Goal: Task Accomplishment & Management: Complete application form

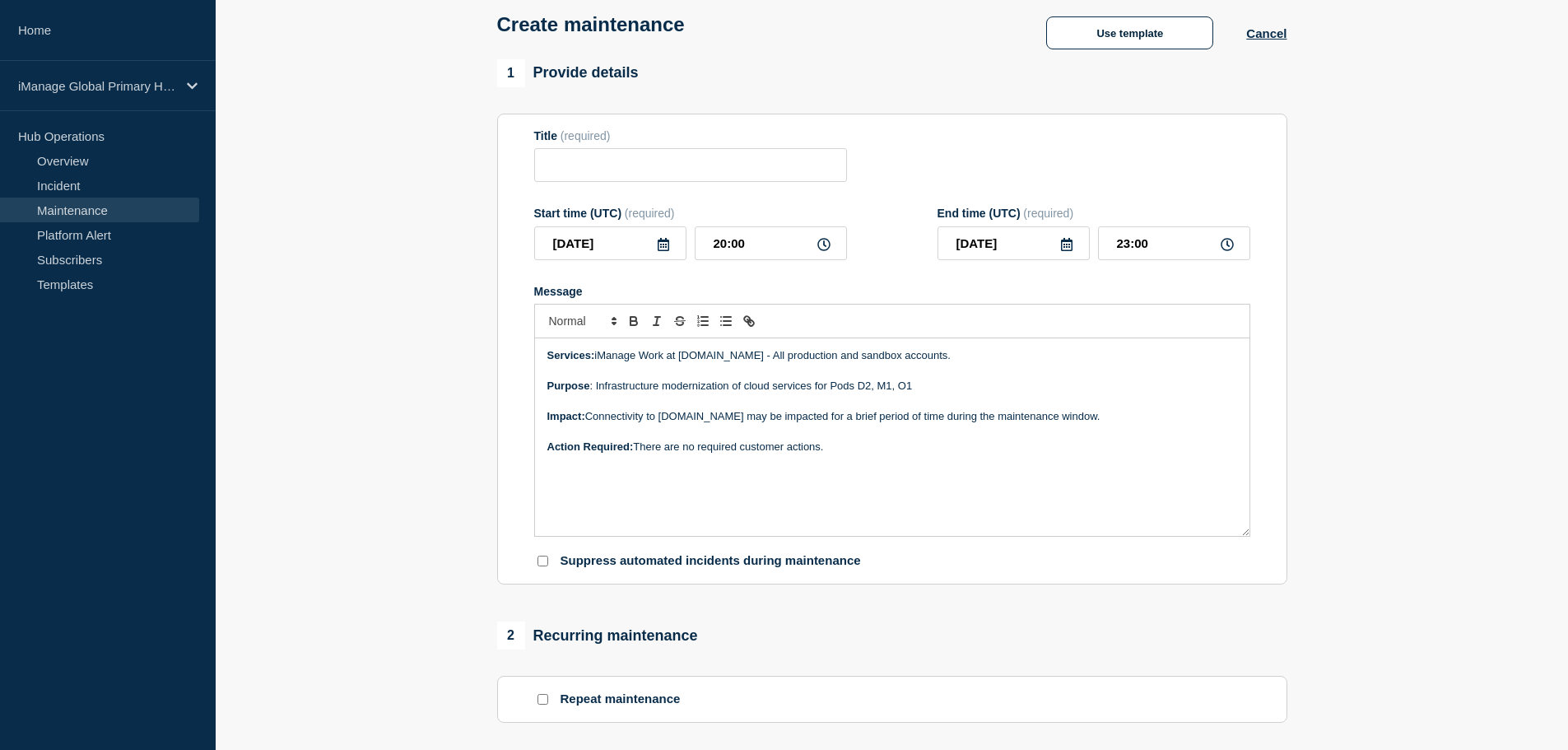
click at [714, 400] on p "Message" at bounding box center [892, 402] width 690 height 15
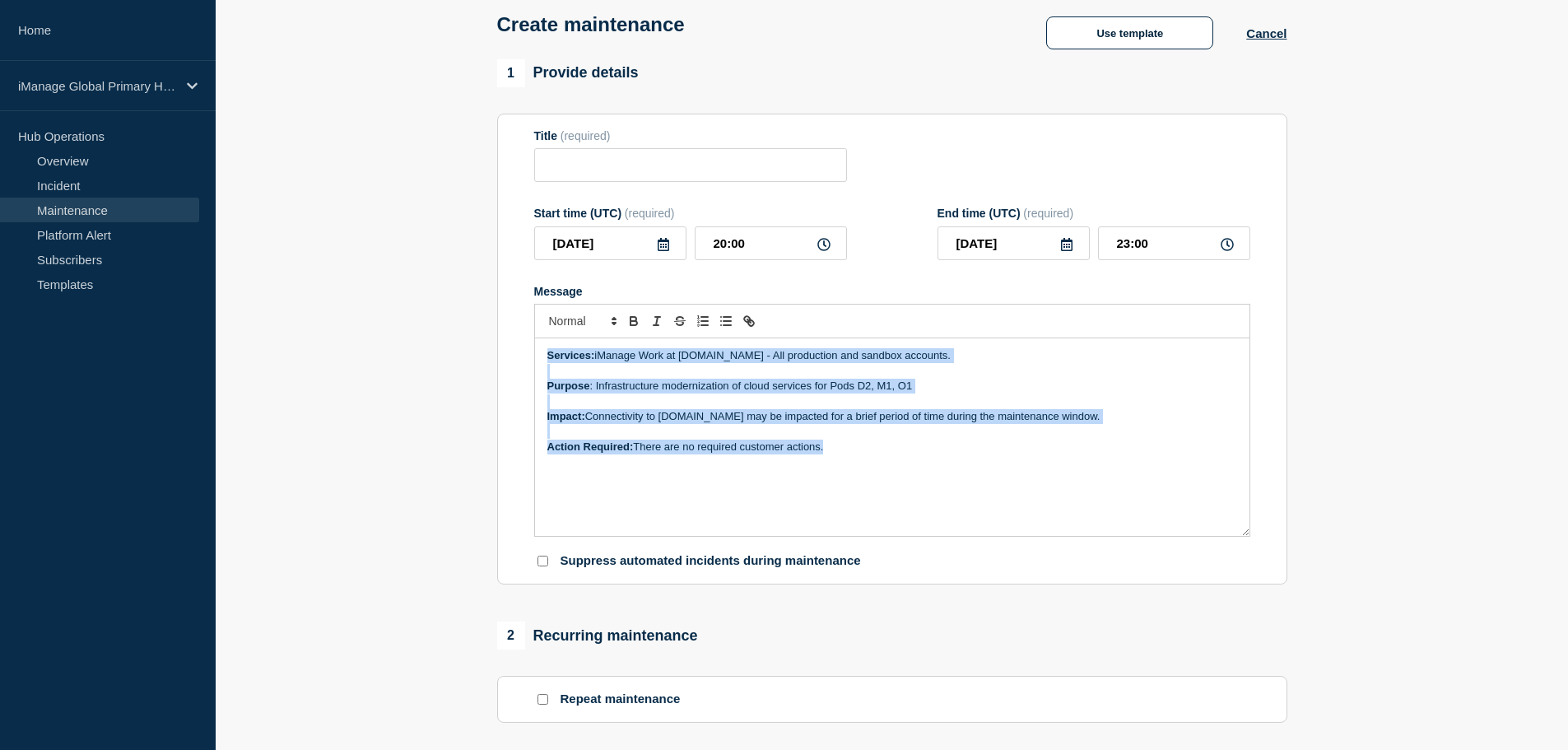
drag, startPoint x: 914, startPoint y: 462, endPoint x: 511, endPoint y: 341, distance: 420.8
click at [511, 341] on section "Title (required) Start time (UTC) (required) 2025-11-01 20:00 End time (UTC) (r…" at bounding box center [892, 349] width 790 height 471
copy div "Services: iManage Work at [DOMAIN_NAME] - All production and sandbox accounts. …"
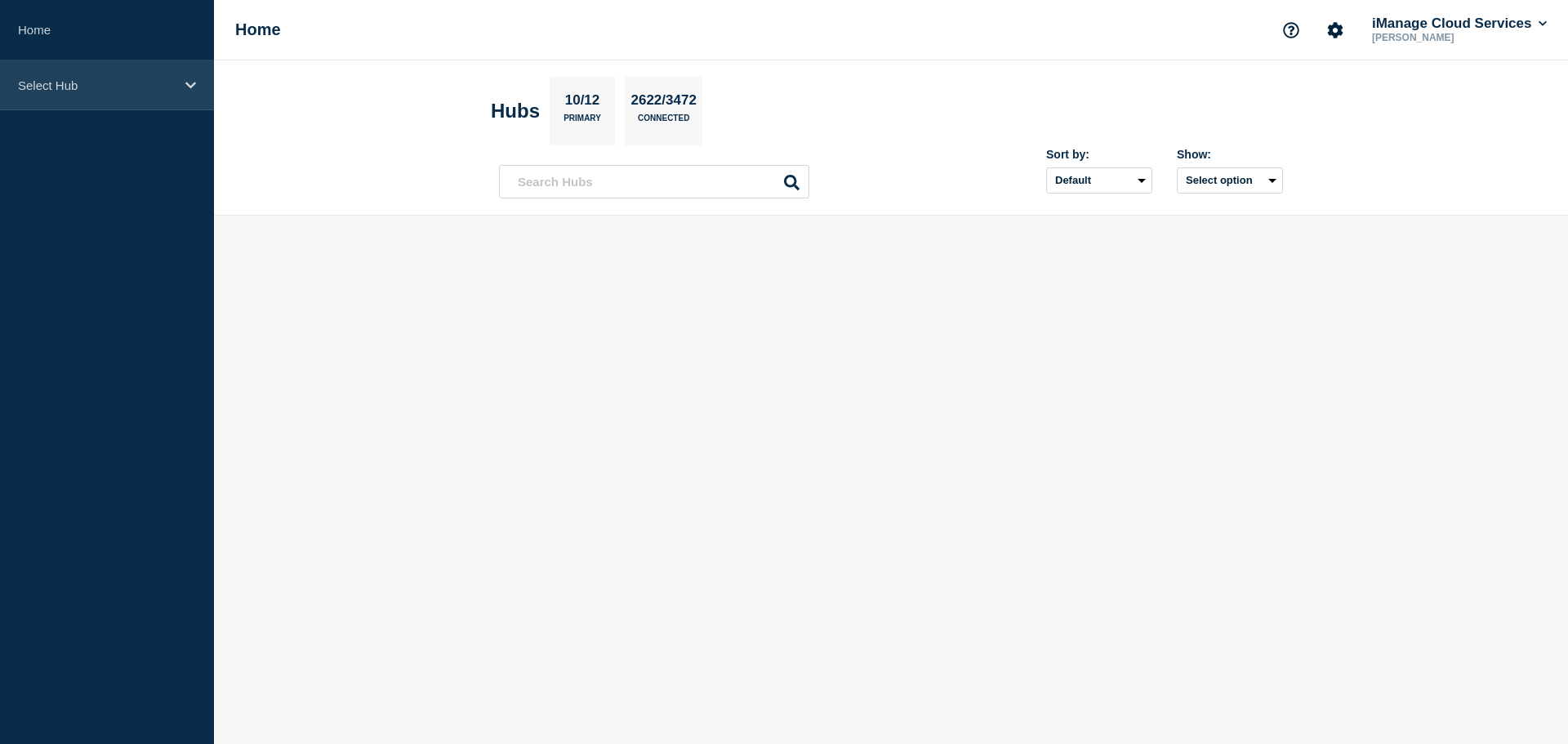
click at [99, 81] on p "Select Hub" at bounding box center [97, 85] width 157 height 14
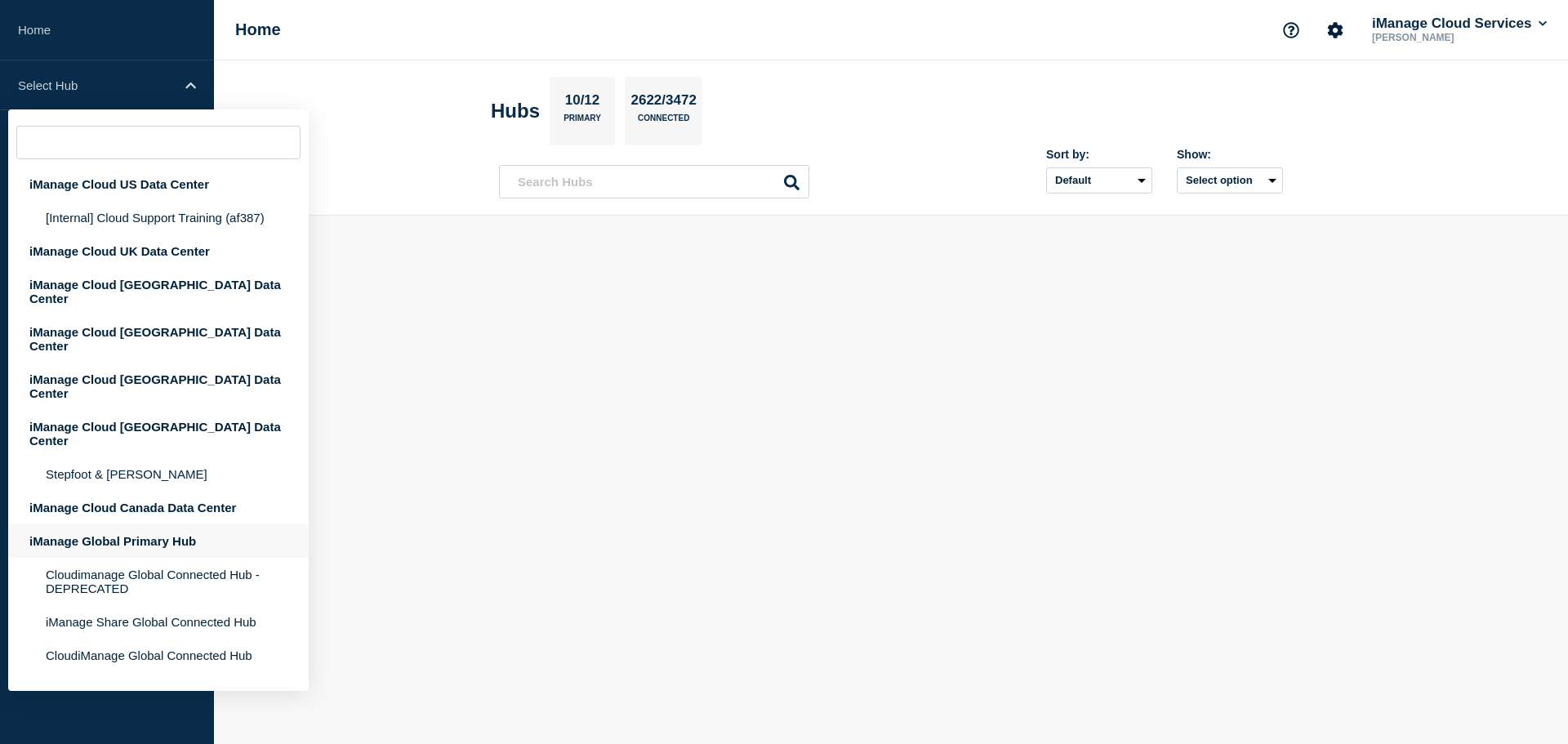
click at [143, 524] on div "iManage Global Primary Hub" at bounding box center [158, 540] width 300 height 33
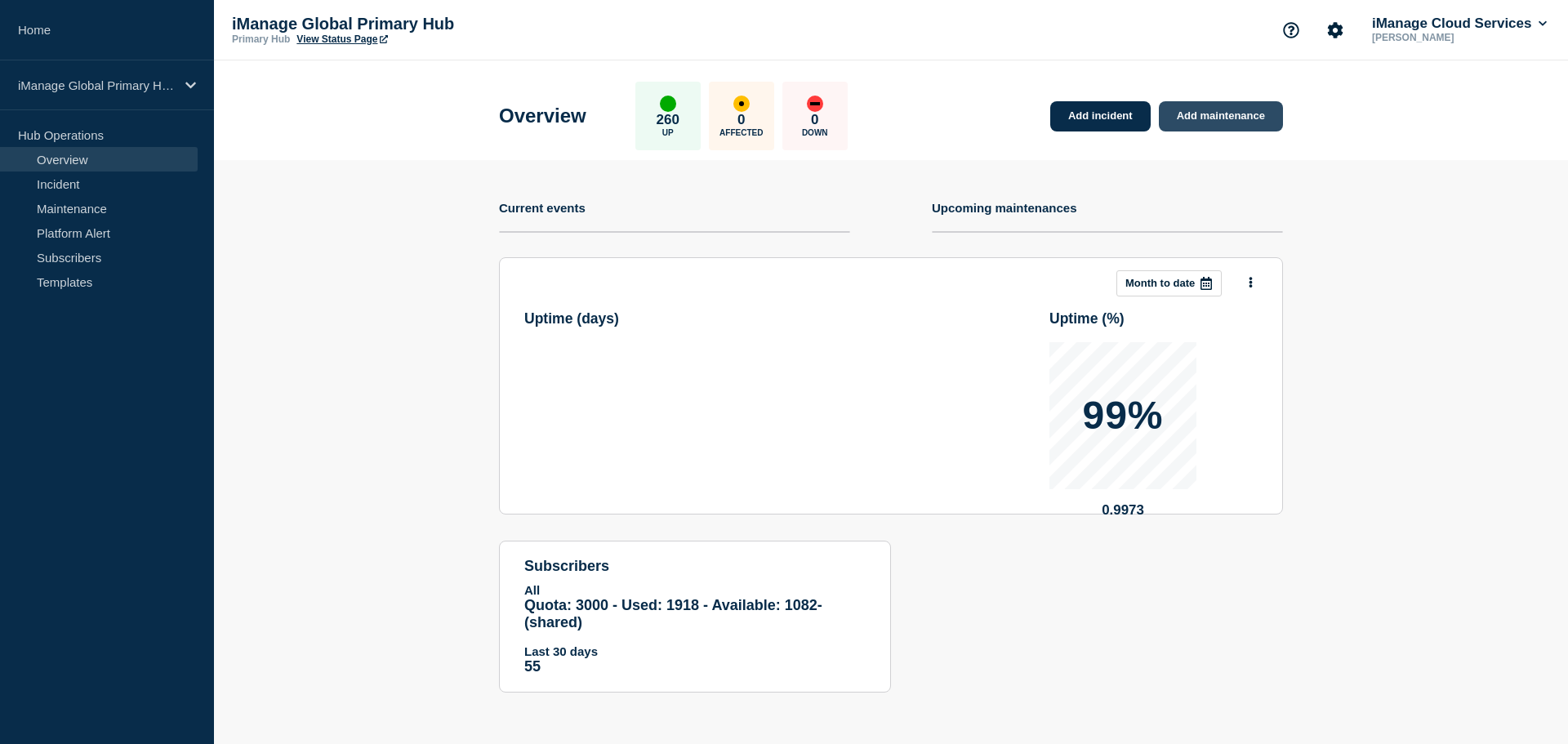
click at [1221, 124] on link "Add maintenance" at bounding box center [1221, 116] width 124 height 30
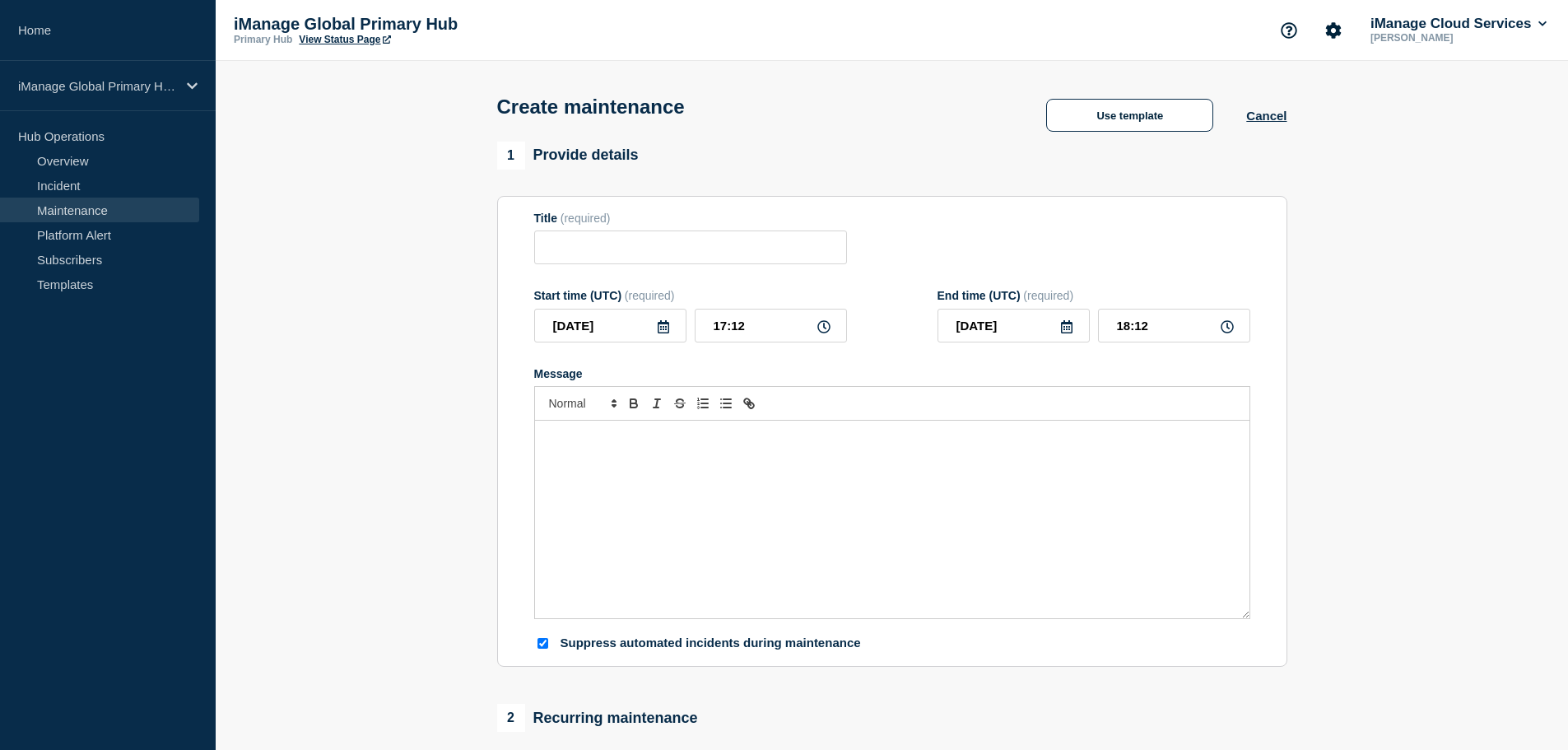
checkbox input "true"
click at [659, 333] on icon at bounding box center [663, 326] width 13 height 13
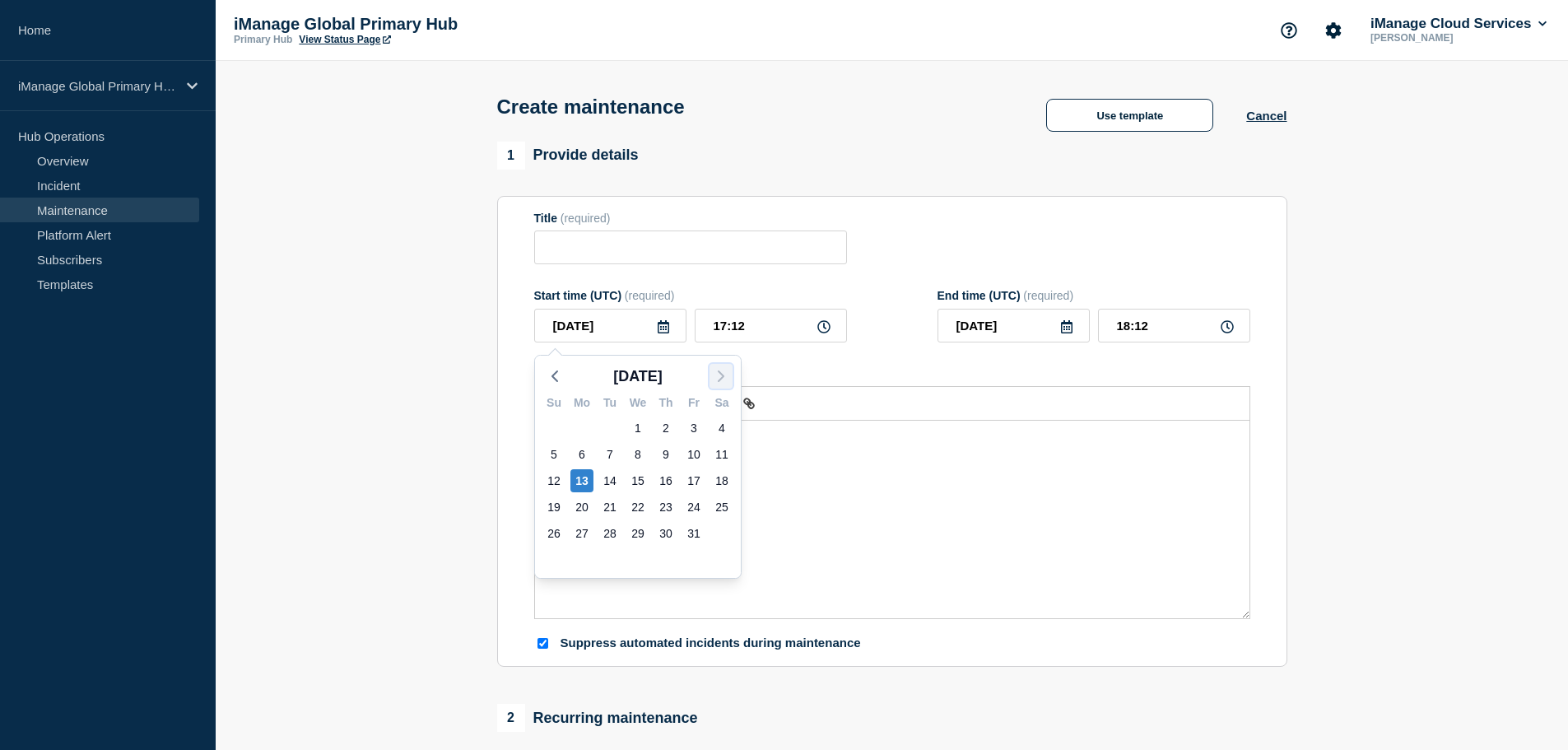
click at [727, 380] on icon "button" at bounding box center [721, 376] width 20 height 20
click at [724, 427] on div "1" at bounding box center [721, 427] width 23 height 23
type input "[DATE]"
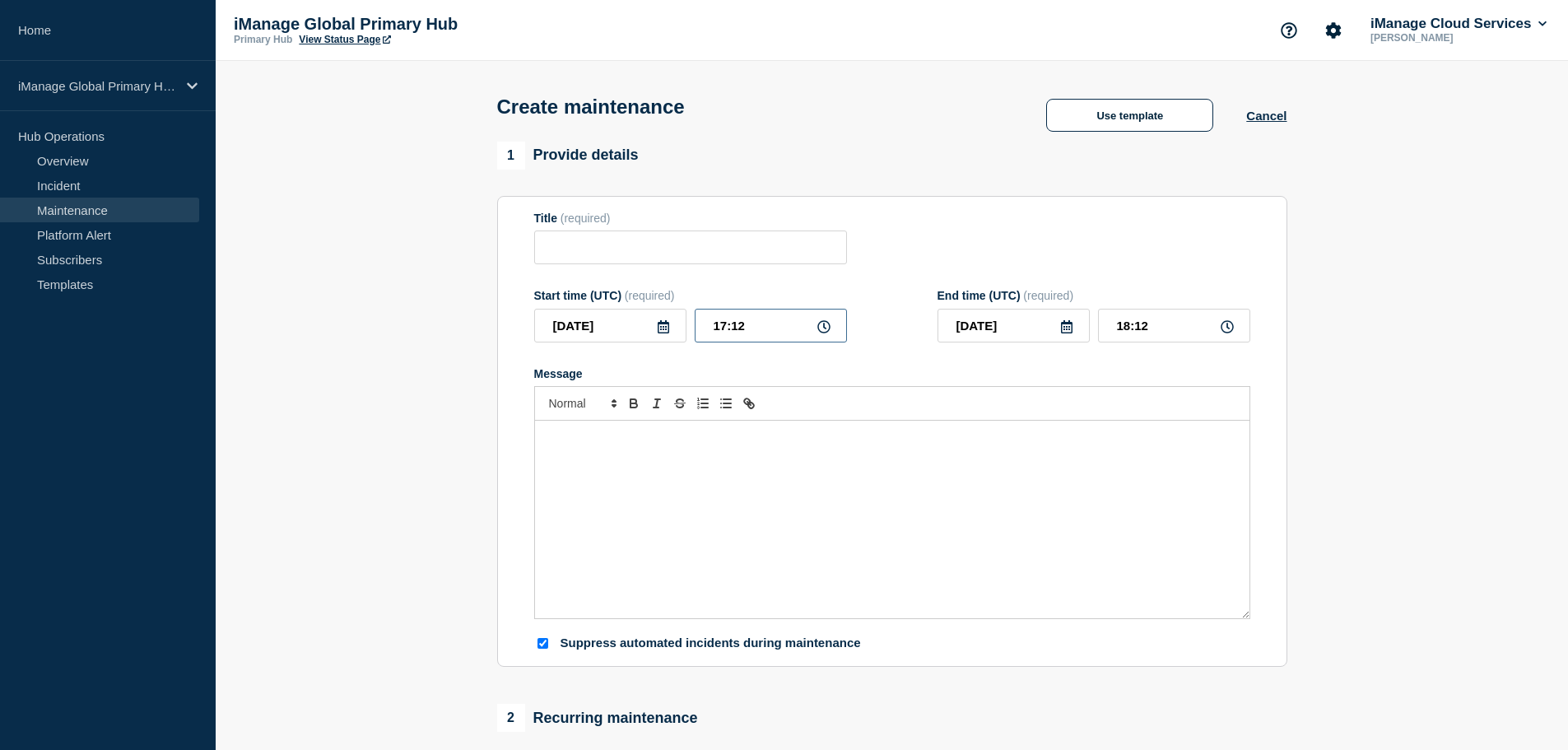
drag, startPoint x: 746, startPoint y: 336, endPoint x: 668, endPoint y: 341, distance: 78.2
click at [670, 341] on div "[DATE] 17:12" at bounding box center [691, 324] width 313 height 33
click at [736, 320] on input "17:12" at bounding box center [771, 324] width 153 height 33
drag, startPoint x: 763, startPoint y: 326, endPoint x: 659, endPoint y: 328, distance: 104.0
click at [665, 328] on div "[DATE] 17:12" at bounding box center [691, 324] width 313 height 33
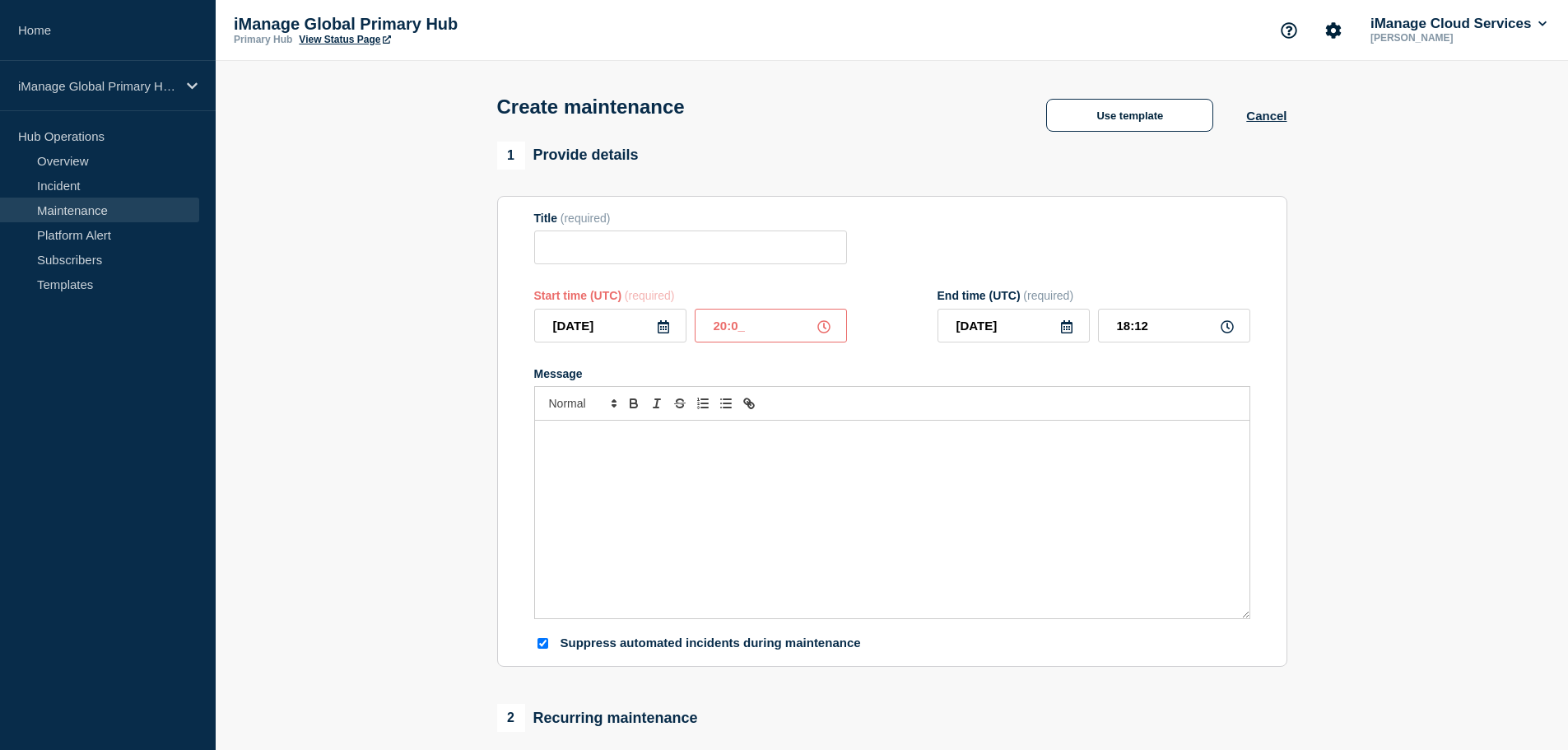
type input "20:00"
drag, startPoint x: 1155, startPoint y: 330, endPoint x: 1077, endPoint y: 337, distance: 78.3
click at [1083, 335] on div "[DATE] 21:00" at bounding box center [1094, 324] width 313 height 33
type input "23:00"
click at [679, 272] on form "Title (required) Start time (UTC) (required) [DATE] 20:00 End time (UTC) (requi…" at bounding box center [892, 431] width 716 height 440
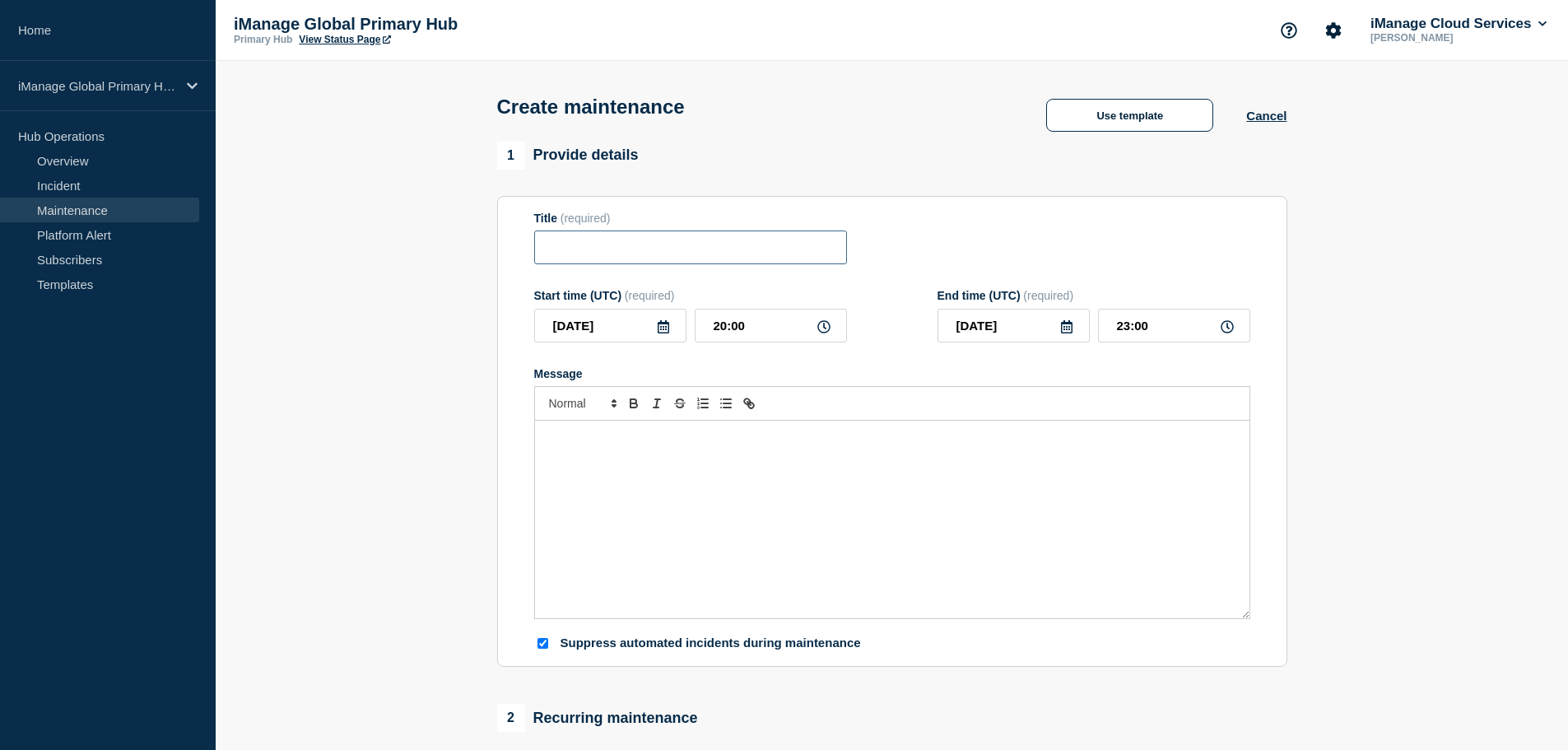
click at [655, 261] on input "Title" at bounding box center [691, 246] width 313 height 33
click at [643, 484] on div "Message" at bounding box center [892, 519] width 715 height 198
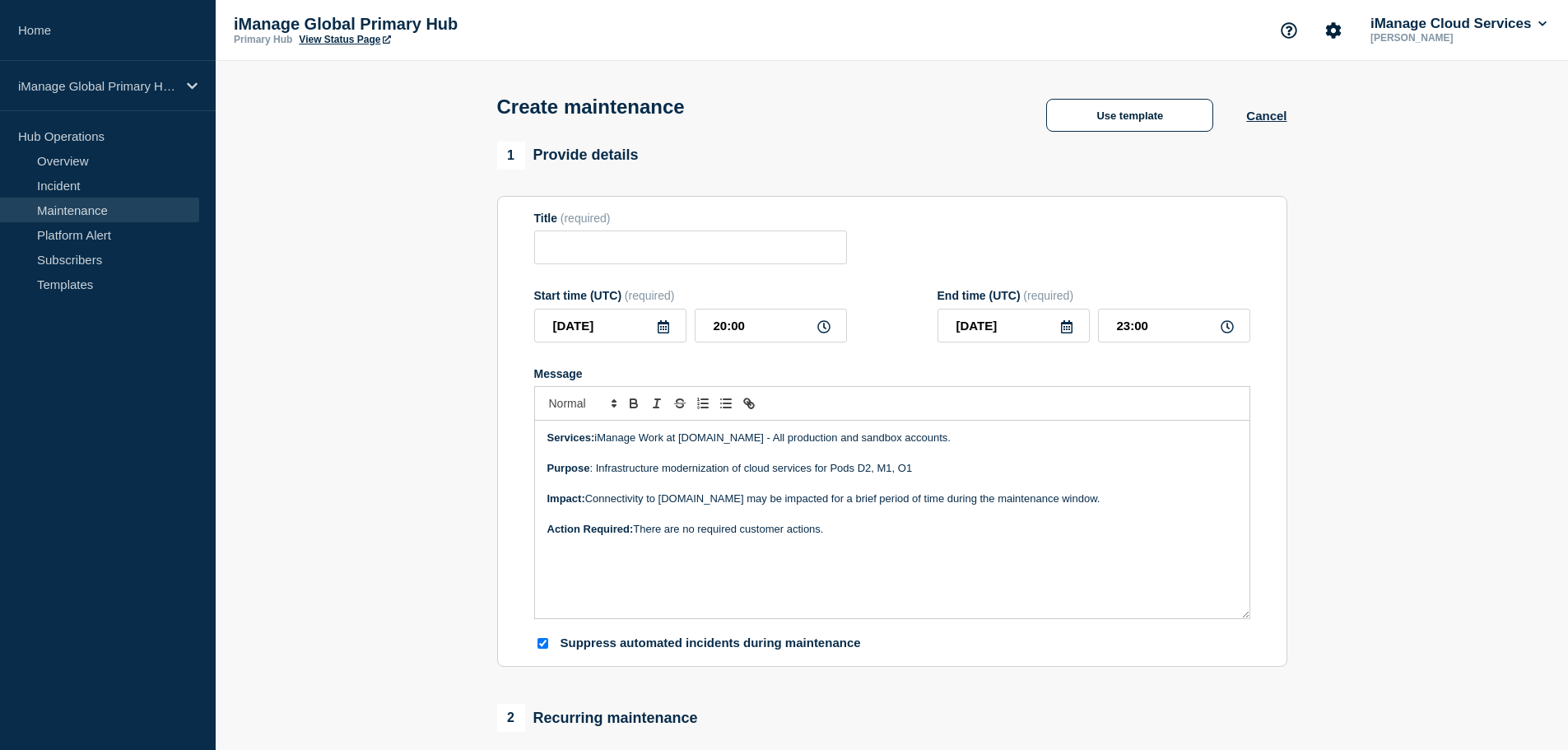
click at [540, 644] on input "Suppress automated incidents during maintenance" at bounding box center [542, 642] width 10 height 10
checkbox input "false"
click at [605, 253] on input "Title" at bounding box center [691, 246] width 313 height 33
click at [569, 260] on input "Title" at bounding box center [691, 246] width 313 height 33
click at [679, 260] on input "Maintenance: iManage Work at [DOMAIN_NAME]" at bounding box center [691, 246] width 313 height 33
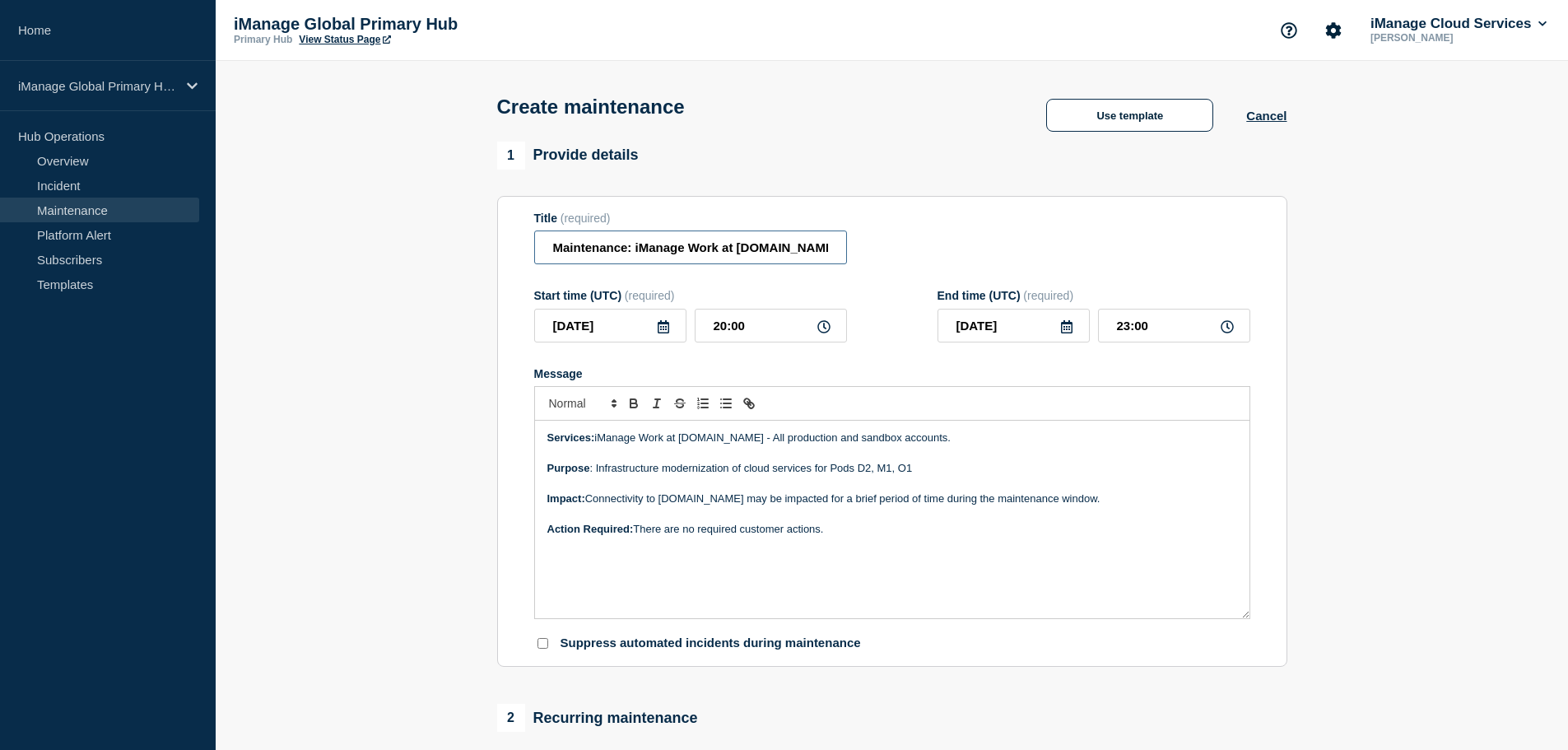
click at [554, 252] on input "Maintenance: iManage Work at [DOMAIN_NAME]" at bounding box center [691, 246] width 313 height 33
drag, startPoint x: 638, startPoint y: 254, endPoint x: 850, endPoint y: 249, distance: 212.1
click at [850, 249] on div "Title (required) Maintenance: iManage Work at [DOMAIN_NAME]" at bounding box center [892, 239] width 716 height 53
click at [711, 254] on input "Maintenance: iManage Work at [DOMAIN_NAME]" at bounding box center [691, 246] width 313 height 33
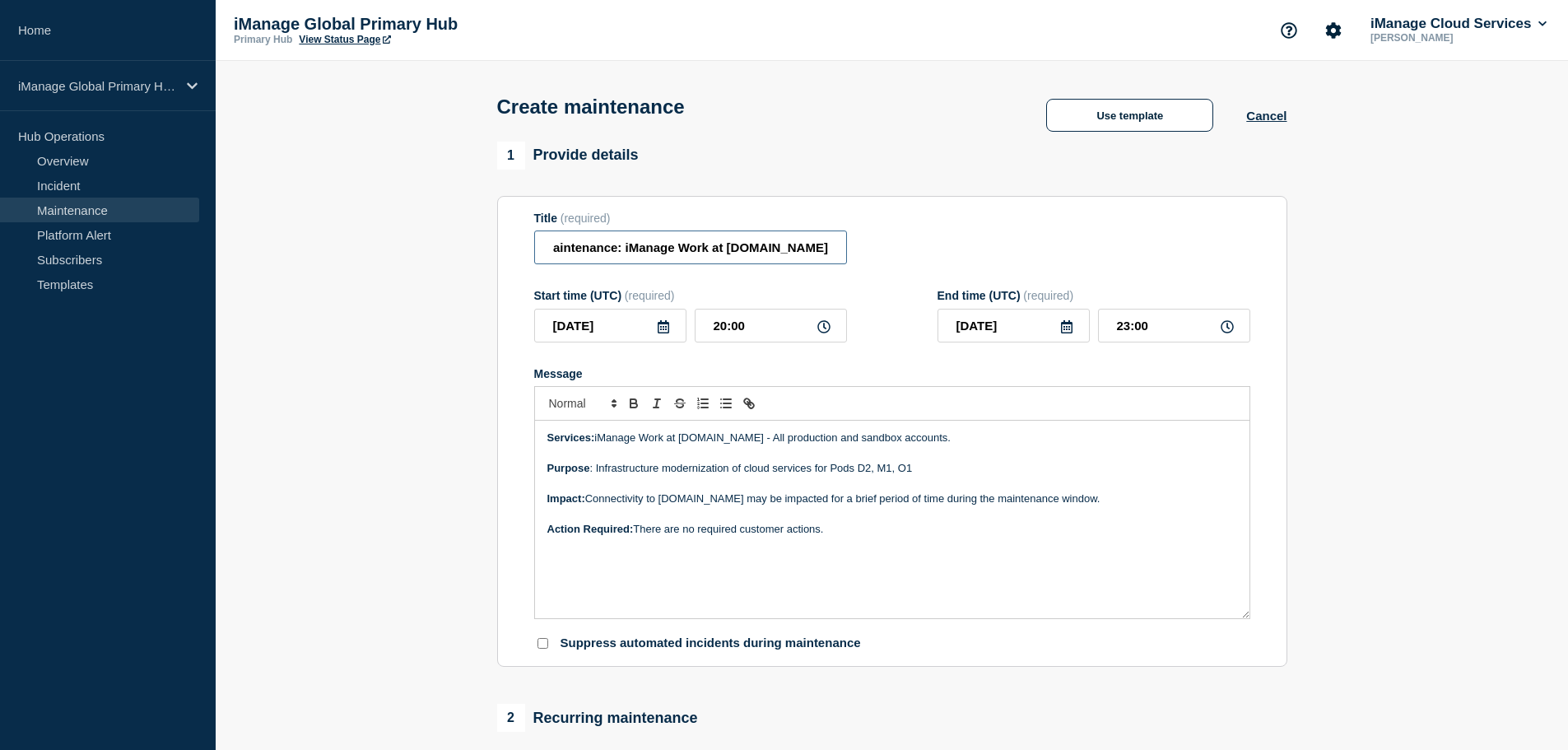
scroll to position [0, 0]
drag, startPoint x: 609, startPoint y: 255, endPoint x: 461, endPoint y: 258, distance: 148.0
click at [465, 258] on section "1 Provide details Title (required) Maintenance: iManage Work at [DOMAIN_NAME] S…" at bounding box center [891, 712] width 1352 height 1142
click at [548, 251] on input "Maintenance: iManage Work at [DOMAIN_NAME]" at bounding box center [691, 246] width 313 height 33
click at [566, 255] on input "Maintenance: iManage Work at [DOMAIN_NAME]" at bounding box center [691, 246] width 313 height 33
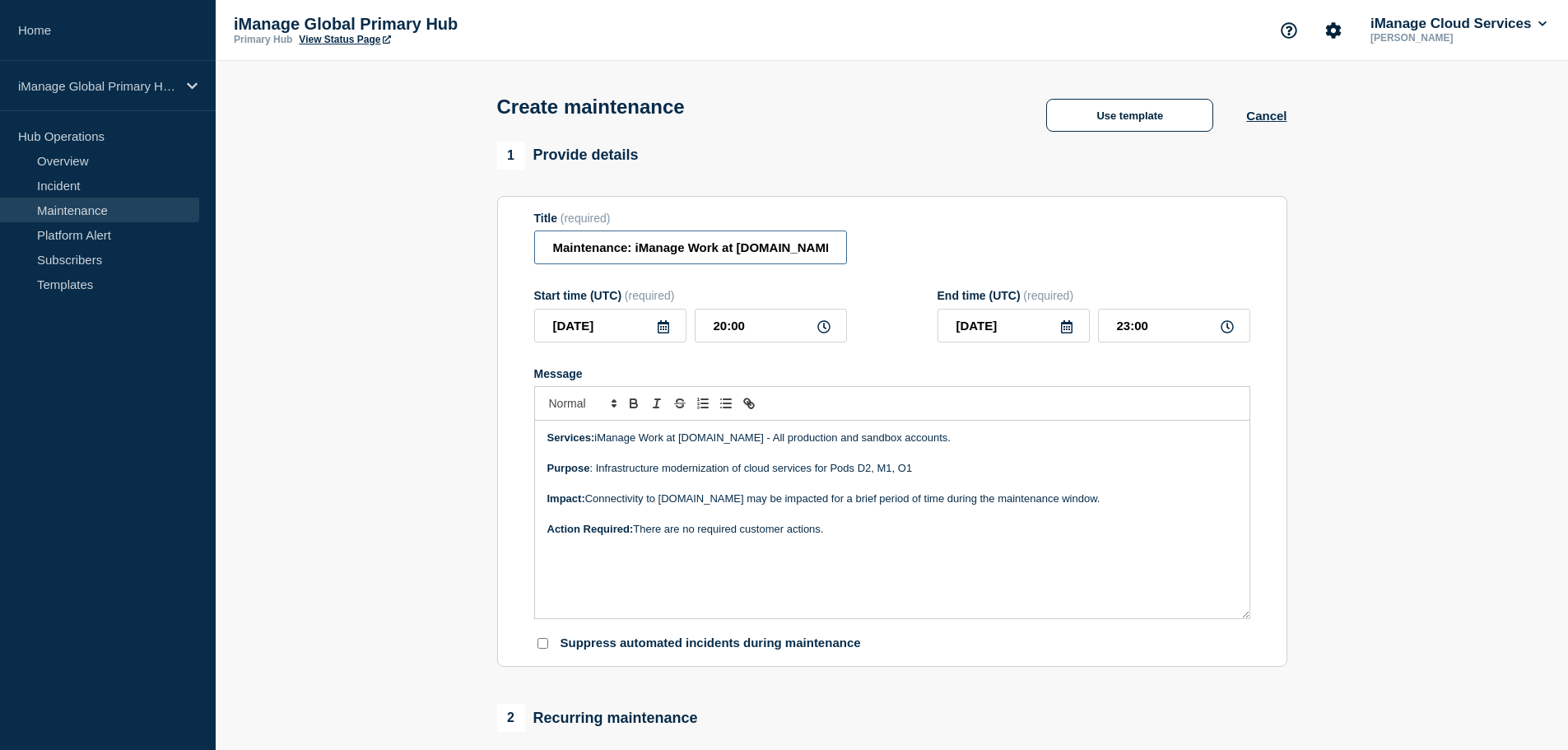
click at [549, 259] on input "Maintenance: iManage Work at [DOMAIN_NAME]" at bounding box center [691, 246] width 313 height 33
type input "Service Maintenance: iManage Work at [DOMAIN_NAME]"
click at [806, 559] on div "Services: iManage Work at [DOMAIN_NAME] - All production and sandbox accounts. …" at bounding box center [892, 519] width 715 height 198
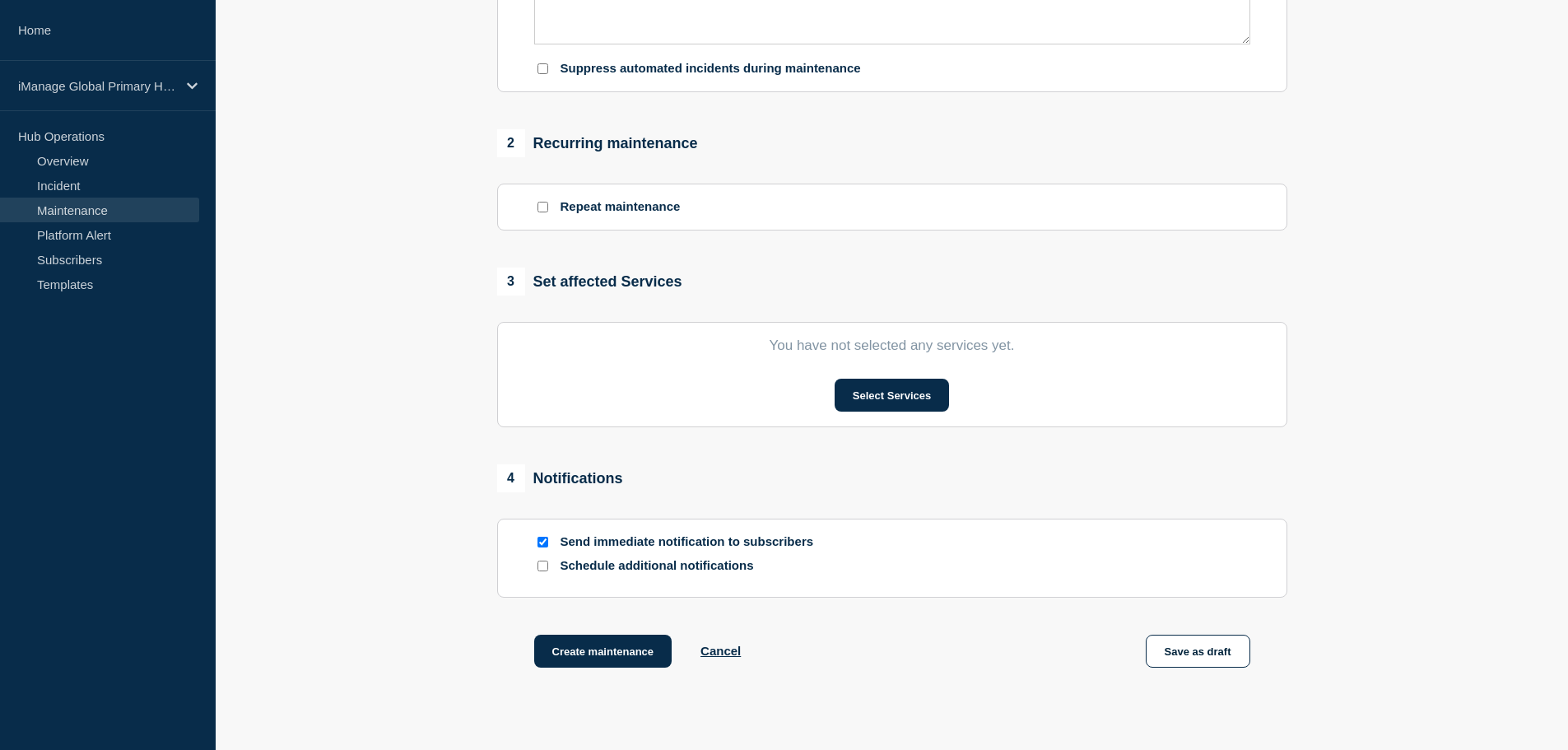
scroll to position [576, 0]
click at [884, 409] on button "Select Services" at bounding box center [892, 393] width 115 height 32
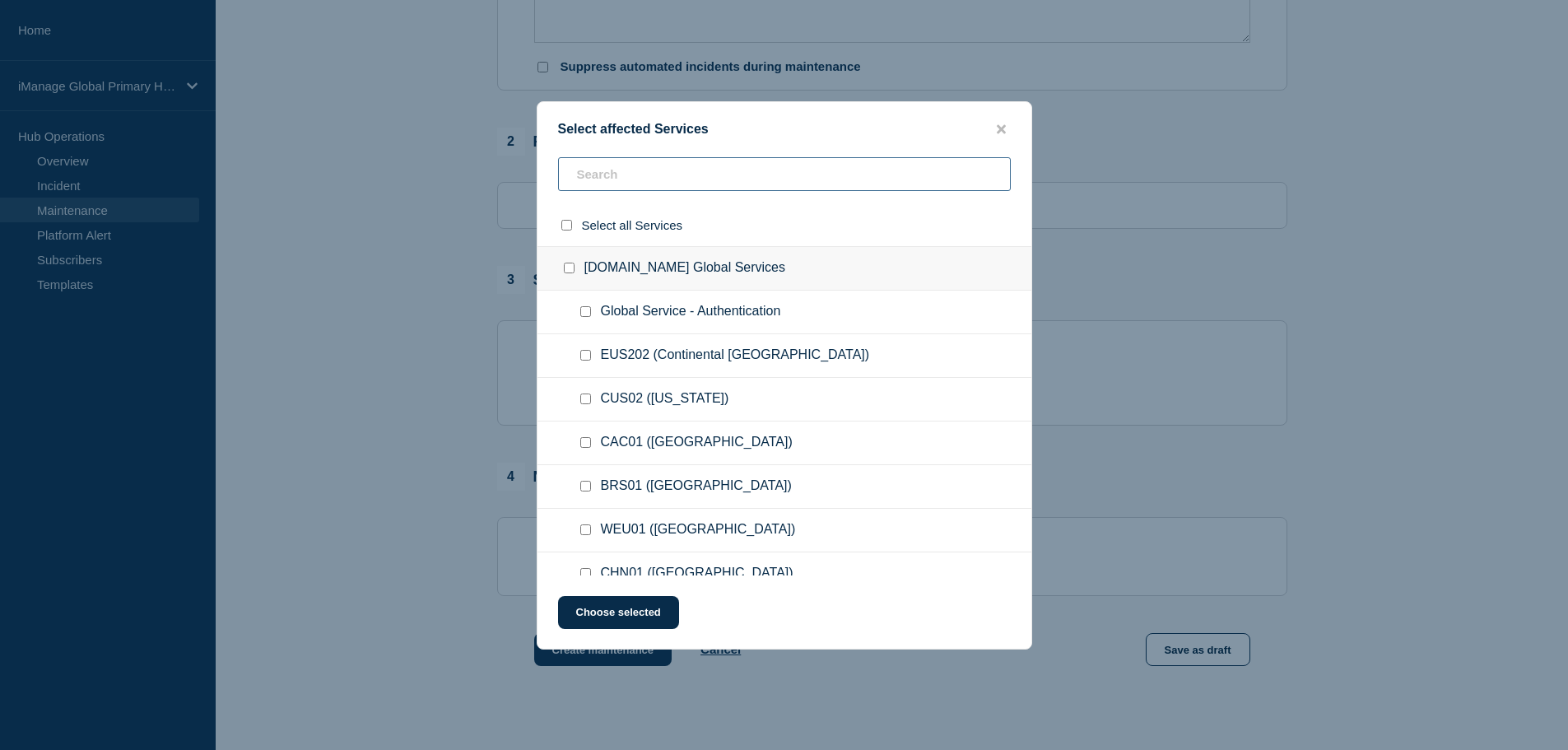
click at [626, 182] on input "text" at bounding box center [784, 174] width 452 height 33
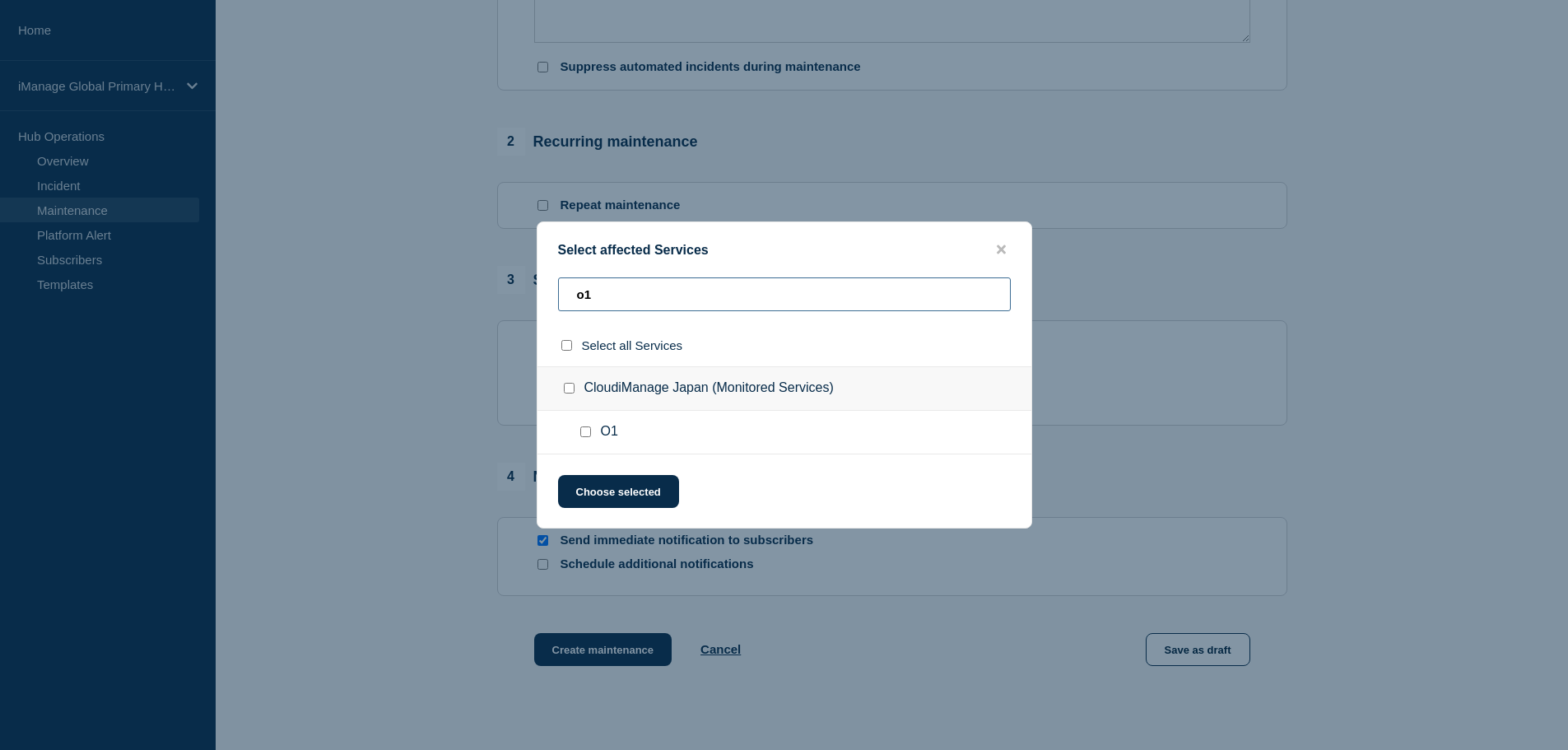
type input "o1"
click at [583, 435] on input "O1 checkbox" at bounding box center [585, 431] width 10 height 10
checkbox input "true"
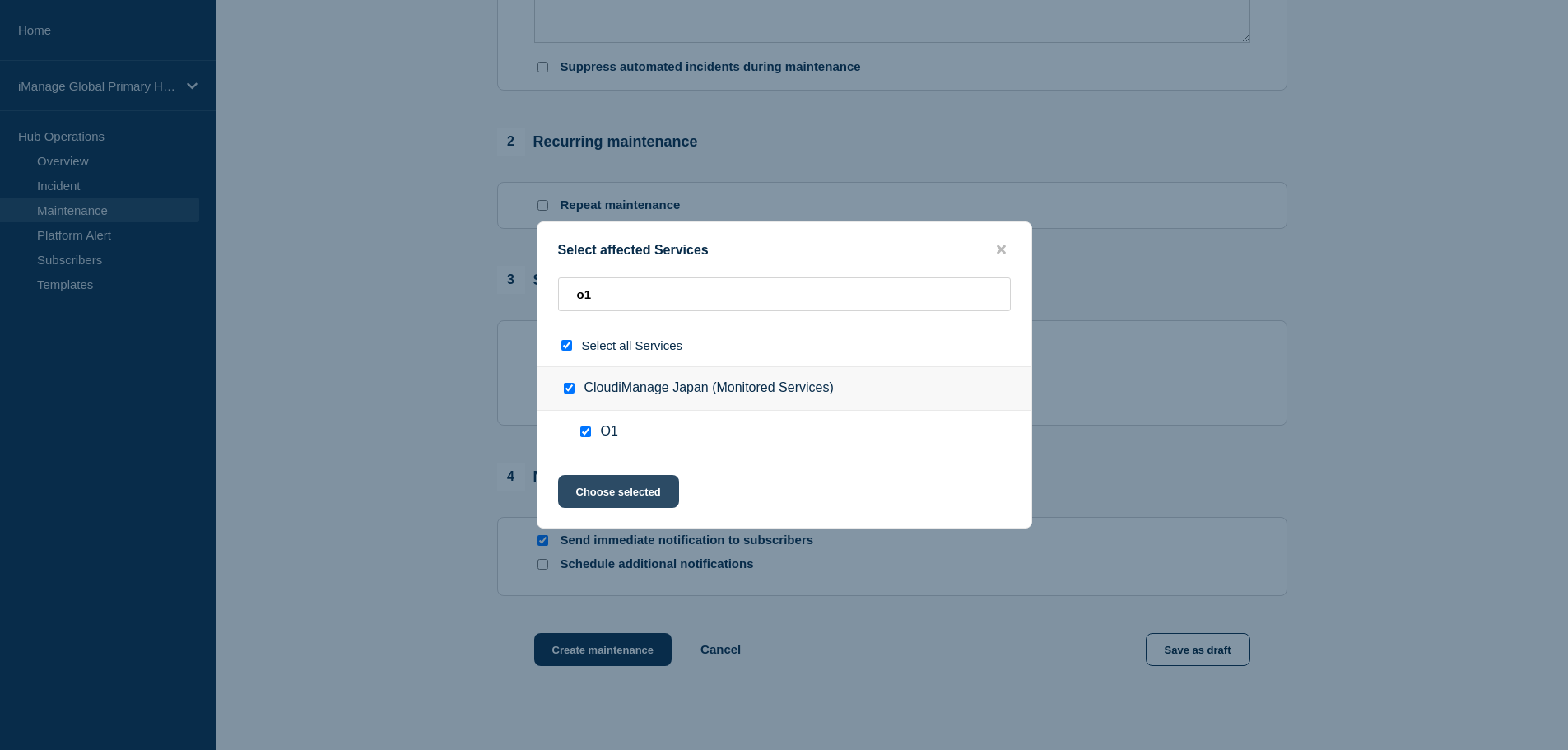
click at [609, 489] on button "Choose selected" at bounding box center [618, 491] width 121 height 32
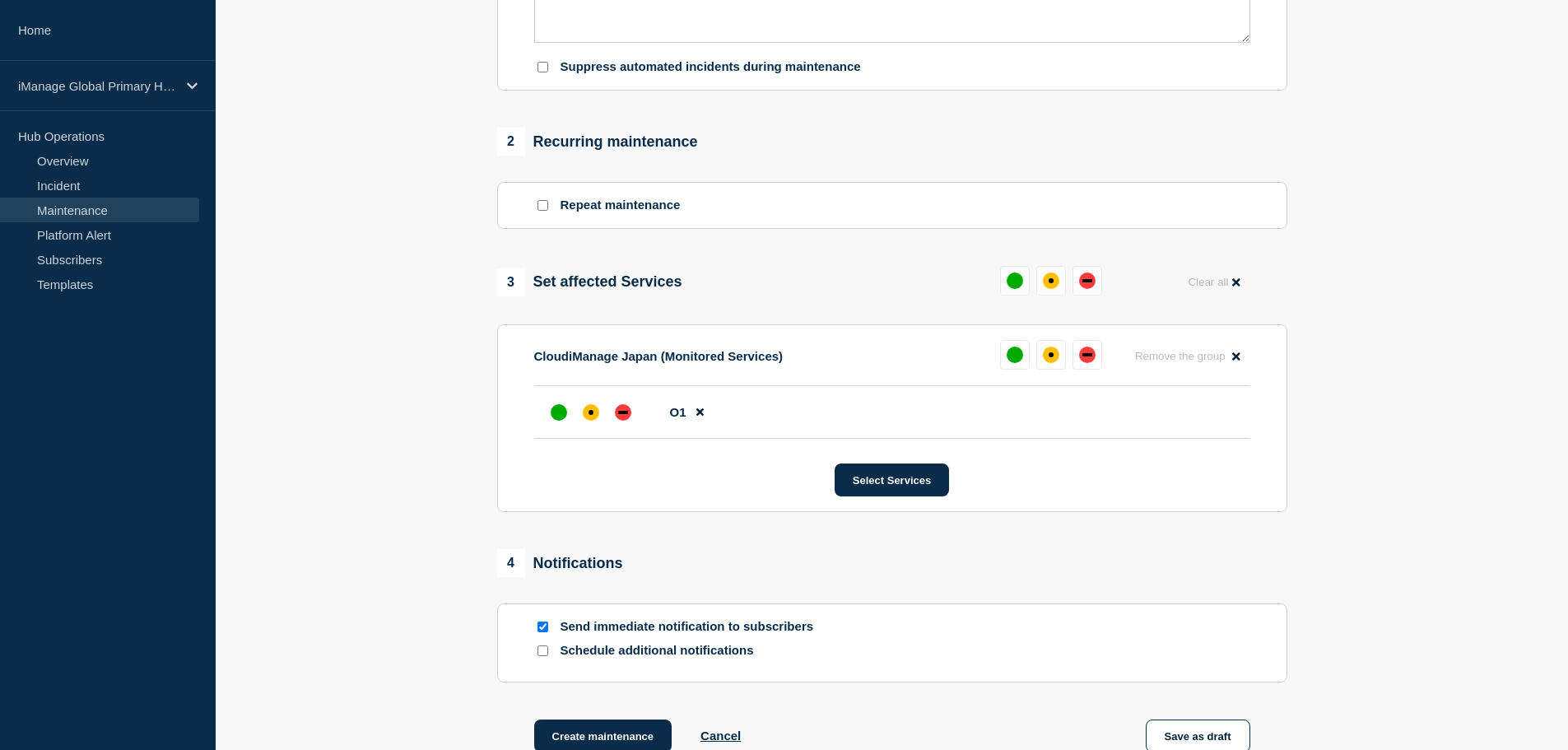
click at [851, 503] on section "CloudiManage [GEOGRAPHIC_DATA] (Monitored Services) Remove the group Remove O1 …" at bounding box center [892, 418] width 790 height 188
click at [869, 490] on button "Select Services" at bounding box center [892, 480] width 115 height 32
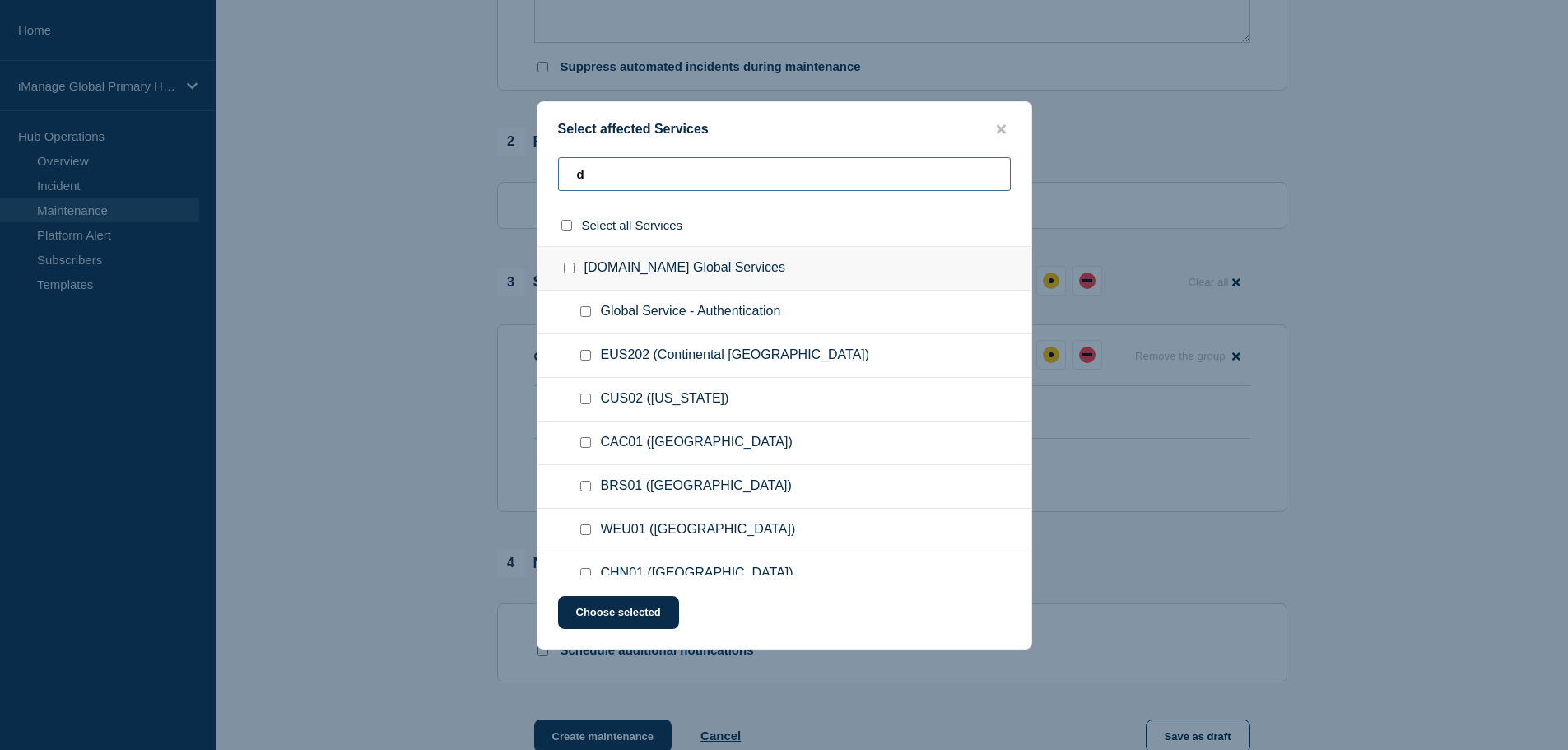
click at [615, 170] on input "d" at bounding box center [784, 174] width 452 height 33
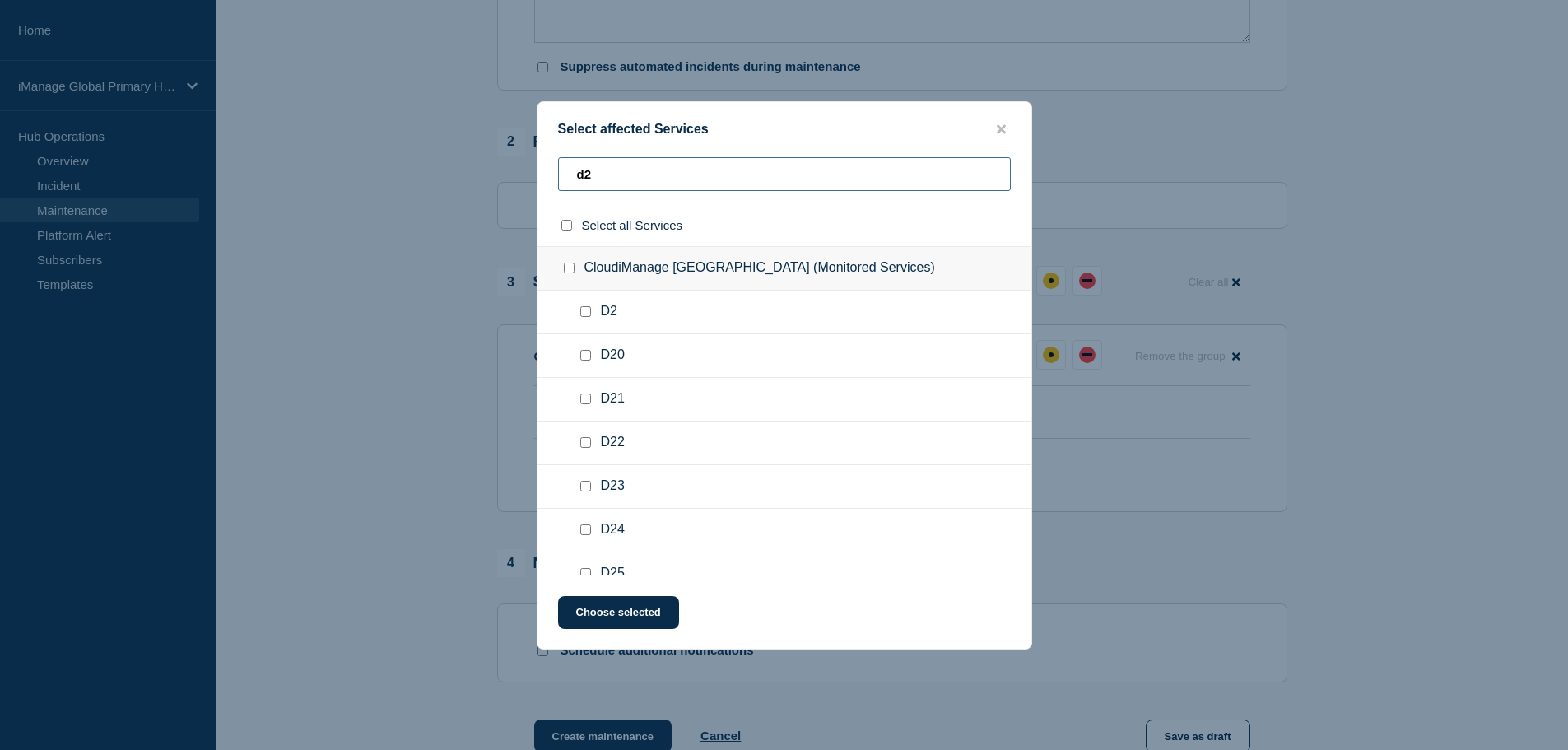
type input "d2"
click at [586, 313] on input "D2 checkbox" at bounding box center [585, 311] width 10 height 10
checkbox input "true"
click at [631, 610] on button "Choose selected" at bounding box center [618, 612] width 121 height 32
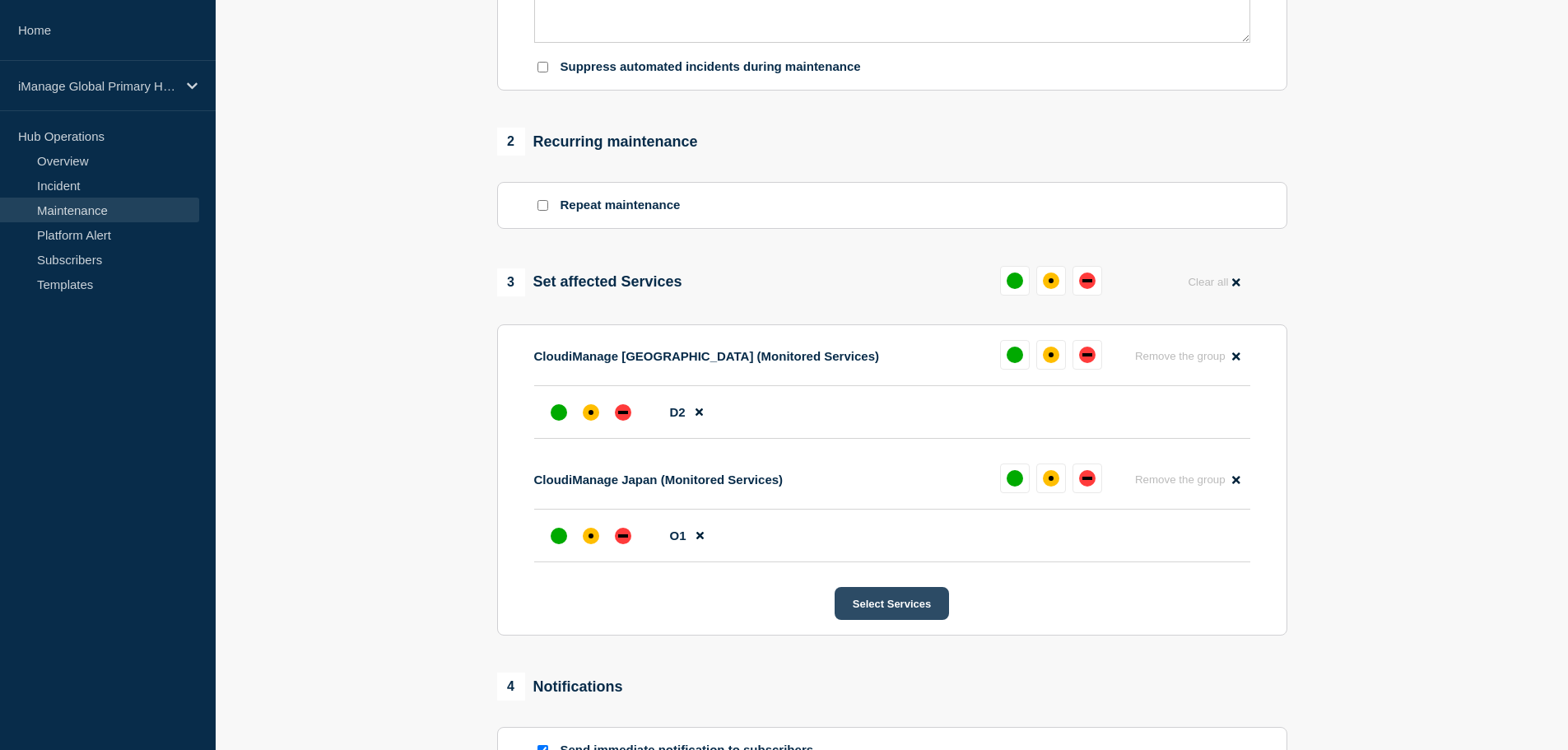
click at [882, 600] on button "Select Services" at bounding box center [892, 603] width 115 height 32
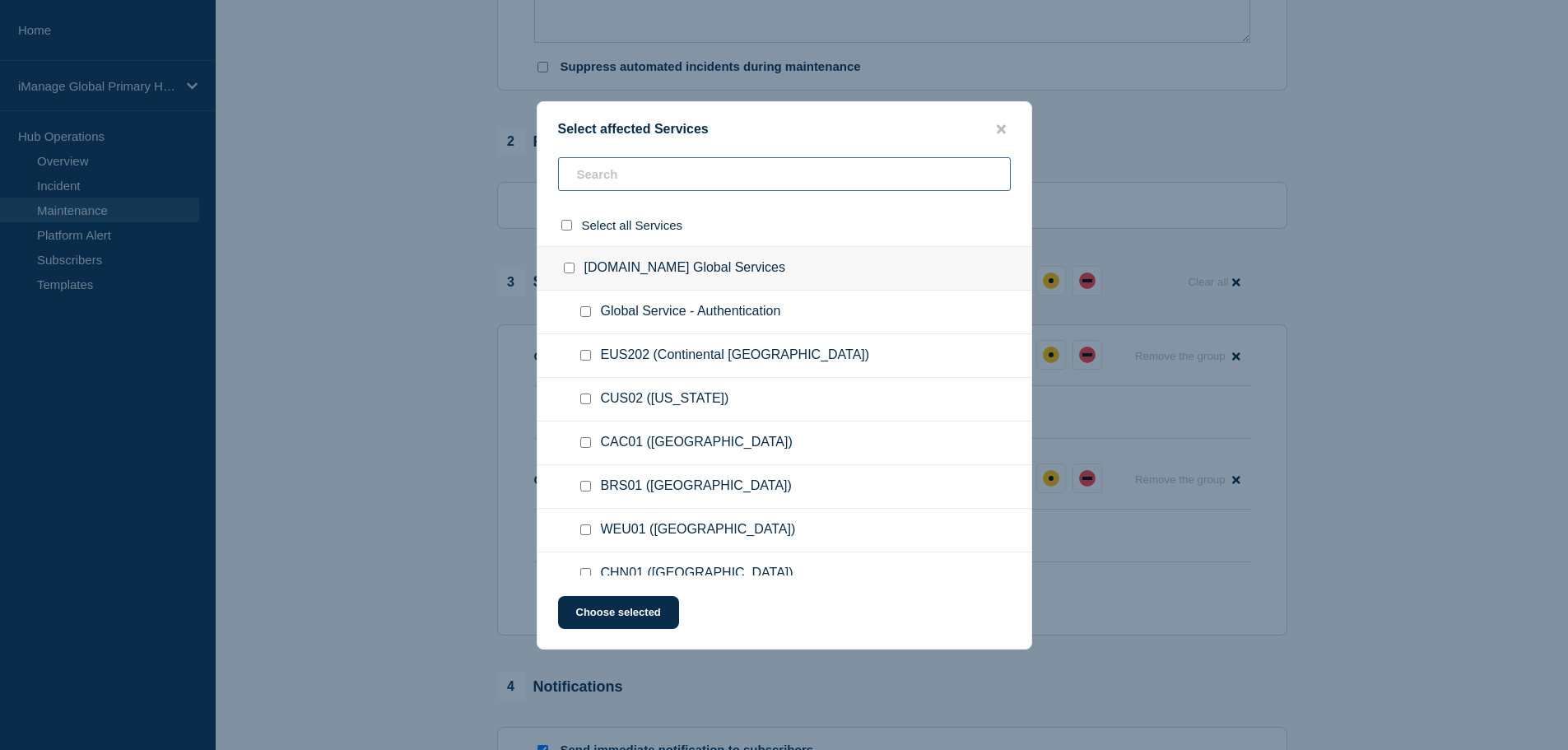
click at [609, 173] on input "text" at bounding box center [784, 174] width 452 height 33
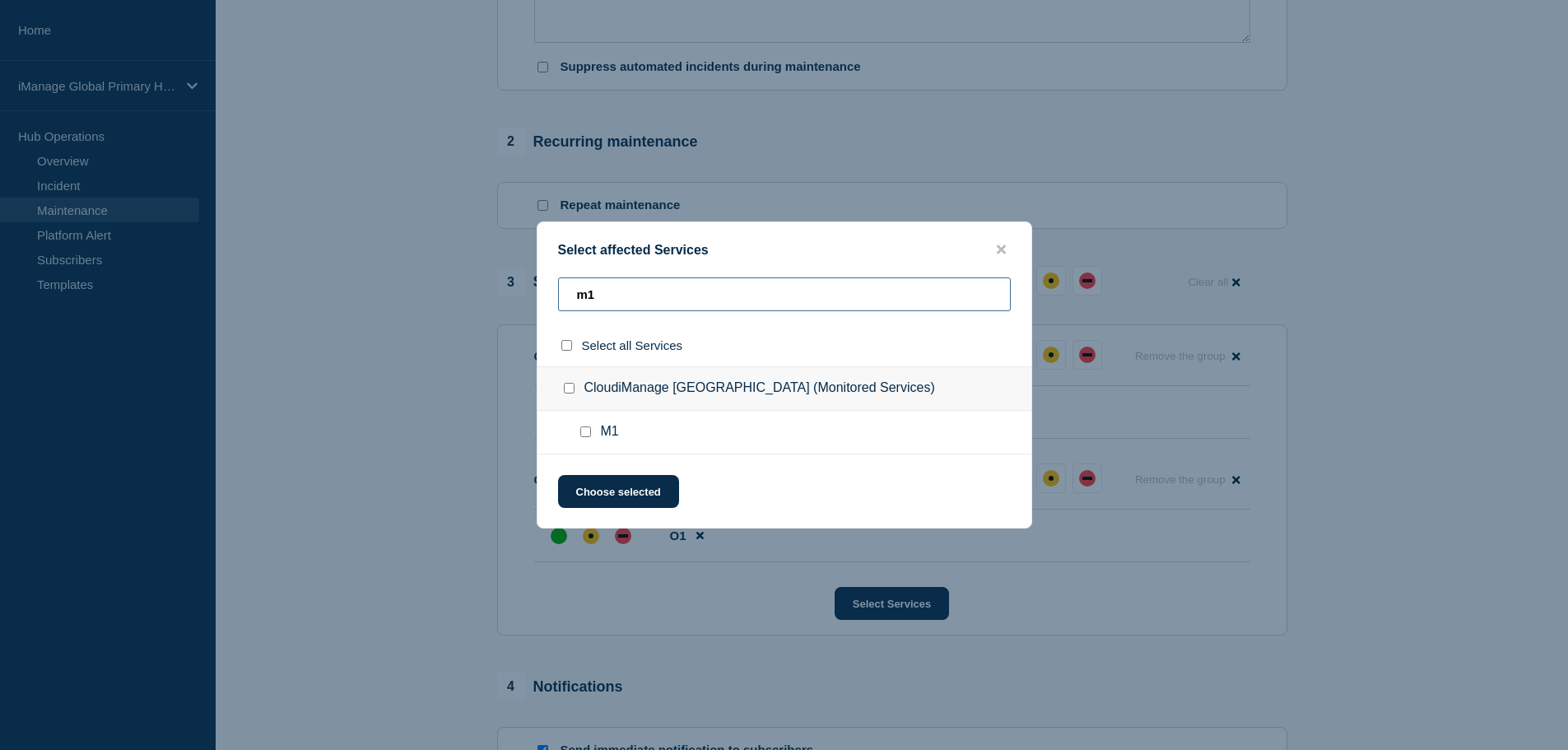
type input "m1"
click at [585, 431] on input "M1 checkbox" at bounding box center [585, 431] width 10 height 10
checkbox input "true"
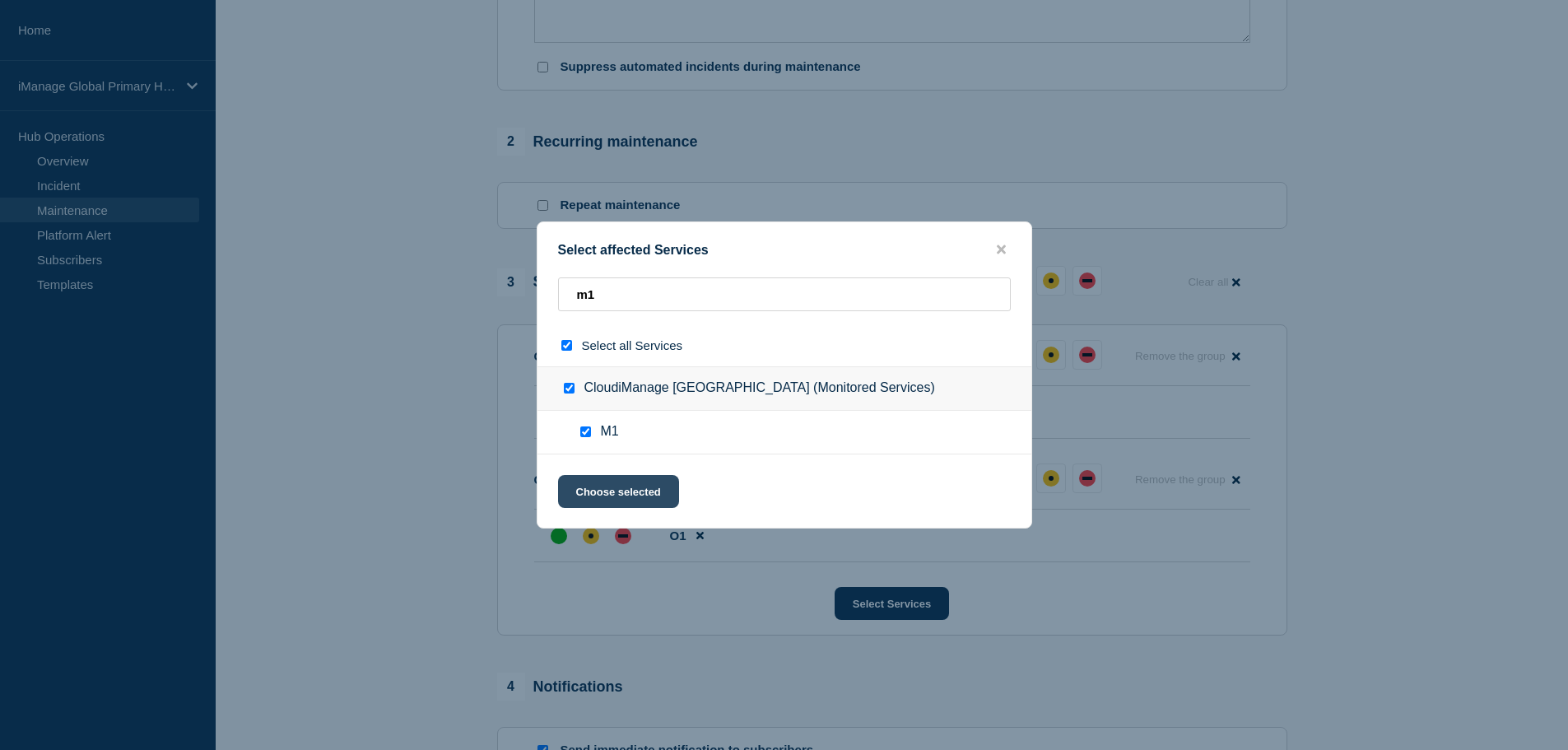
click at [607, 491] on button "Choose selected" at bounding box center [618, 491] width 121 height 32
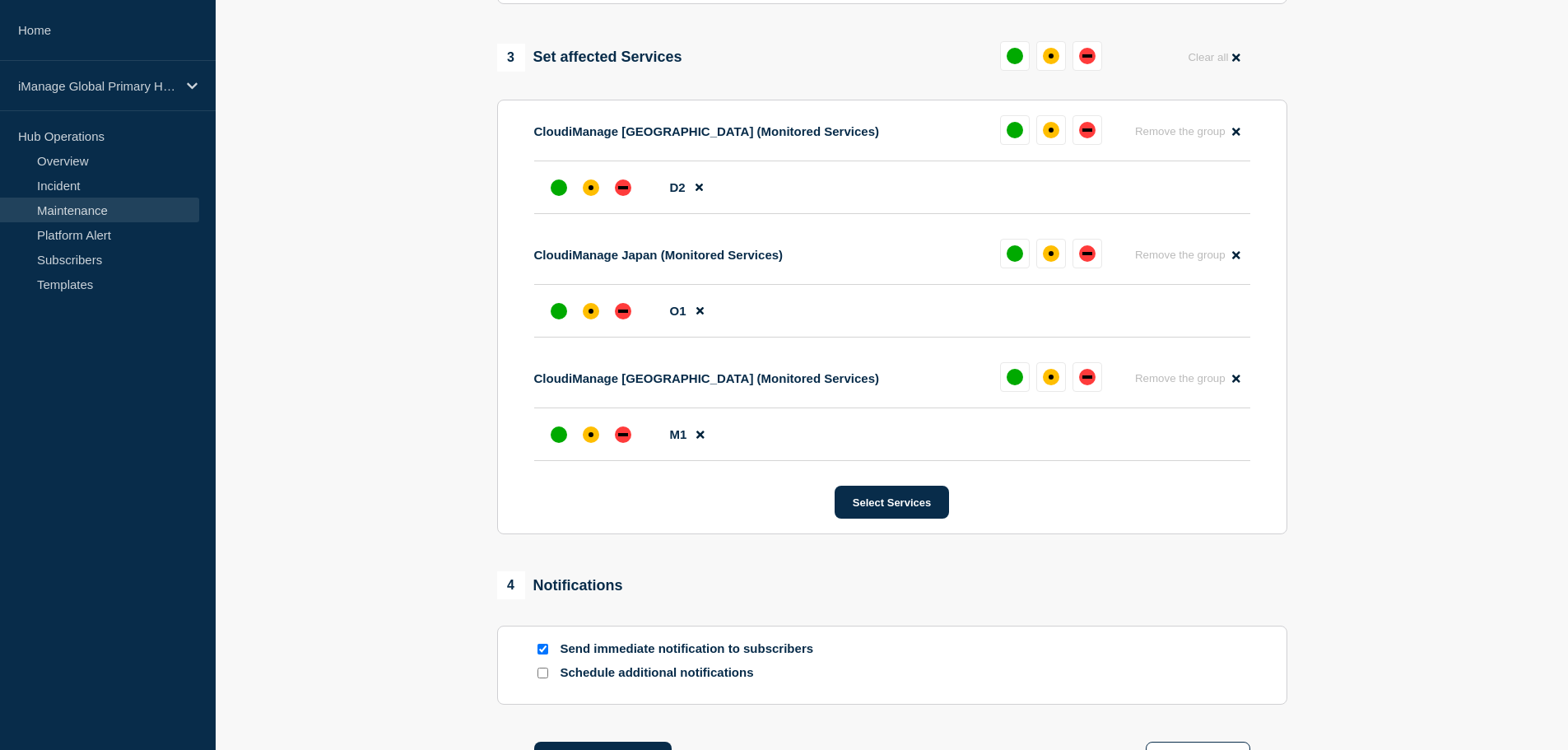
scroll to position [690, 0]
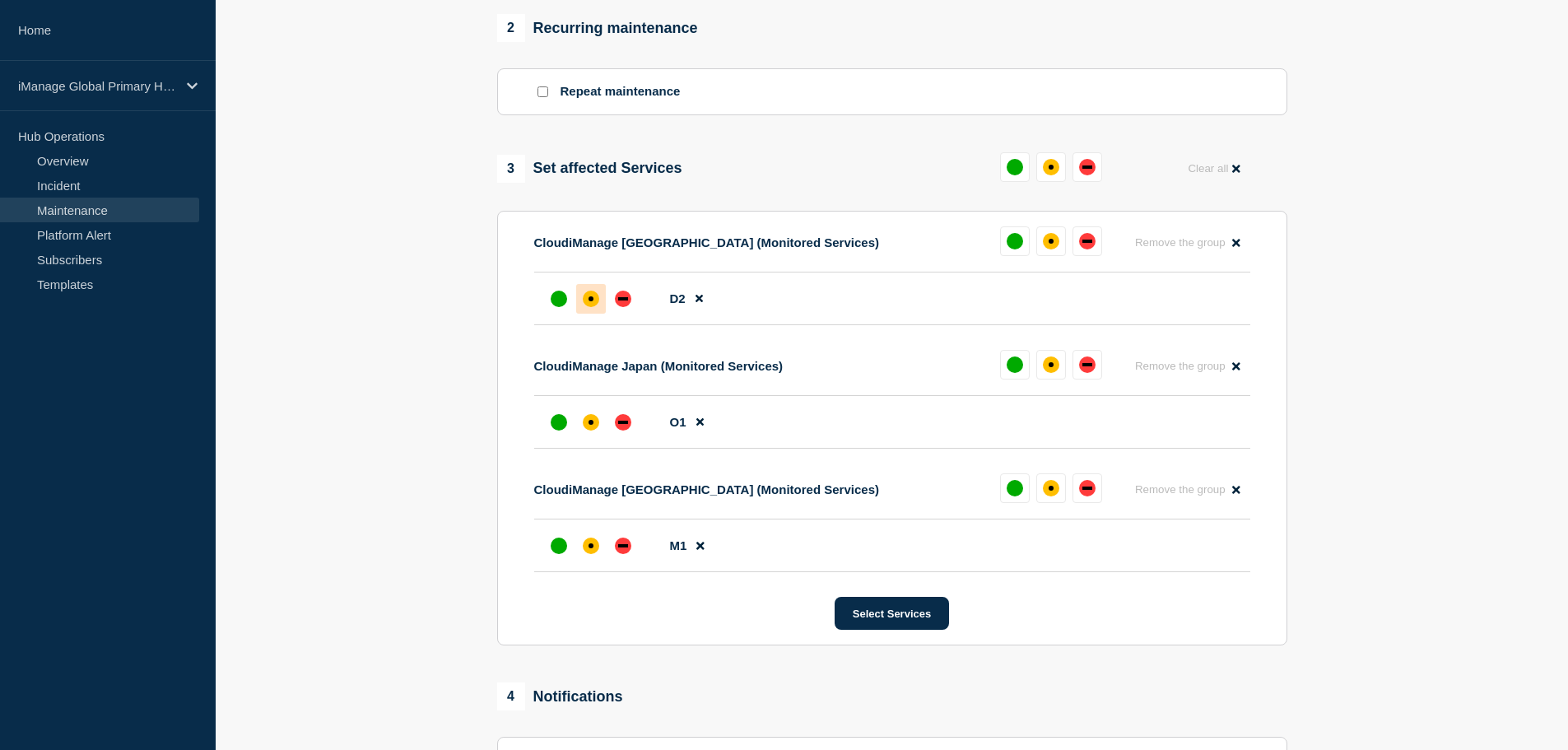
click at [597, 305] on div "affected" at bounding box center [591, 298] width 16 height 16
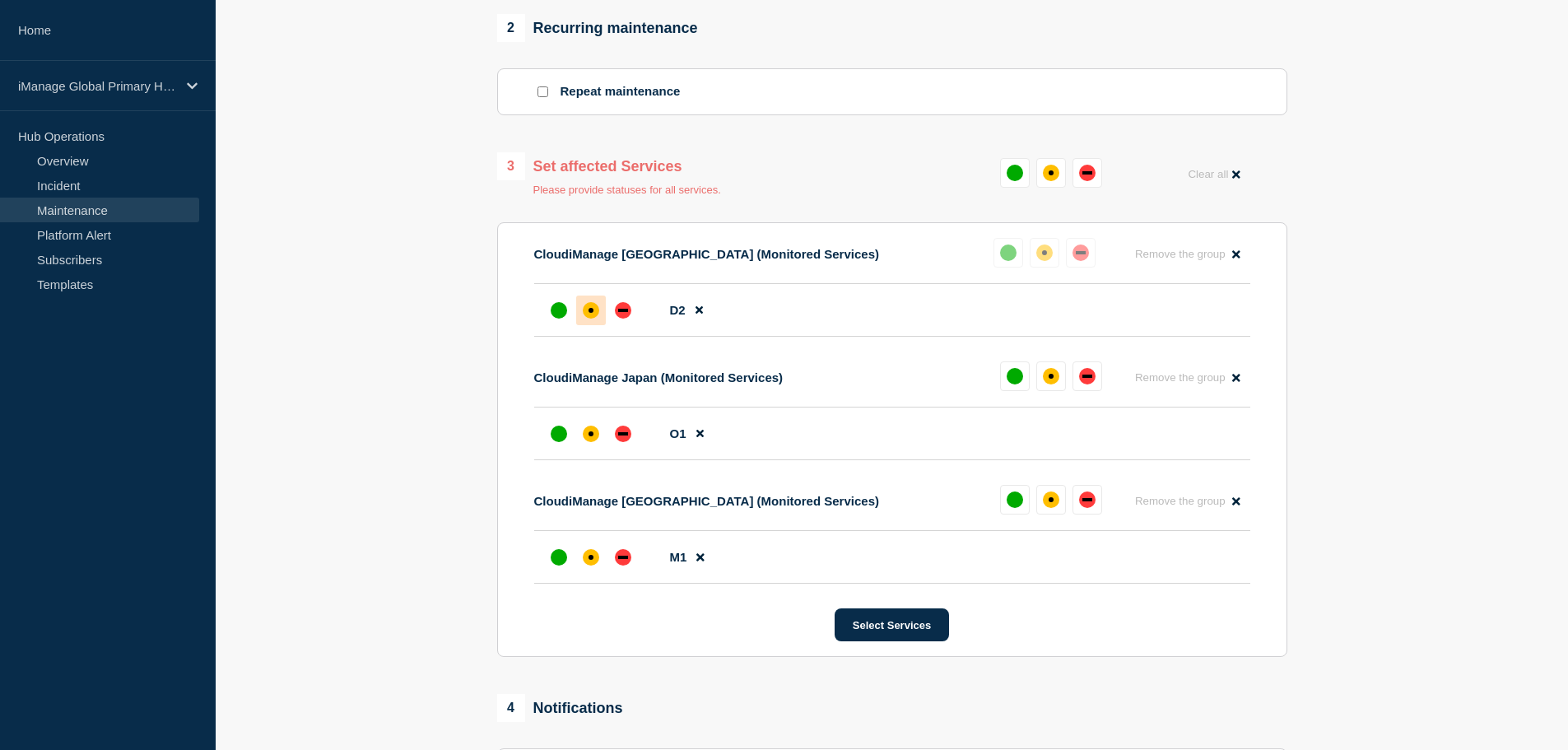
click at [588, 420] on li "O1" at bounding box center [892, 433] width 716 height 52
click at [590, 428] on div at bounding box center [591, 433] width 30 height 30
click at [592, 559] on div "affected" at bounding box center [591, 556] width 5 height 5
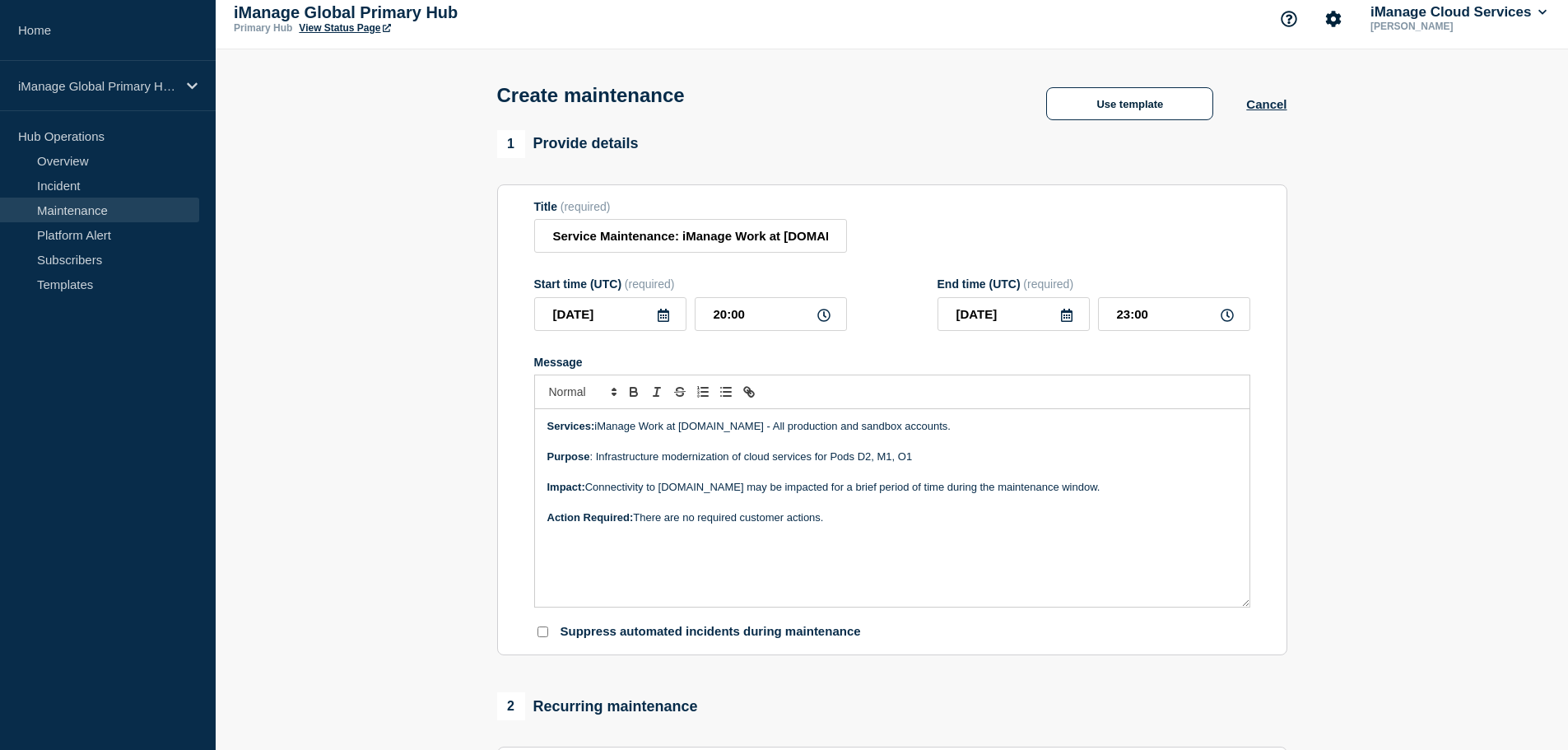
scroll to position [0, 0]
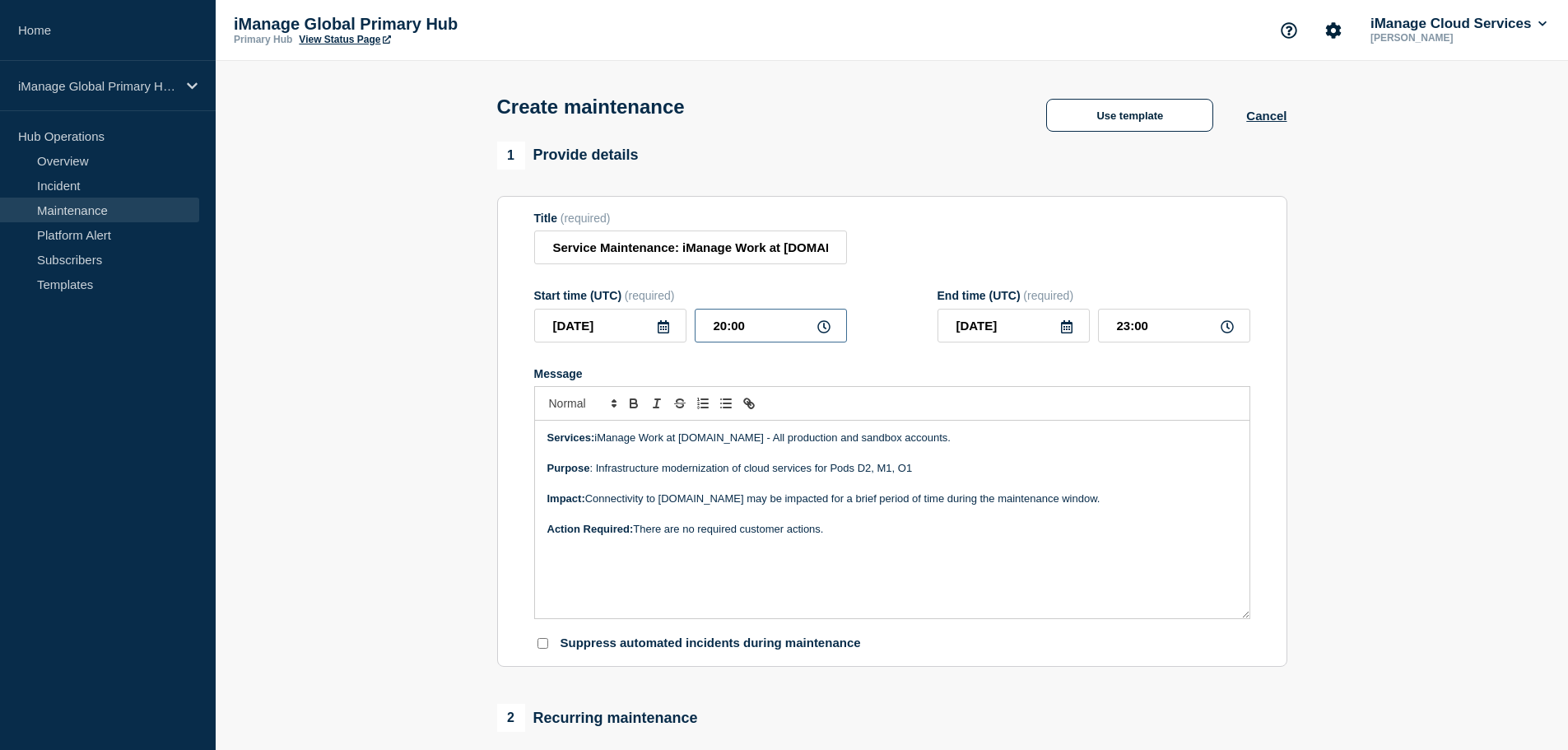
click at [751, 328] on input "20:00" at bounding box center [771, 324] width 153 height 33
click at [862, 529] on p "Action Required: There are no required customer actions." at bounding box center [892, 530] width 690 height 15
click at [923, 475] on p "Purpose : Infrastructure modernization of cloud services for Pods D2, M1, O1" at bounding box center [892, 469] width 690 height 15
drag, startPoint x: 925, startPoint y: 474, endPoint x: 596, endPoint y: 475, distance: 329.0
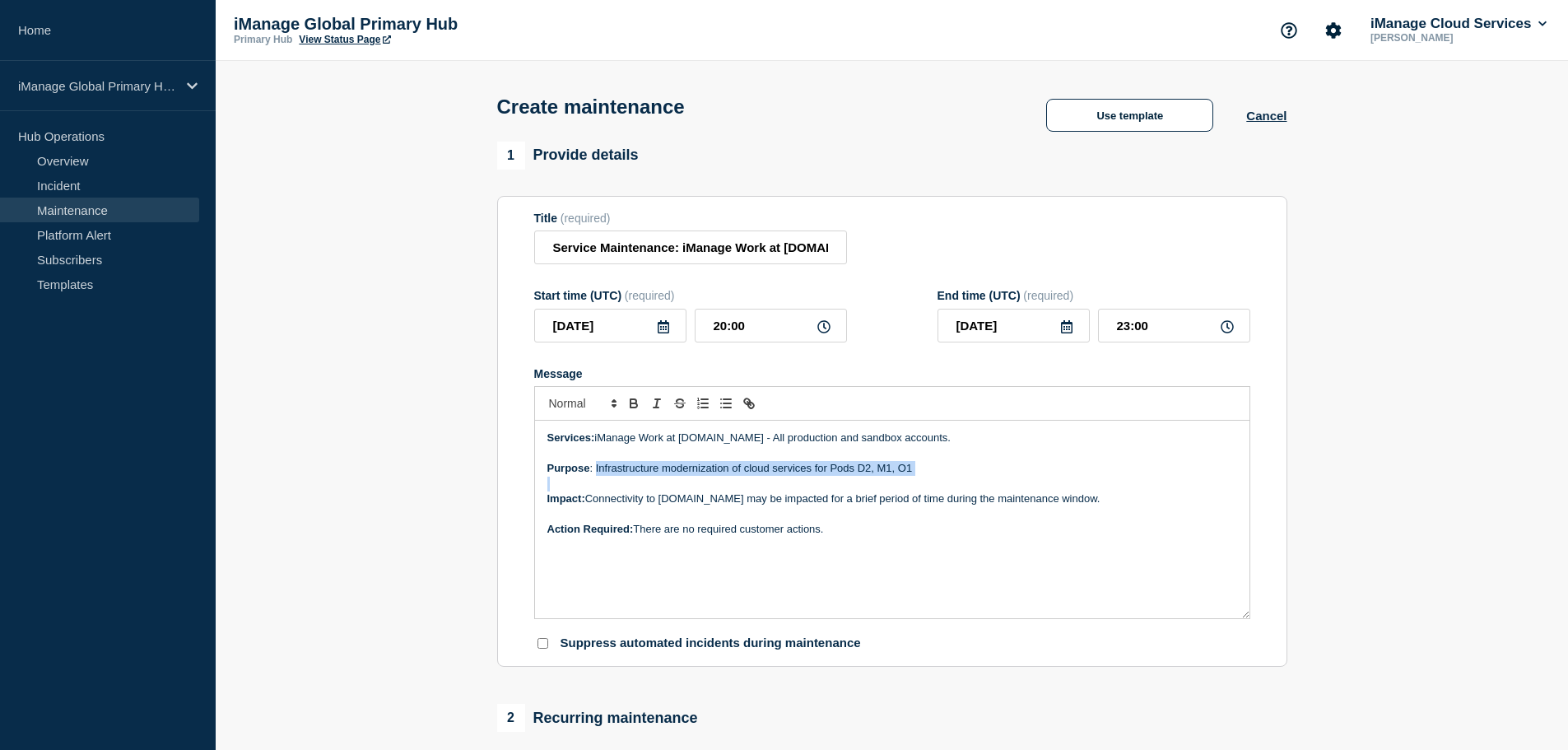
click at [596, 475] on p "Purpose : Infrastructure modernization of cloud services for Pods D2, M1, O1" at bounding box center [892, 469] width 690 height 15
click at [763, 475] on p "Purpose : Infrastructure modernization of cloud services for Pods D2, M1, O1" at bounding box center [892, 469] width 690 height 15
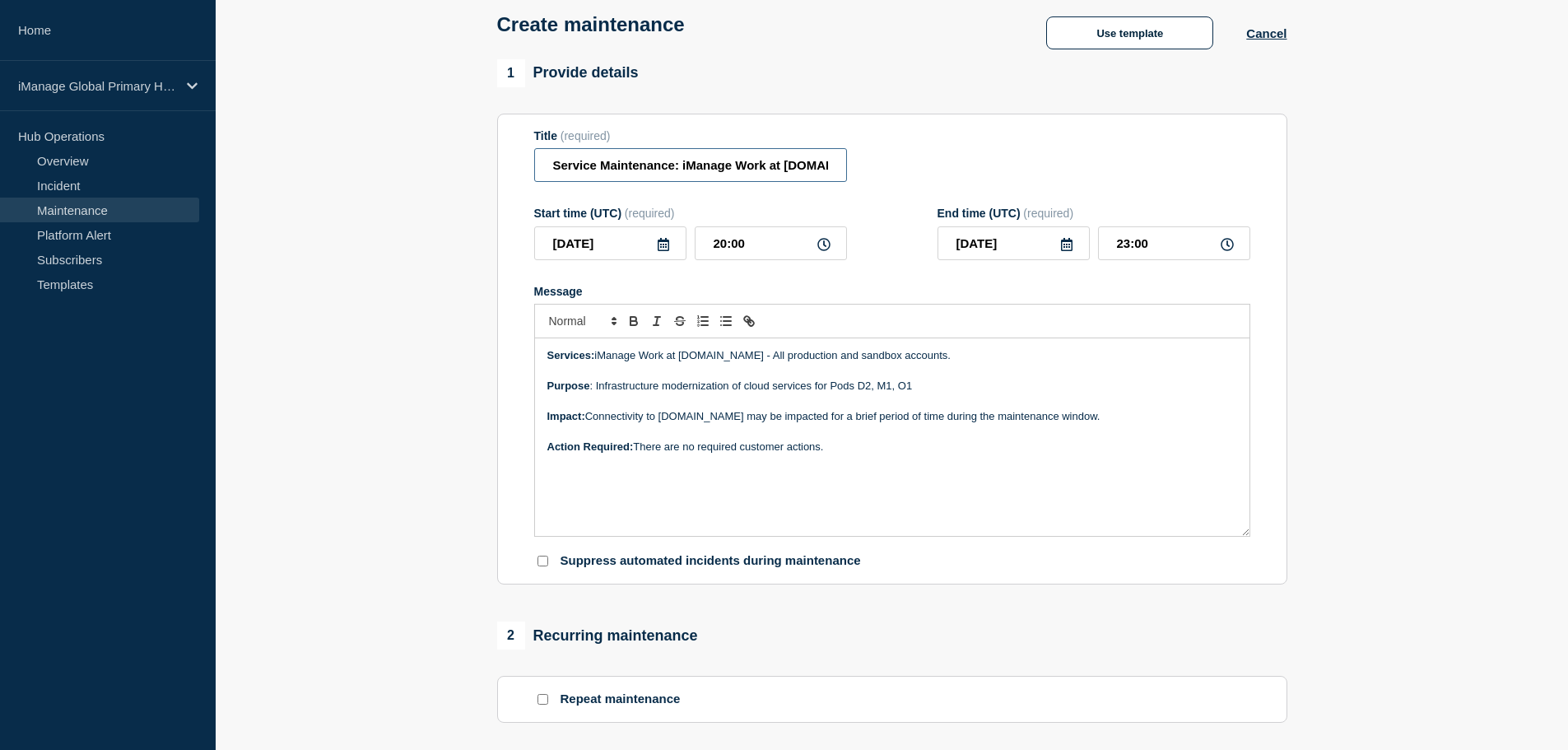
scroll to position [0, 69]
drag, startPoint x: 559, startPoint y: 177, endPoint x: 851, endPoint y: 177, distance: 292.0
click at [851, 177] on div "Title (required) Service Maintenance: iManage Work at [DOMAIN_NAME]" at bounding box center [892, 156] width 716 height 53
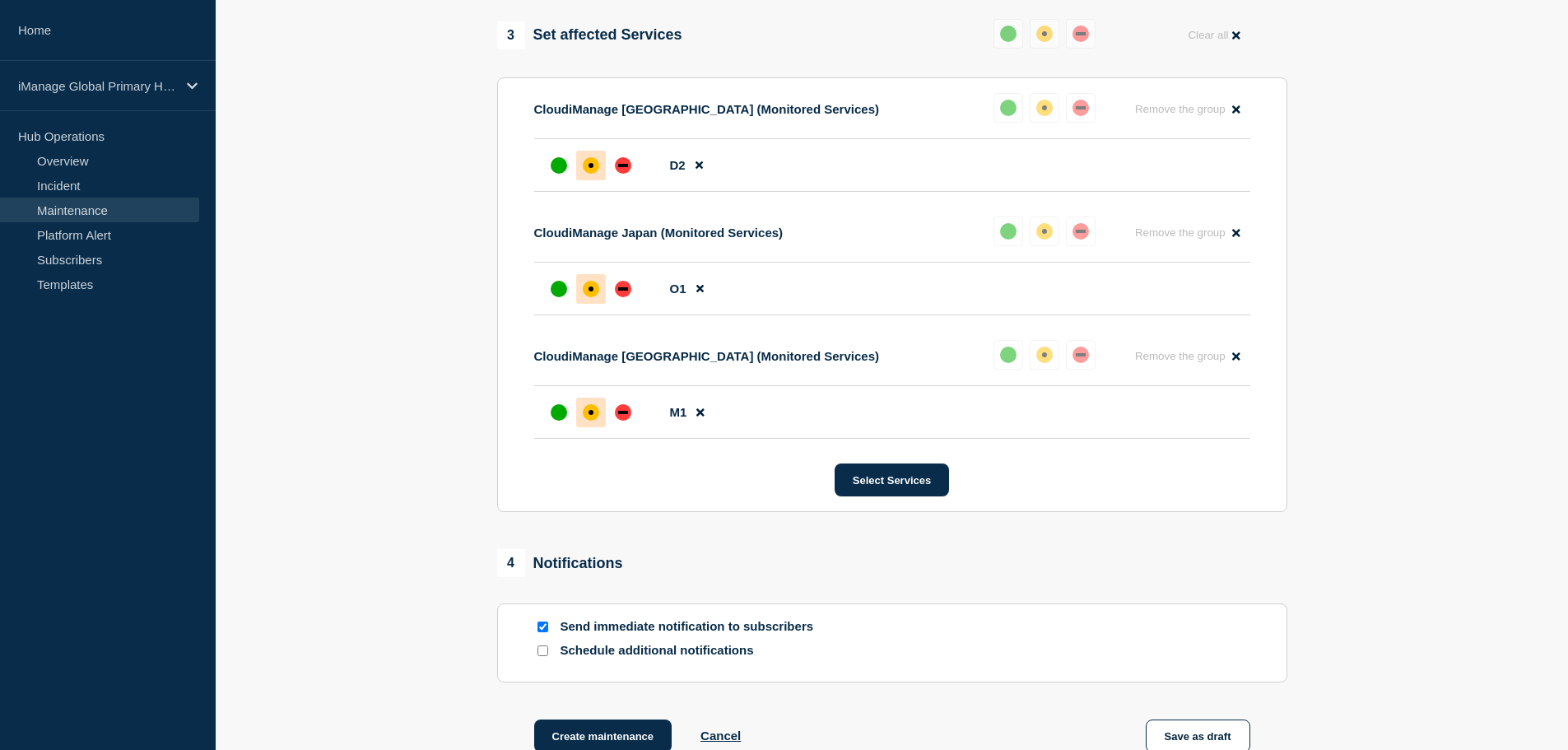
scroll to position [1019, 0]
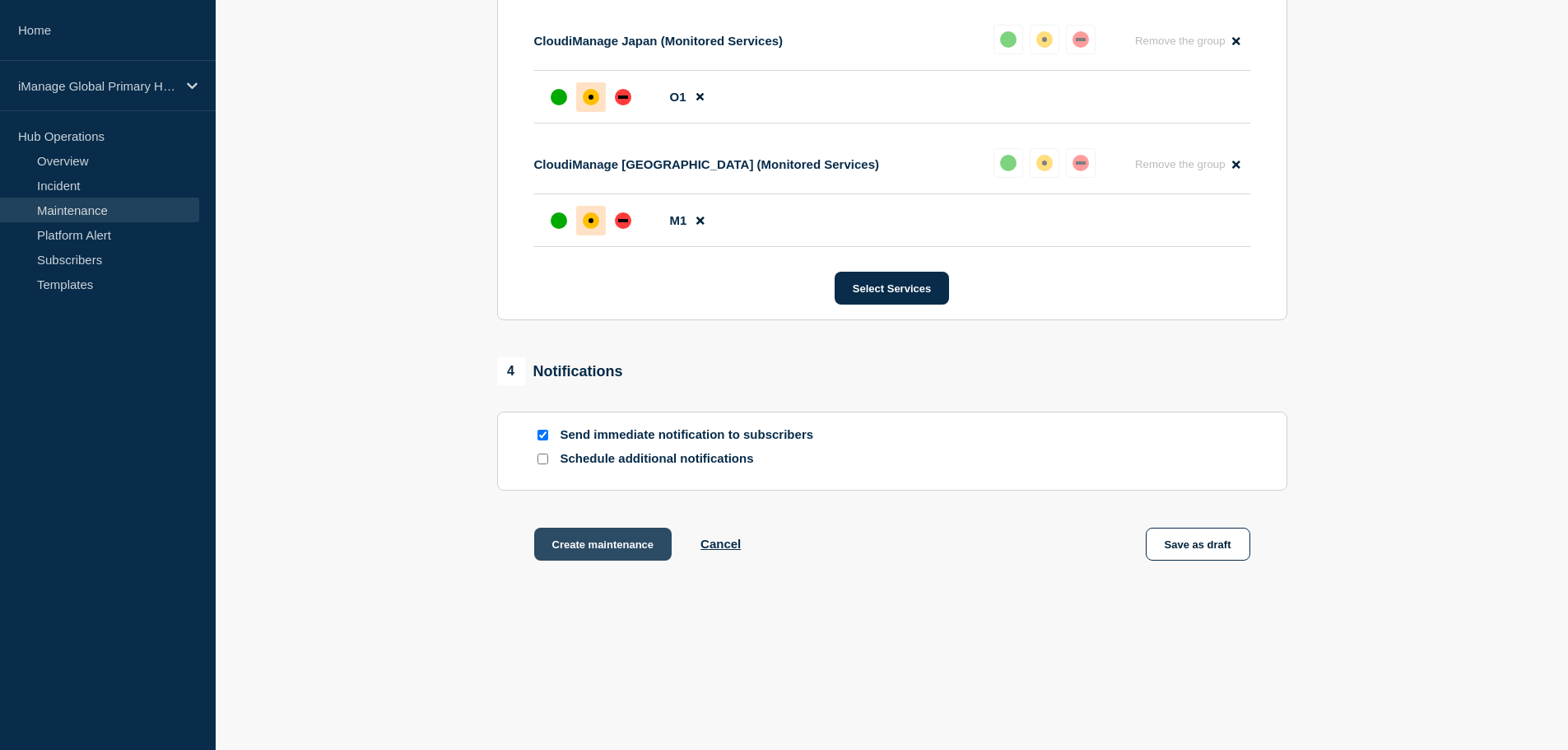
click at [590, 545] on button "Create maintenance" at bounding box center [603, 544] width 138 height 32
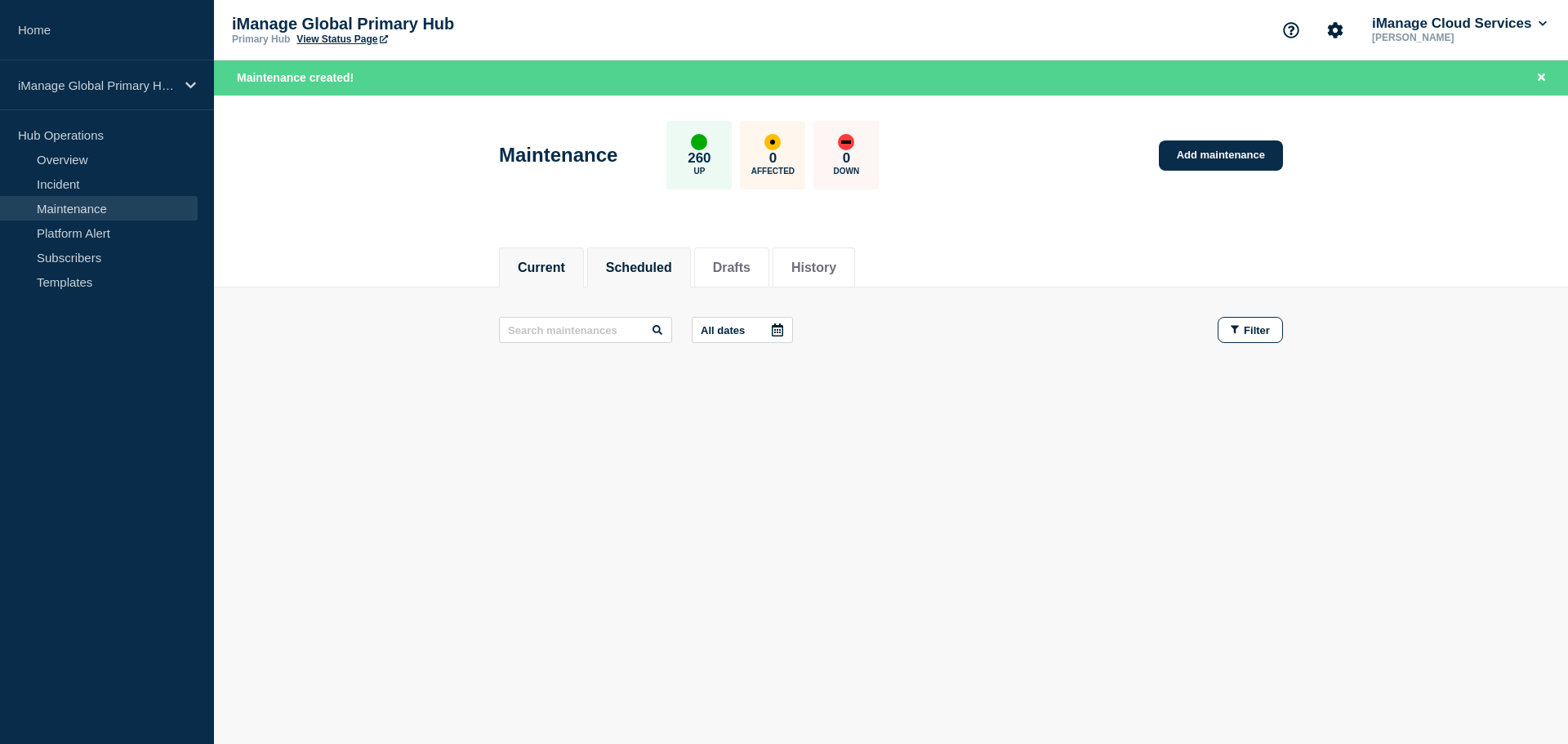
click at [656, 268] on button "Scheduled" at bounding box center [639, 268] width 66 height 15
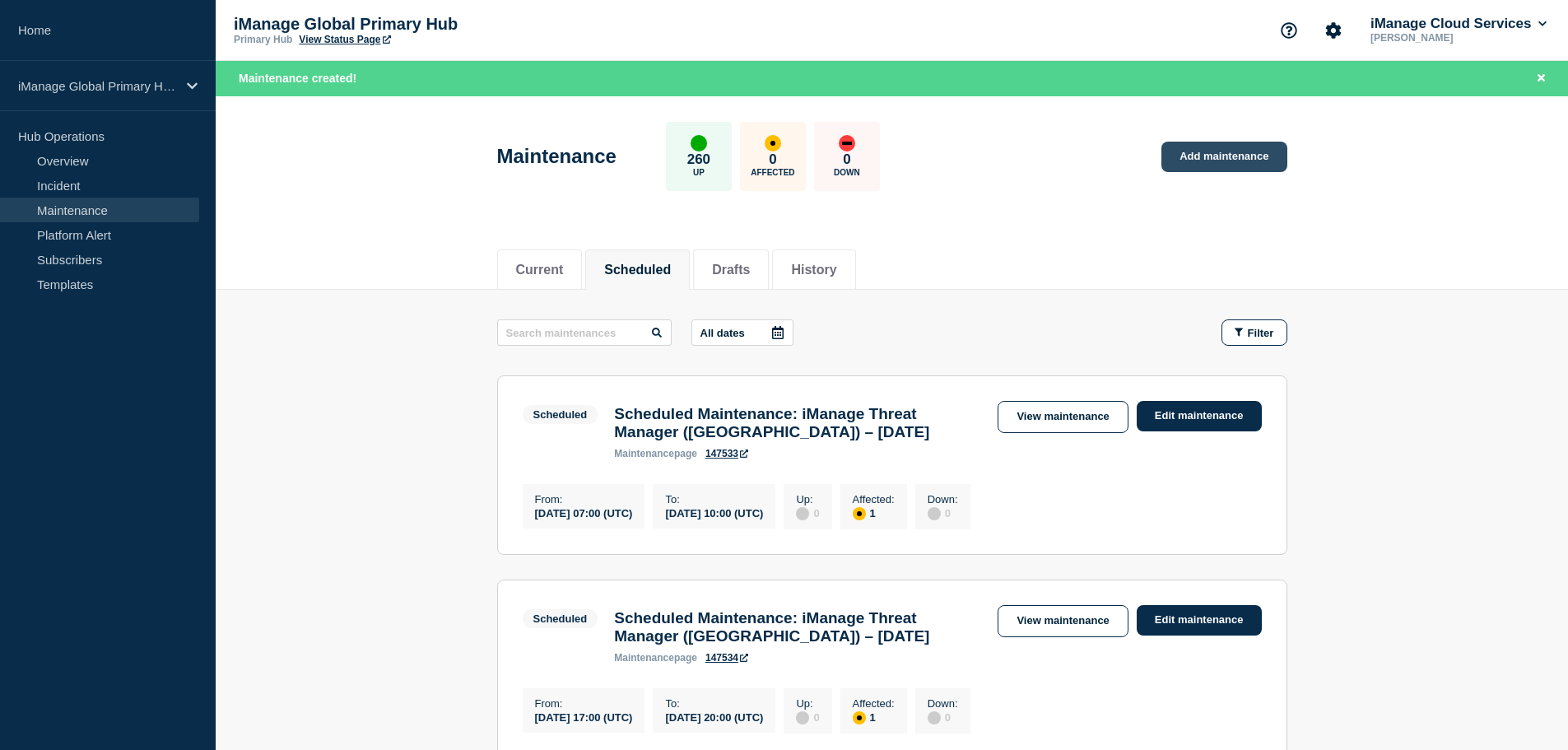
click at [1246, 149] on link "Add maintenance" at bounding box center [1223, 156] width 125 height 31
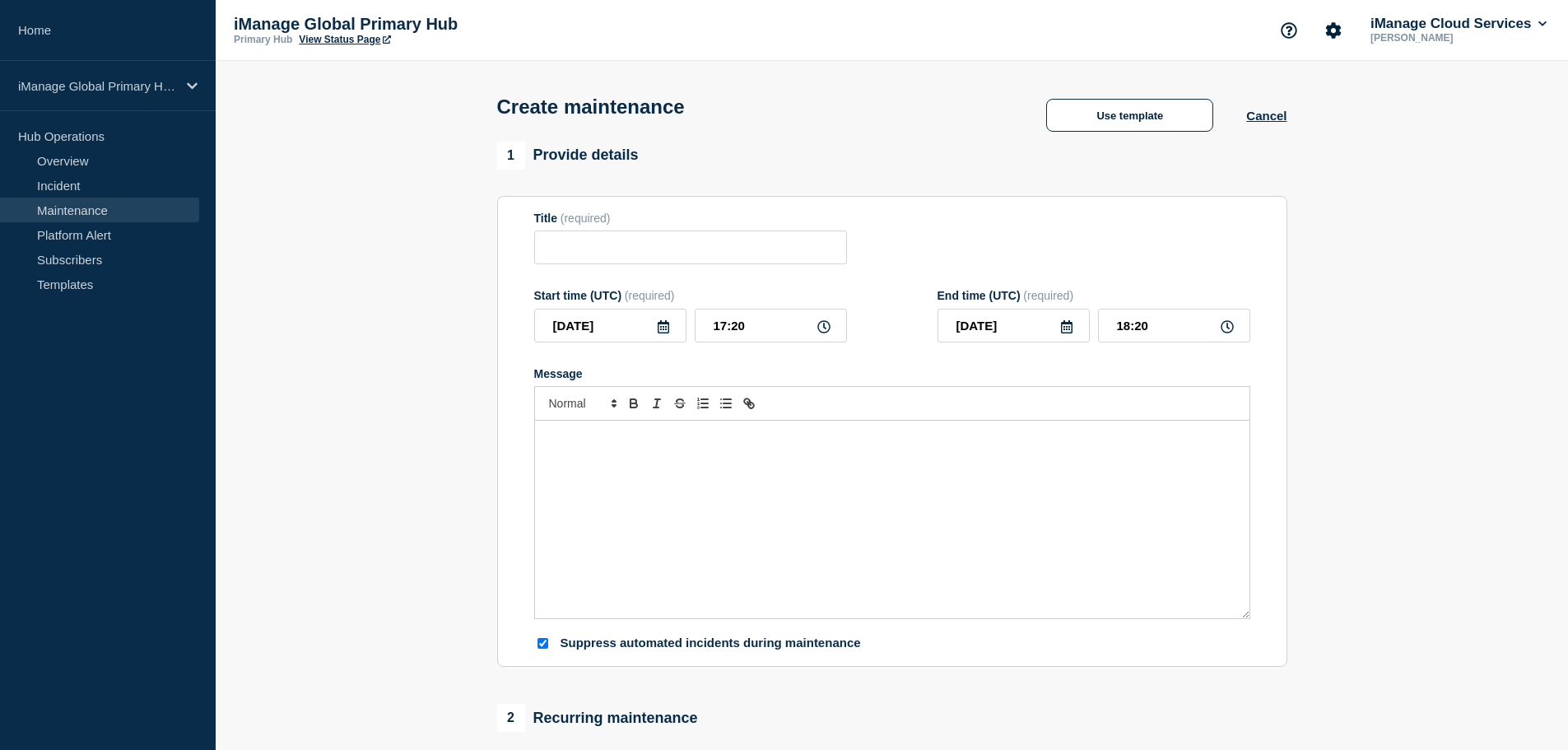
checkbox input "true"
click at [605, 256] on input "Title" at bounding box center [691, 246] width 313 height 33
paste input "Service Maintenance: iManage Work at [DOMAIN_NAME]"
type input "Service Maintenance: iManage Work at [DOMAIN_NAME]"
click at [684, 481] on div "Message" at bounding box center [892, 519] width 715 height 198
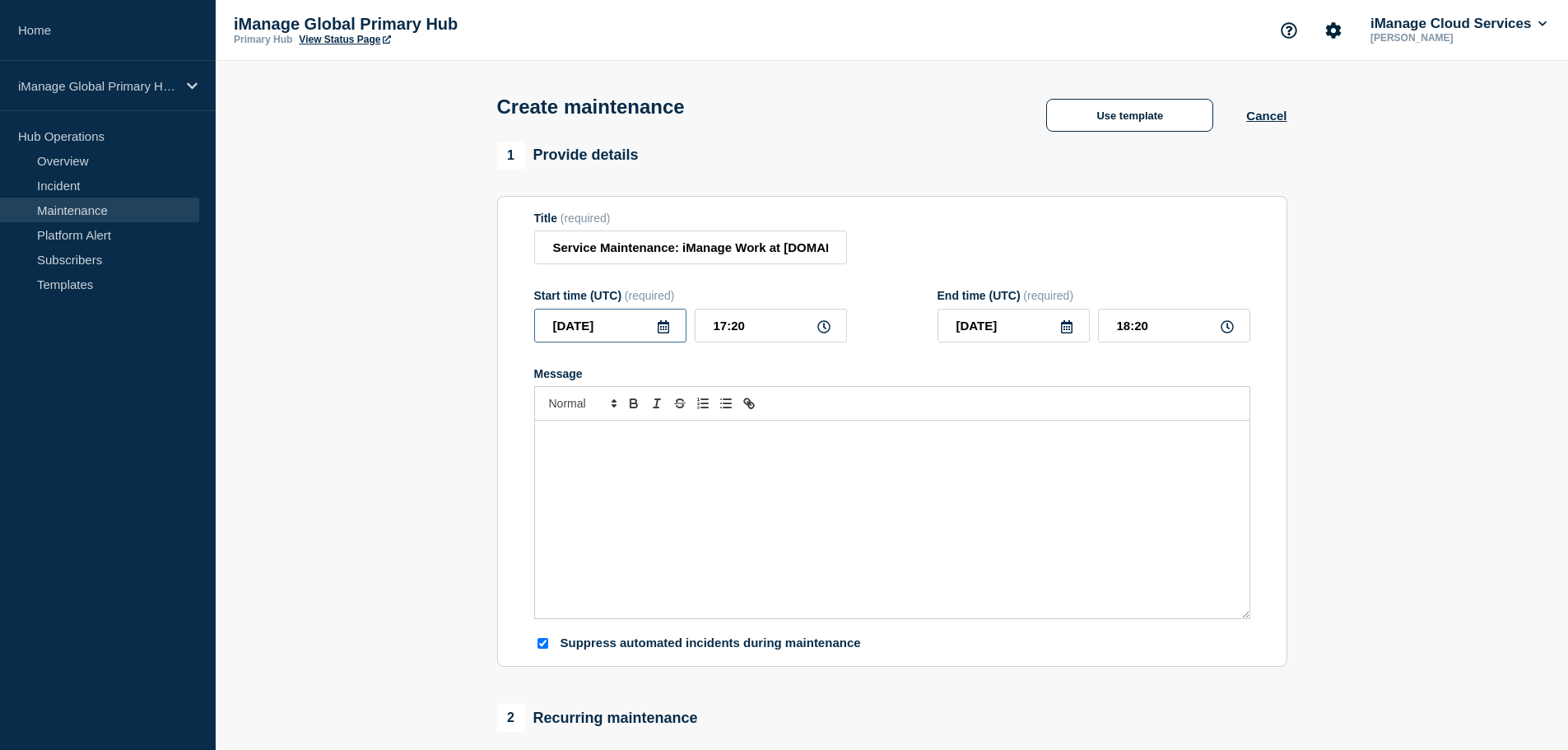
click at [629, 332] on input "[DATE]" at bounding box center [611, 324] width 153 height 33
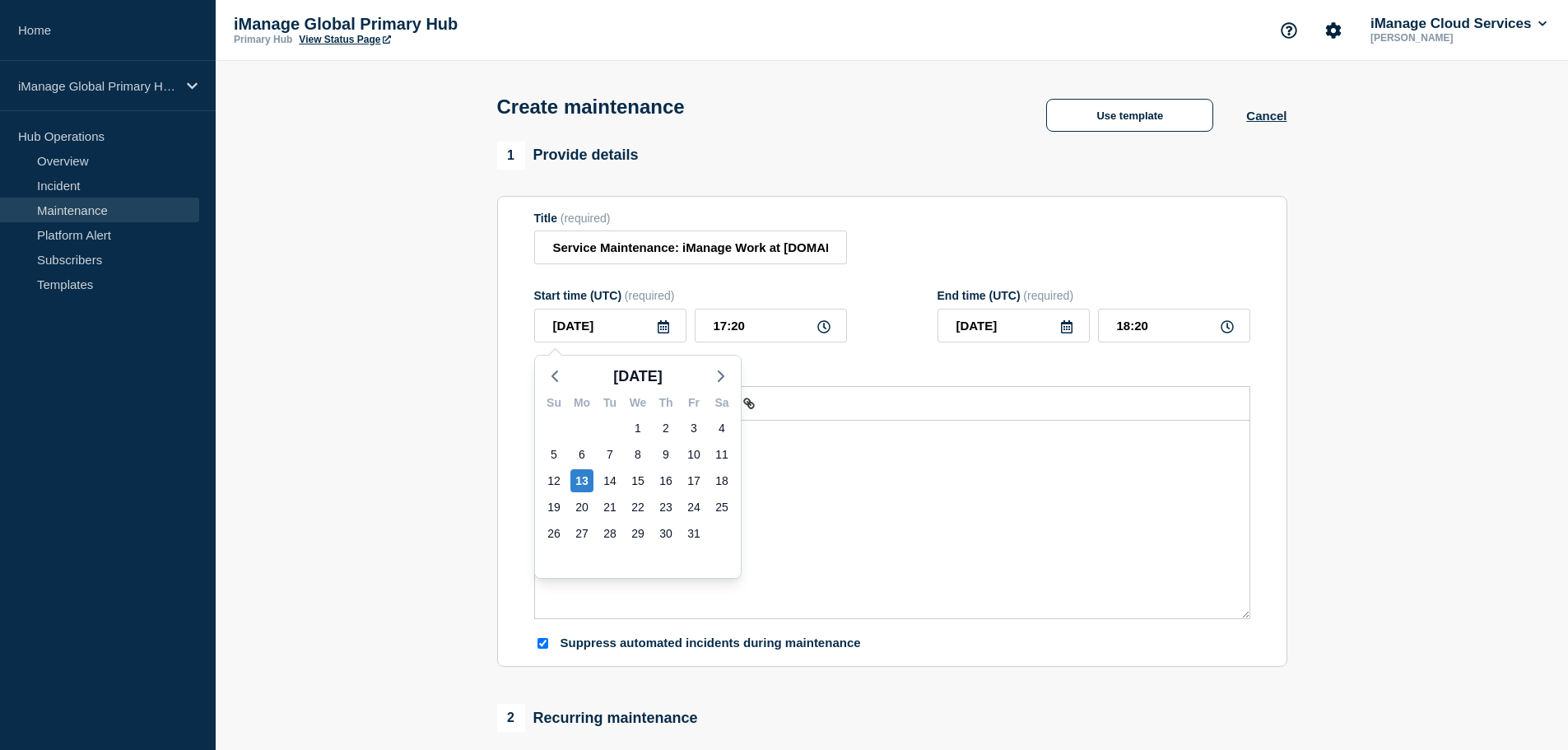
click at [659, 329] on icon at bounding box center [663, 326] width 13 height 13
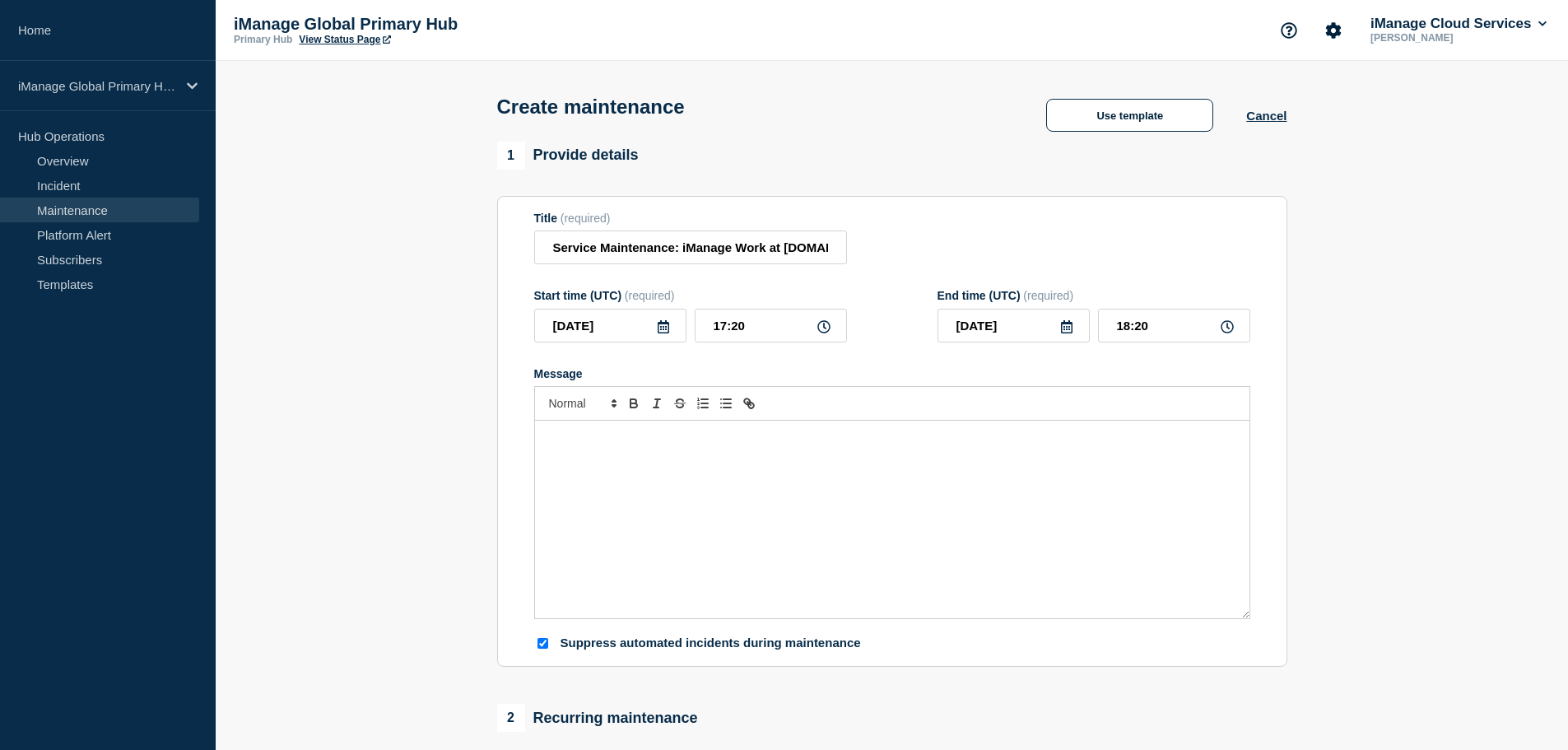
click at [659, 329] on icon at bounding box center [663, 326] width 13 height 13
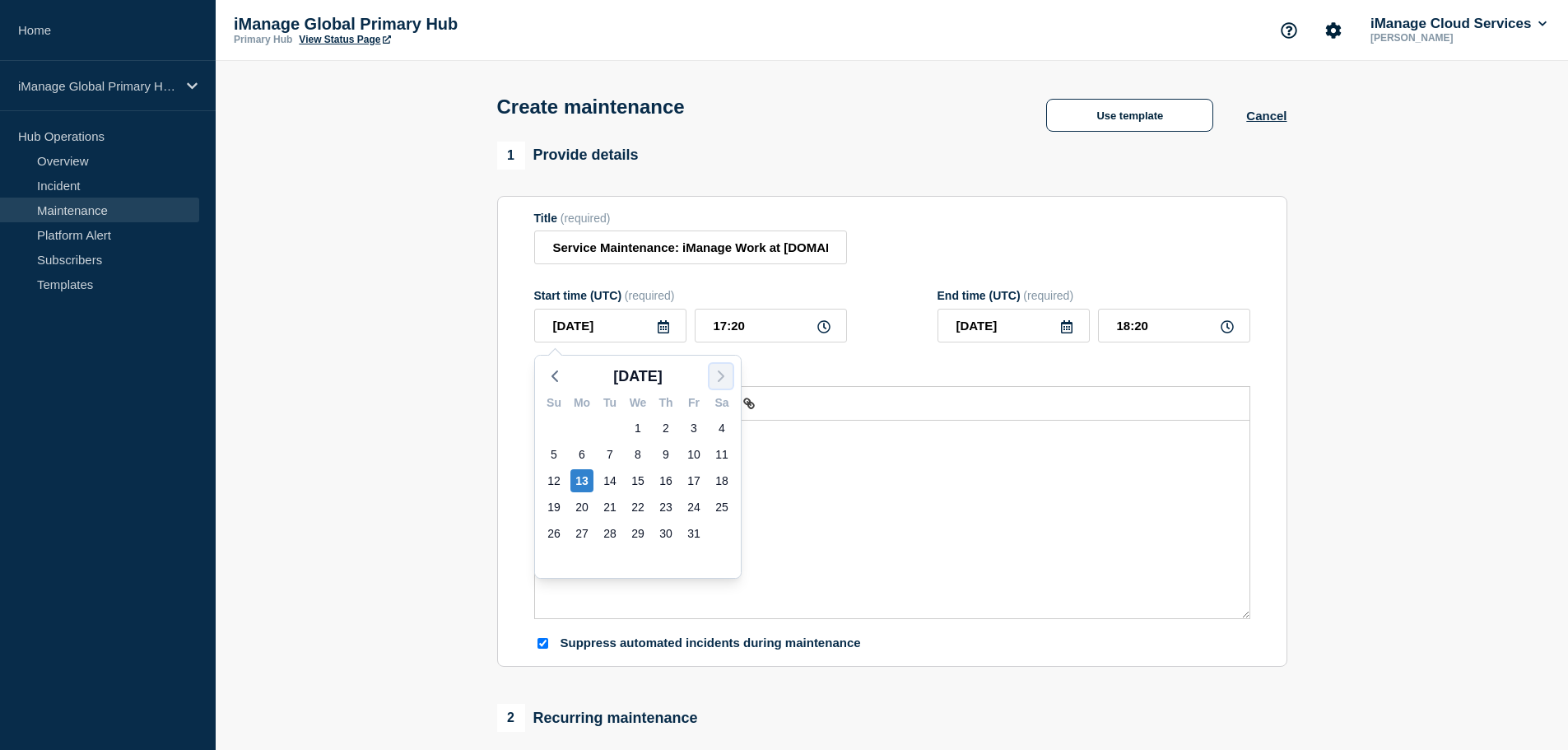
click at [715, 371] on icon "button" at bounding box center [721, 376] width 20 height 20
click at [729, 455] on div "8" at bounding box center [721, 454] width 23 height 23
type input "[DATE]"
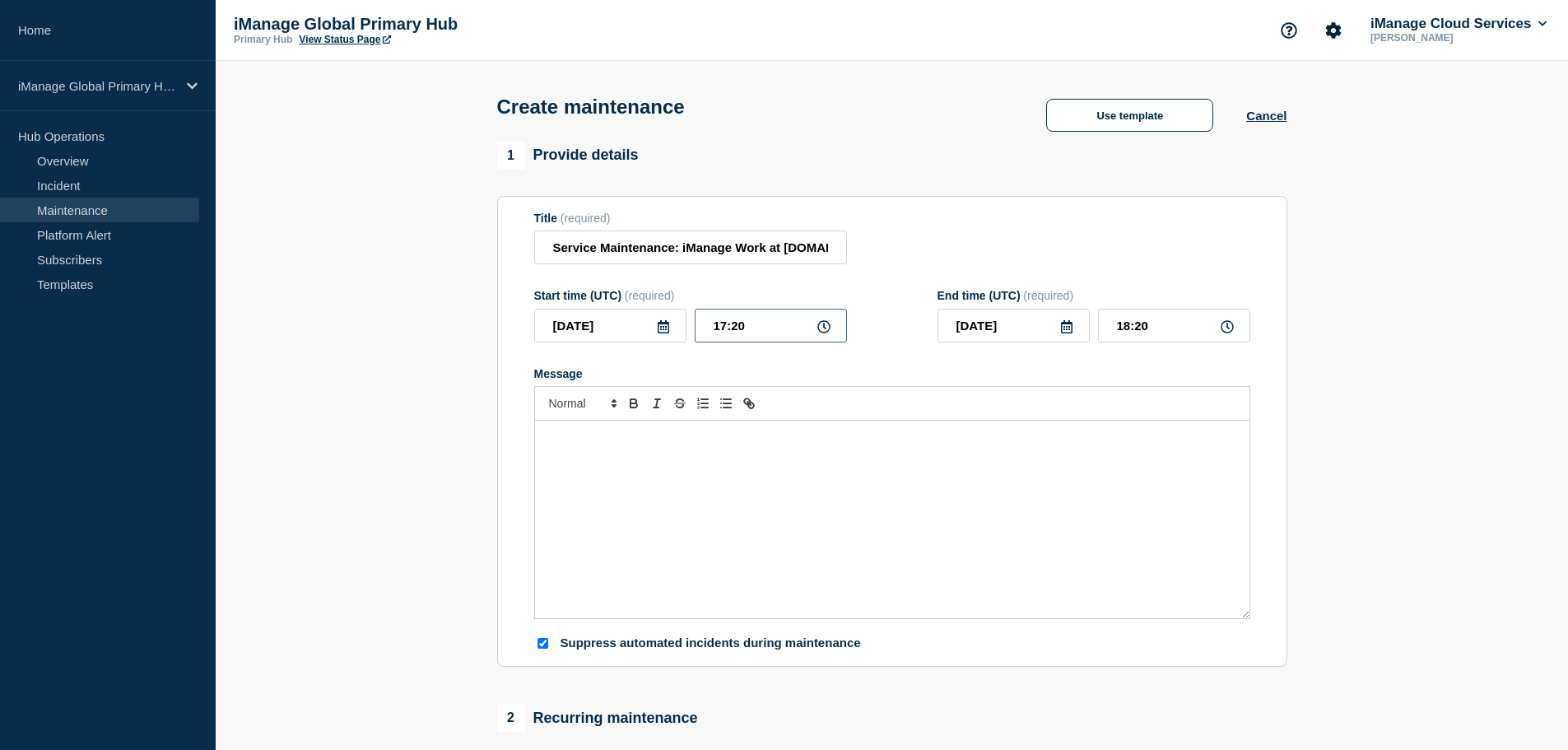
click at [762, 328] on input "17:20" at bounding box center [771, 324] width 153 height 33
click at [543, 642] on input "Suppress automated incidents during maintenance" at bounding box center [542, 642] width 10 height 10
checkbox input "false"
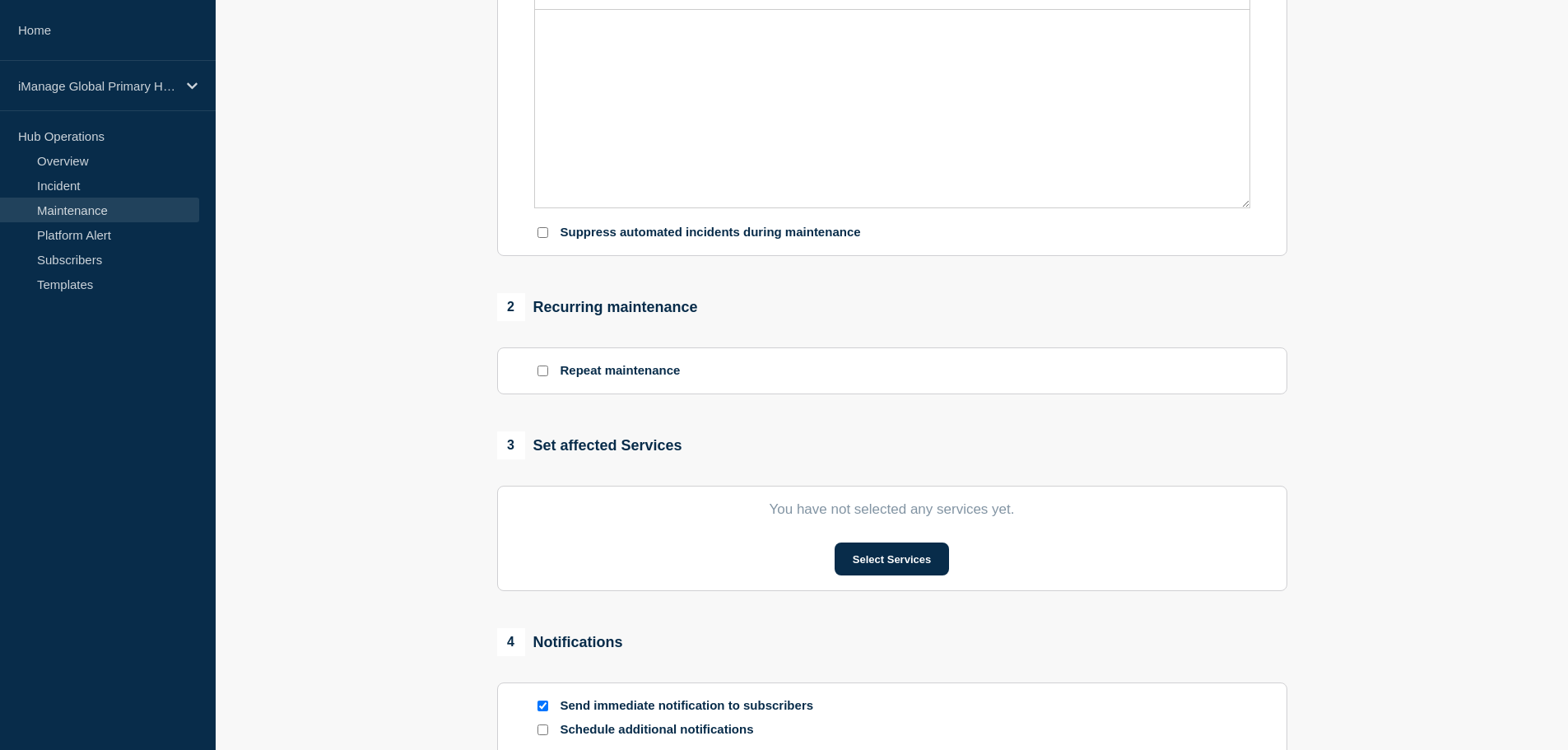
scroll to position [411, 0]
click at [917, 566] on button "Select Services" at bounding box center [892, 557] width 115 height 32
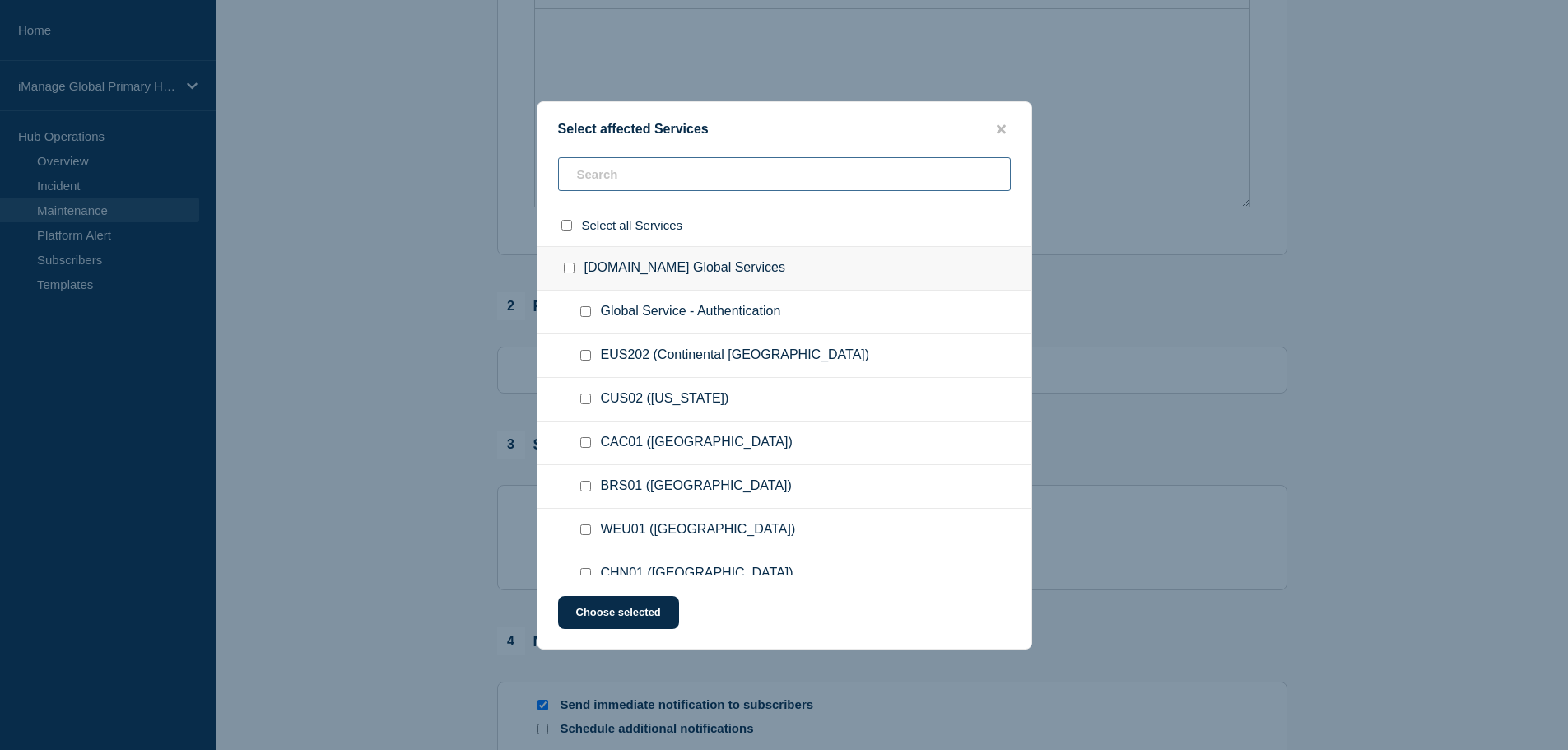
click at [631, 182] on input "text" at bounding box center [784, 174] width 452 height 33
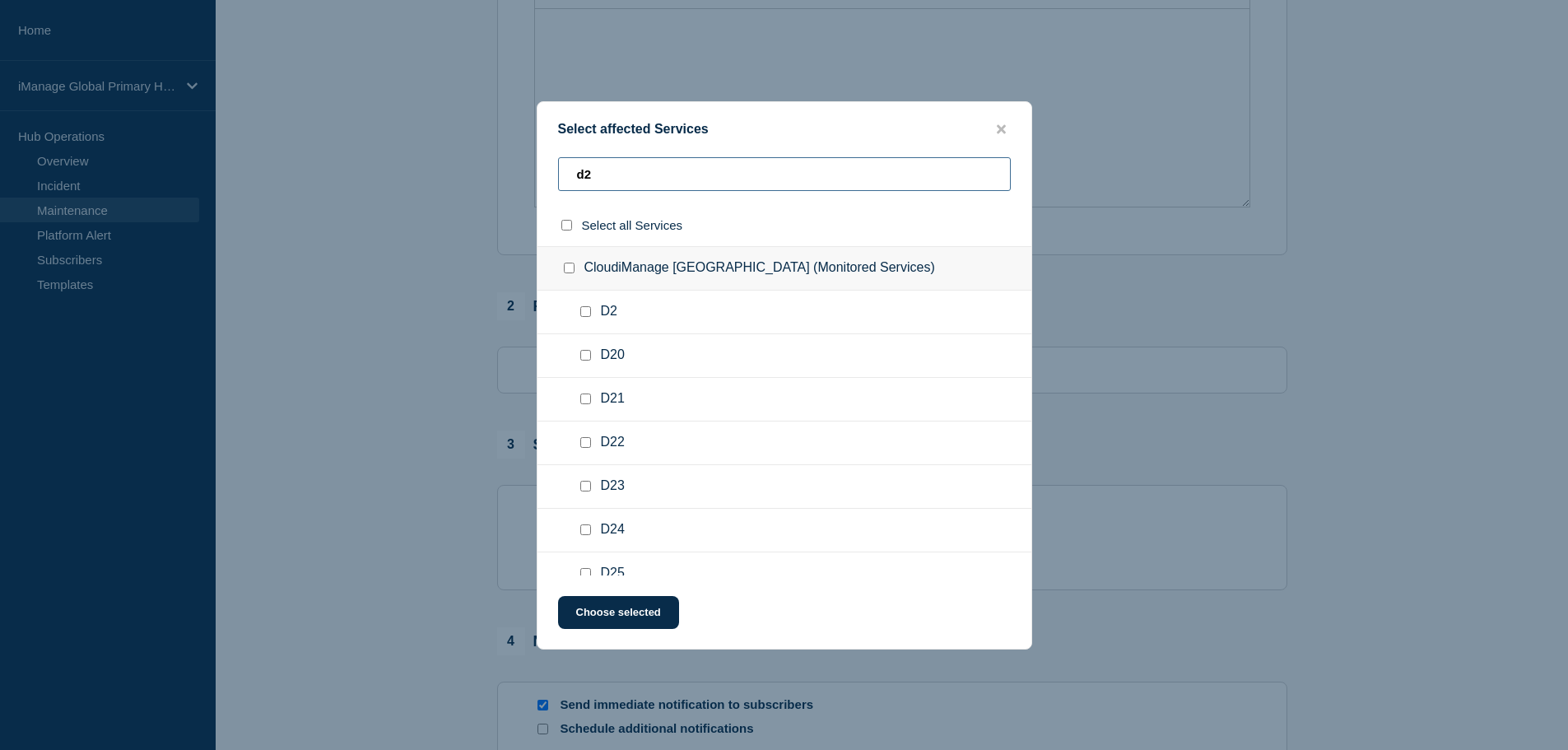
type input "d2"
click at [588, 315] on input "D2 checkbox" at bounding box center [585, 311] width 10 height 10
checkbox input "true"
click at [629, 619] on button "Choose selected" at bounding box center [618, 612] width 121 height 32
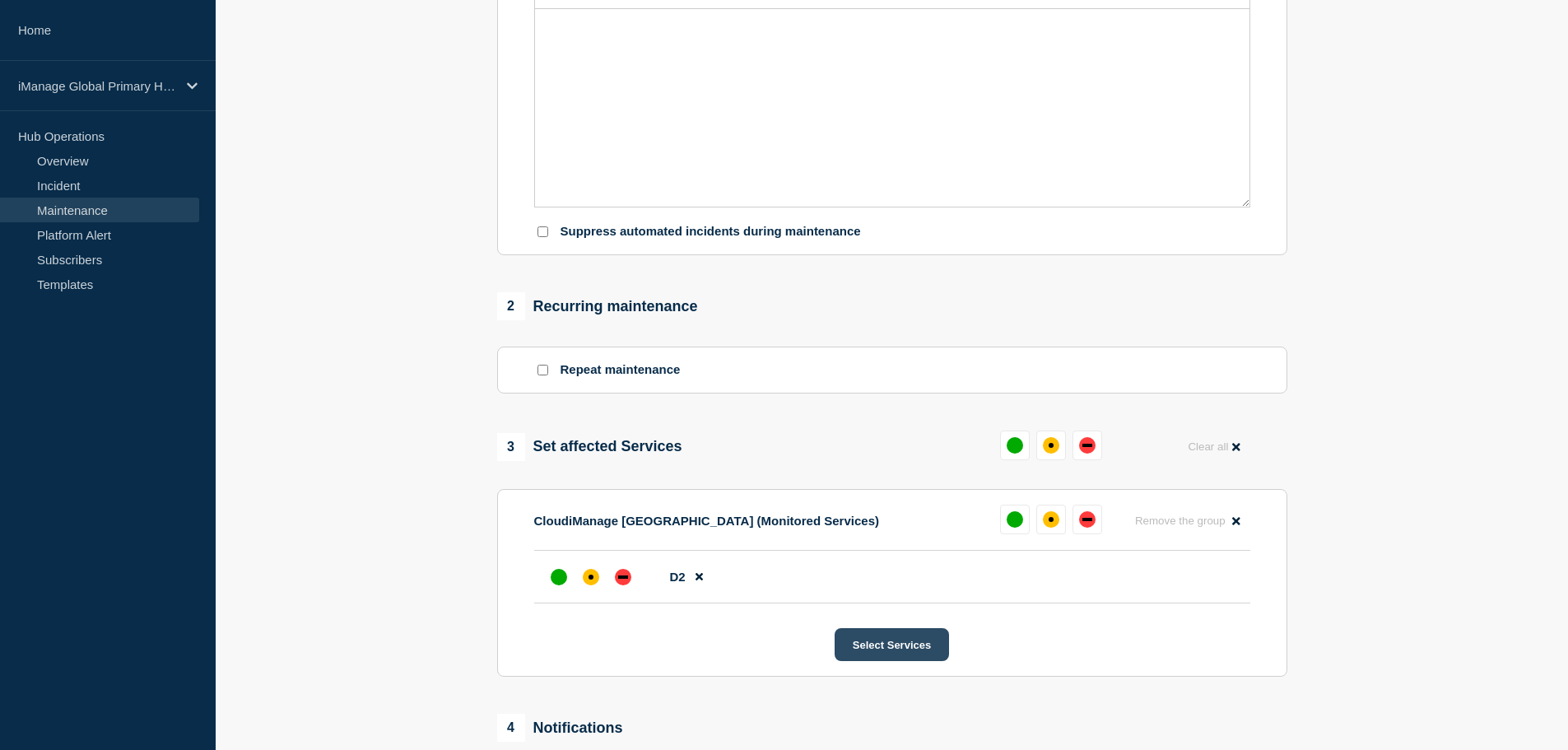
click at [854, 635] on button "Select Services" at bounding box center [892, 644] width 115 height 32
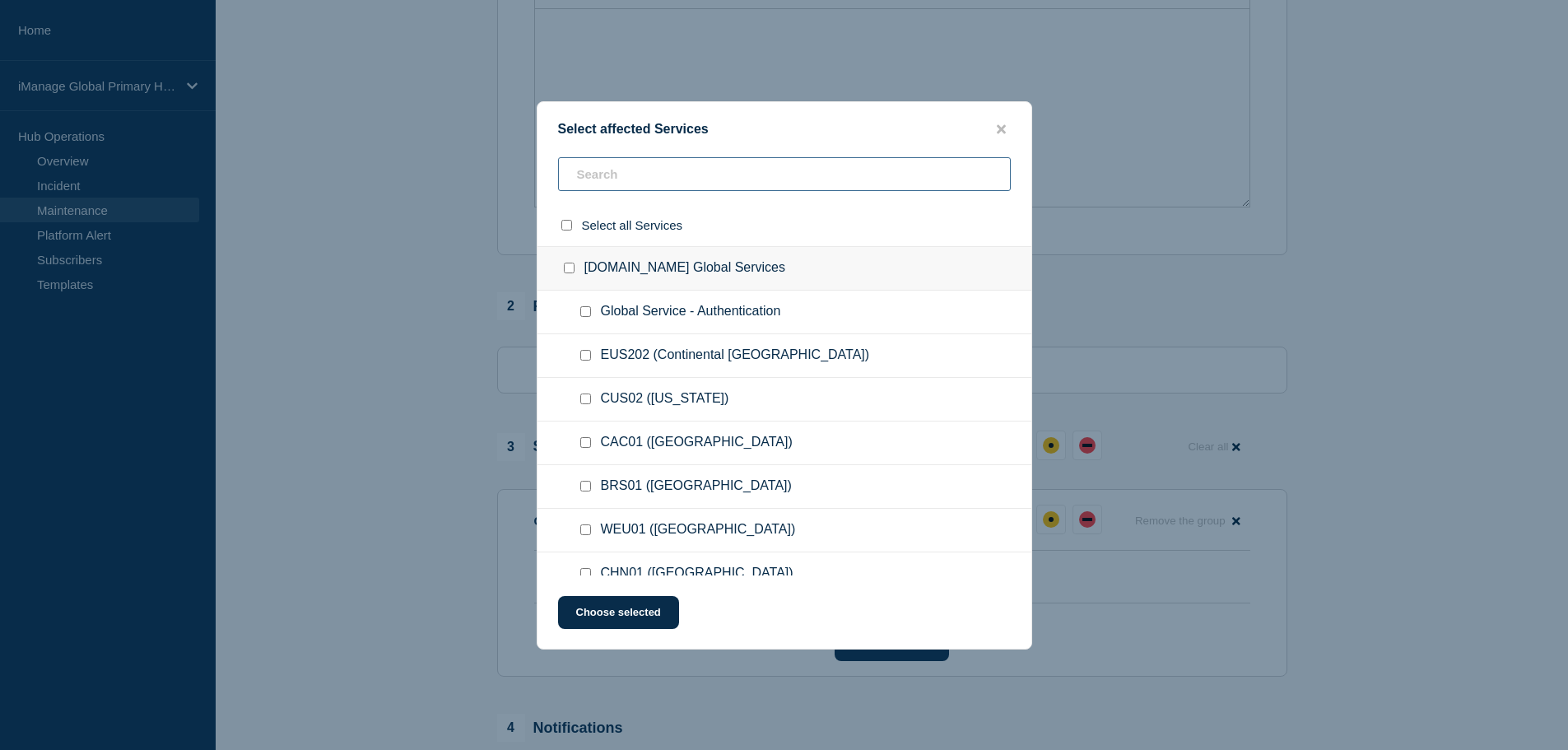
click at [623, 171] on input "text" at bounding box center [784, 174] width 452 height 33
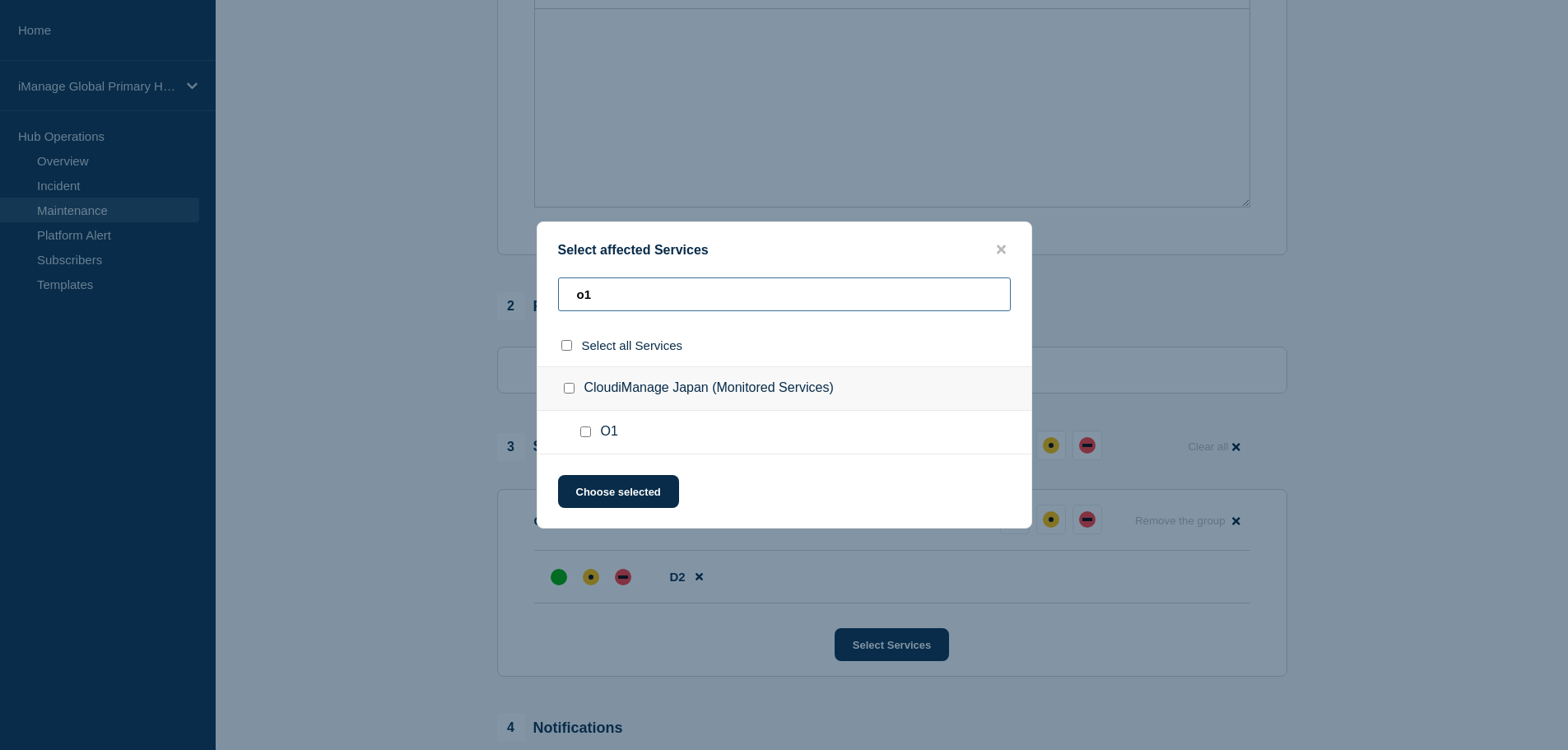
type input "o1"
click at [589, 432] on input "O1 checkbox" at bounding box center [585, 431] width 10 height 10
checkbox input "true"
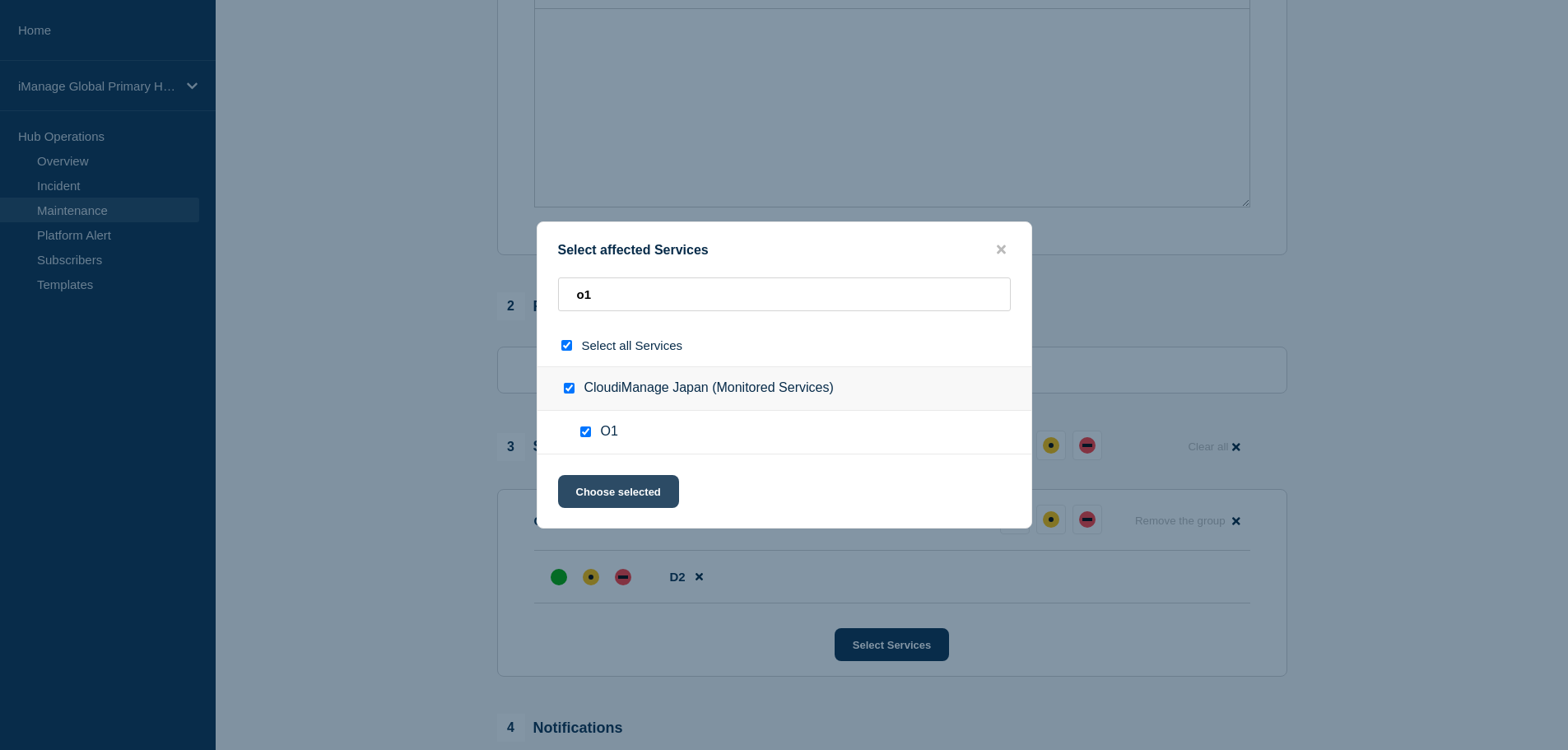
click at [617, 483] on button "Choose selected" at bounding box center [618, 491] width 121 height 32
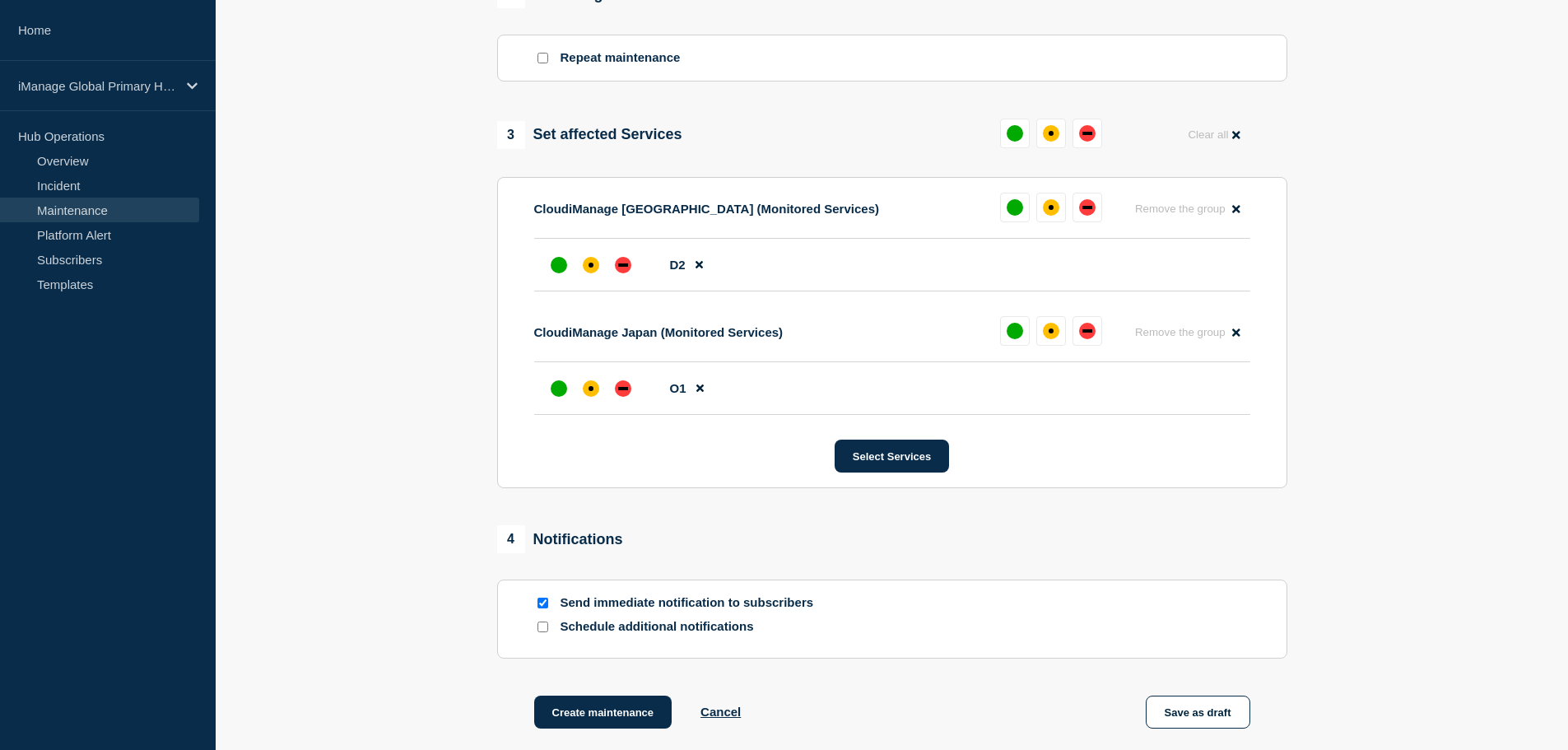
scroll to position [740, 0]
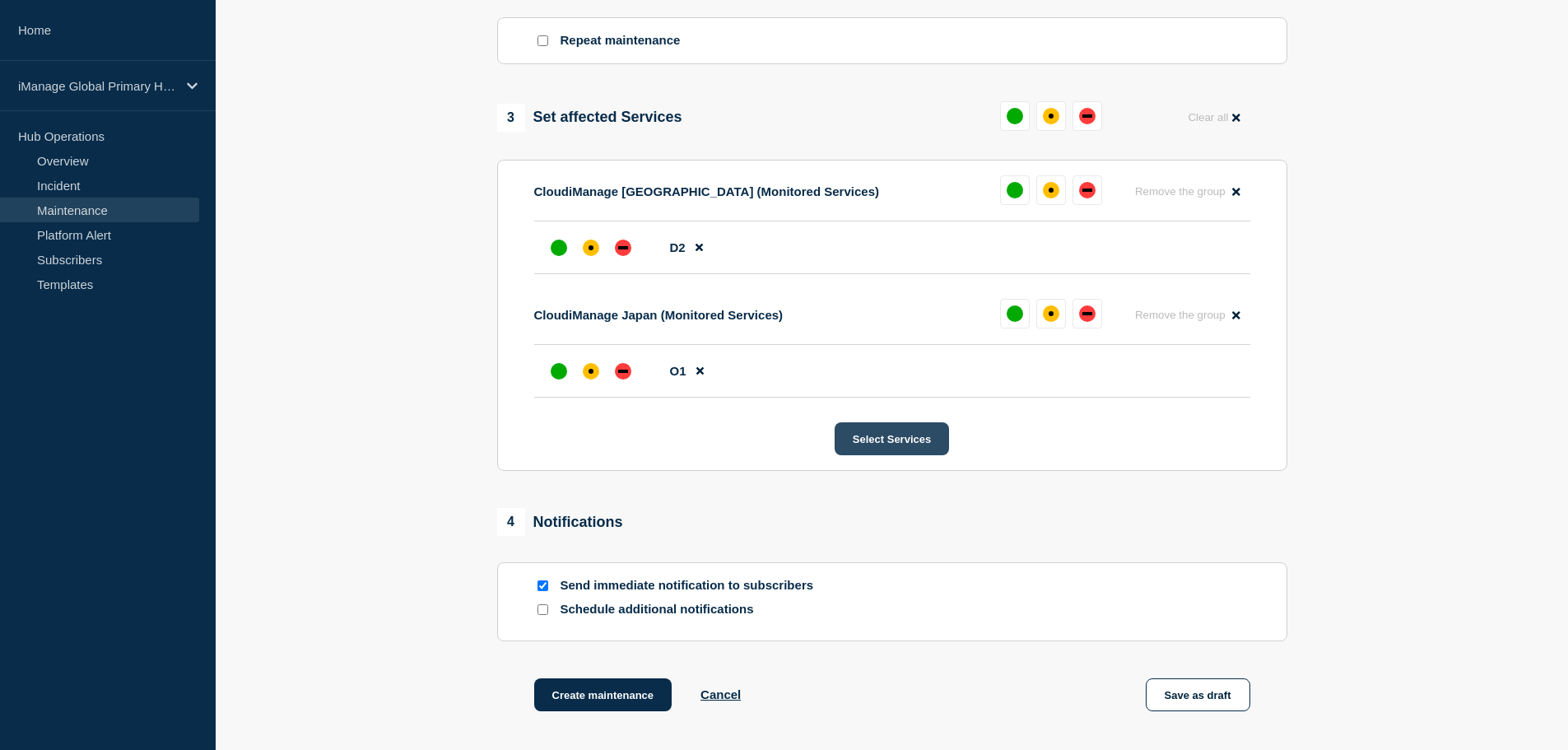
click at [883, 440] on button "Select Services" at bounding box center [892, 438] width 115 height 32
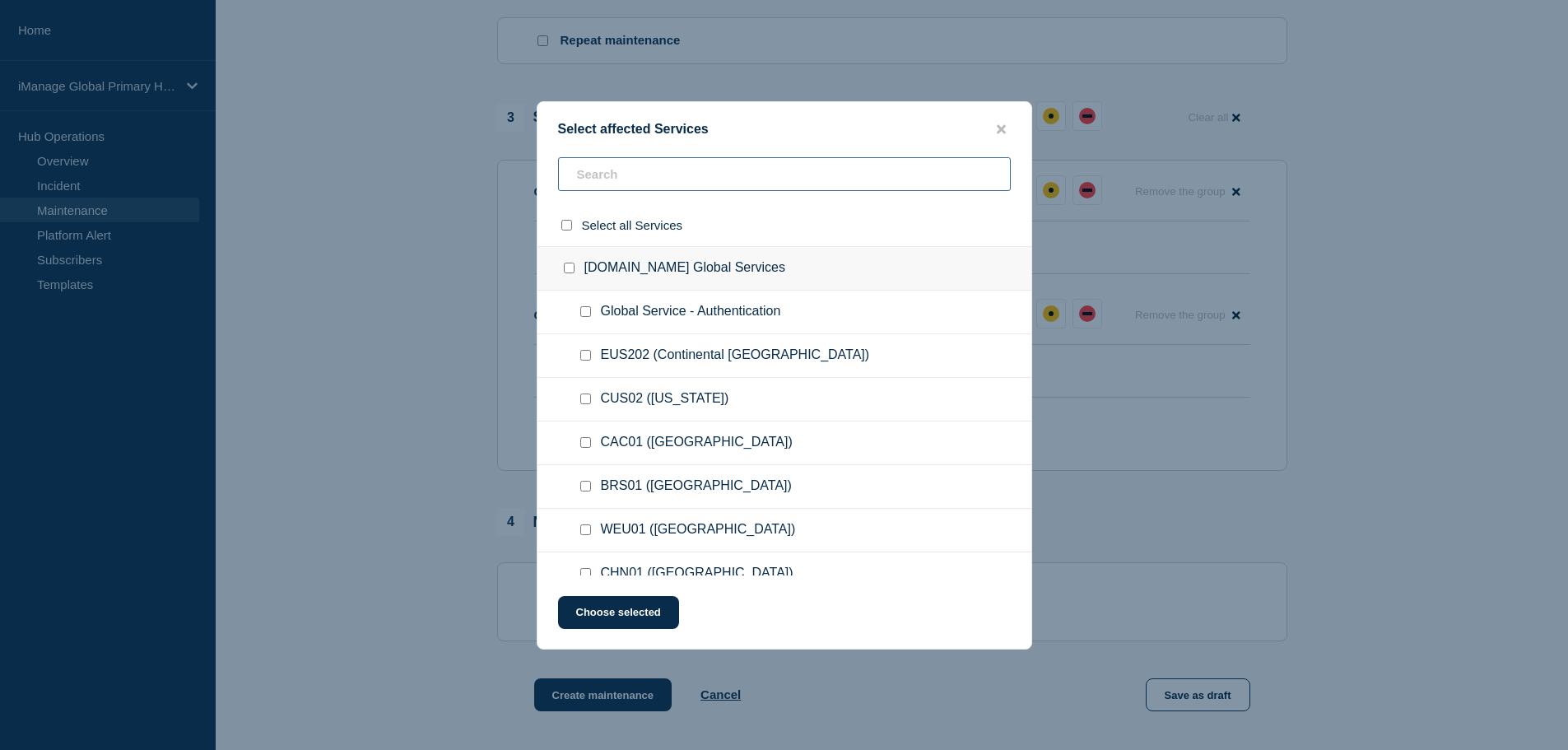
click at [622, 174] on input "text" at bounding box center [784, 174] width 452 height 33
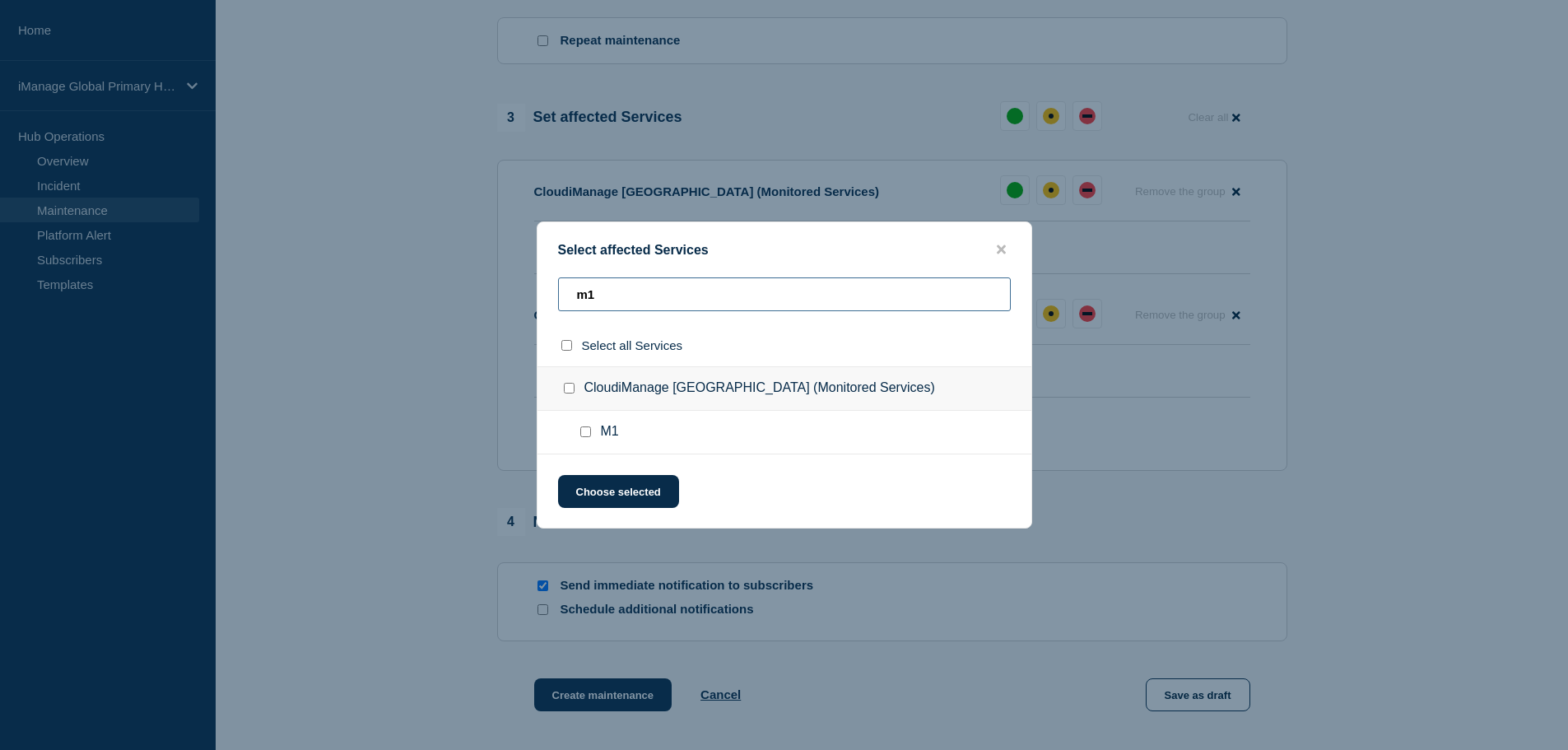
type input "m1"
click at [583, 434] on input "M1 checkbox" at bounding box center [585, 431] width 10 height 10
checkbox input "true"
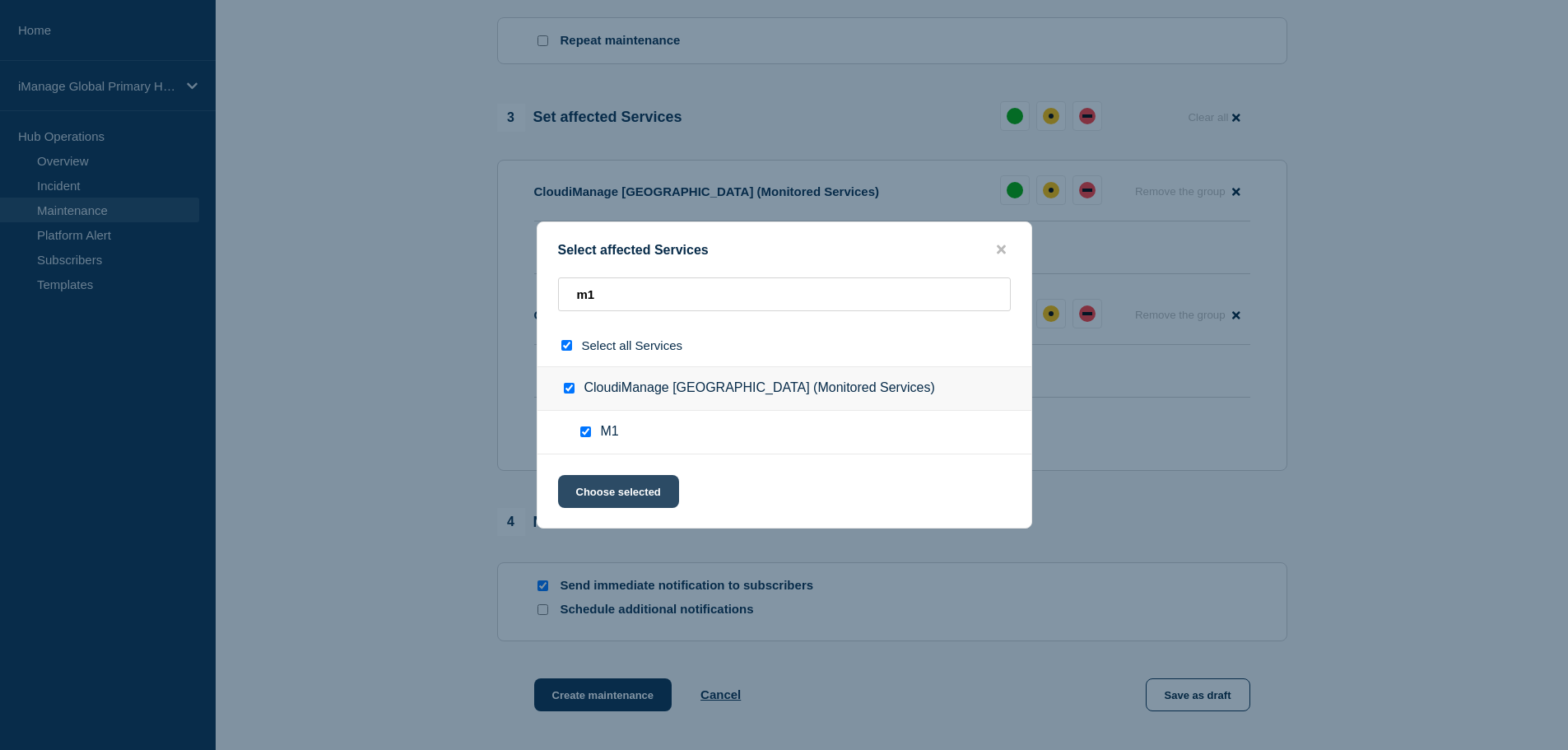
click at [607, 488] on button "Choose selected" at bounding box center [618, 491] width 121 height 32
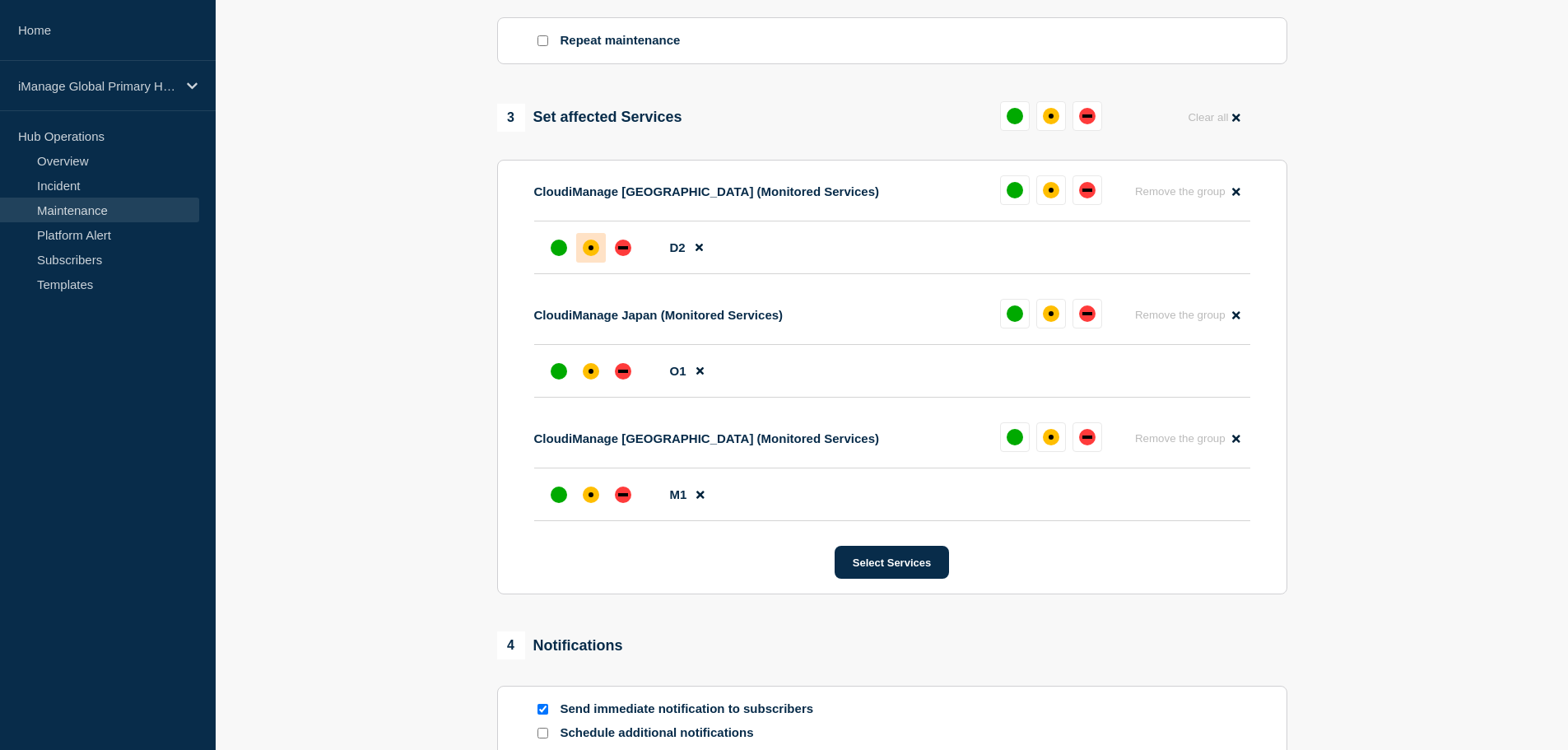
click at [584, 254] on div "affected" at bounding box center [591, 247] width 16 height 16
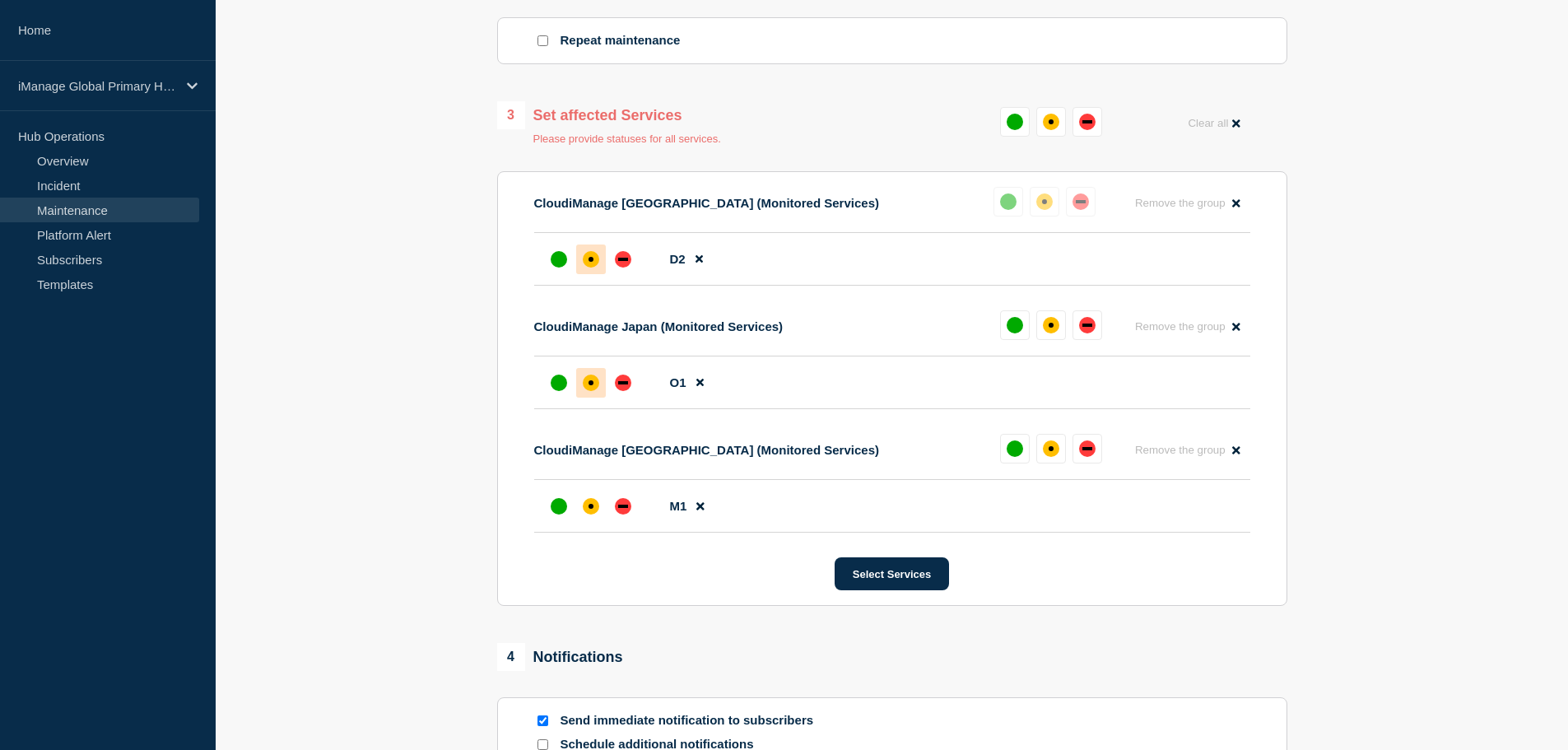
click at [592, 390] on div "affected" at bounding box center [591, 382] width 16 height 16
click at [592, 519] on div at bounding box center [591, 506] width 30 height 30
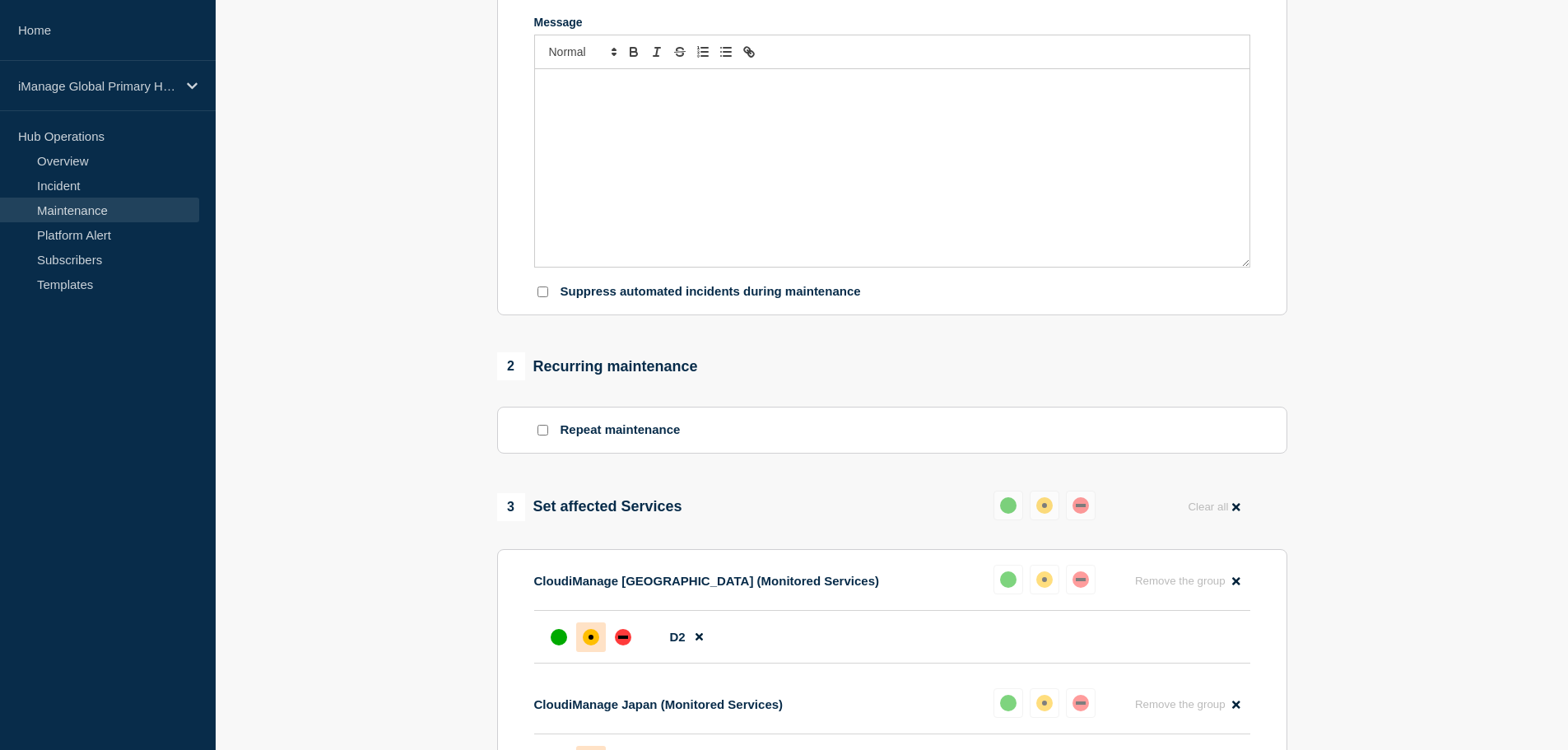
scroll to position [31, 0]
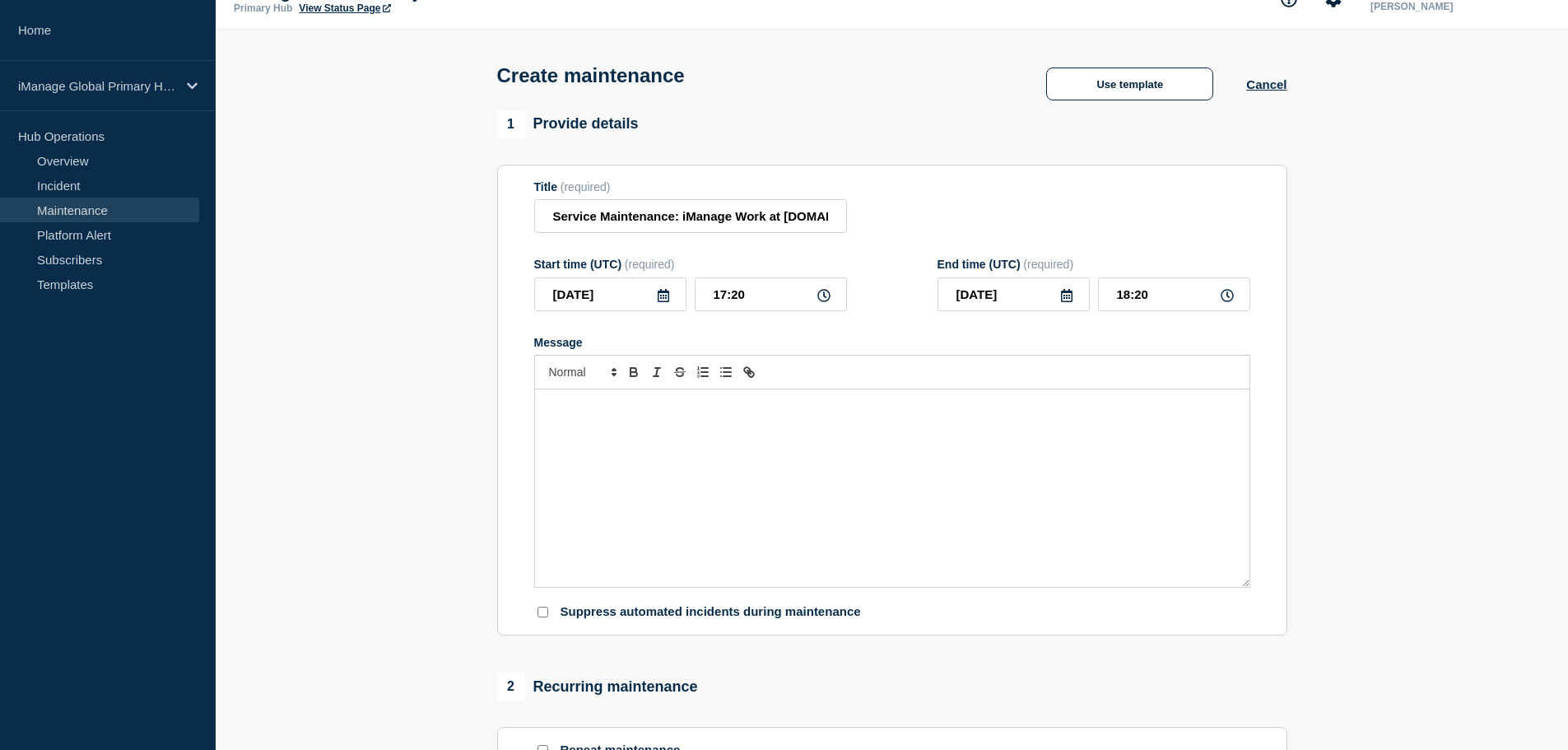
click at [690, 422] on div "Message" at bounding box center [892, 488] width 715 height 198
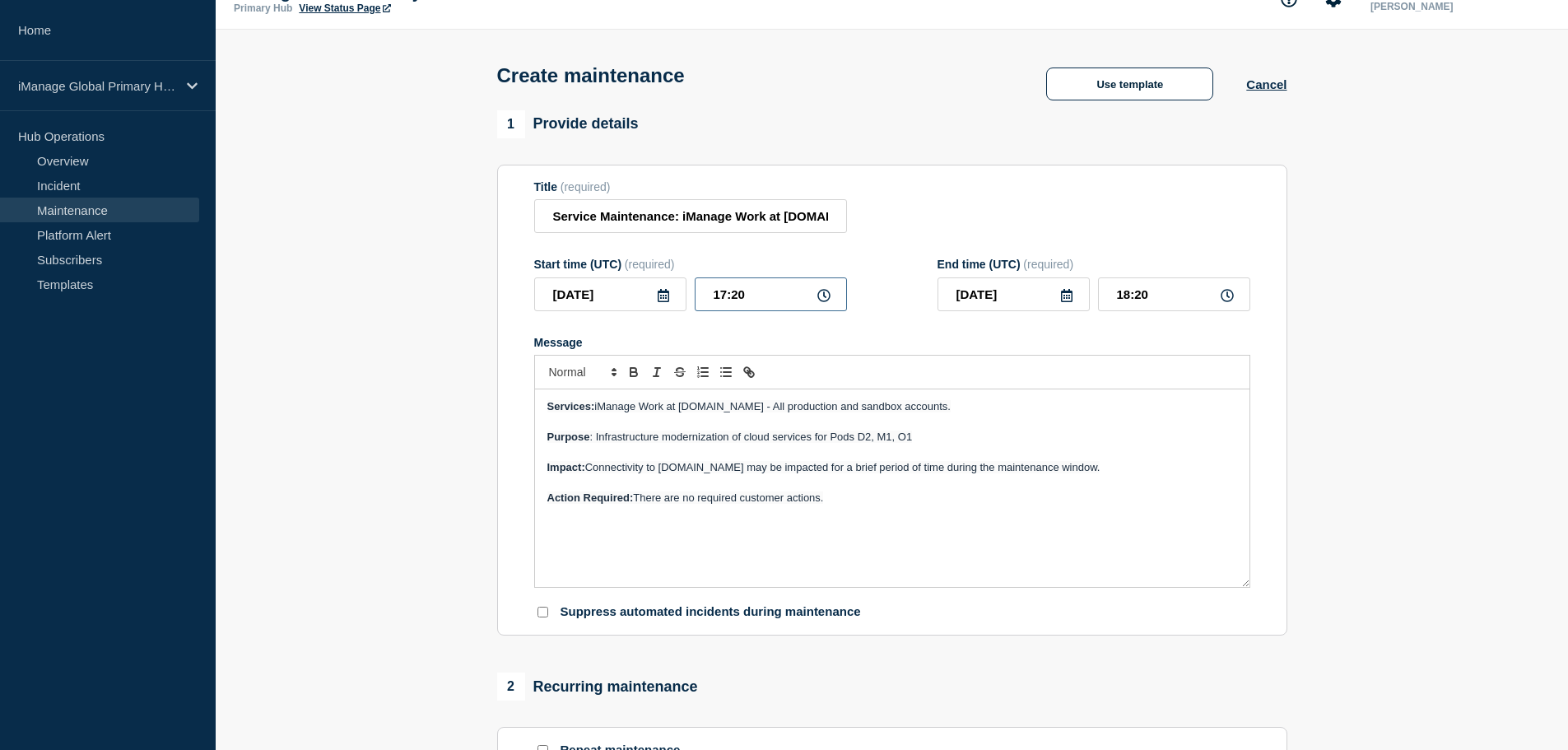
drag, startPoint x: 714, startPoint y: 299, endPoint x: 768, endPoint y: 297, distance: 54.0
click at [759, 296] on input "17:20" at bounding box center [771, 294] width 153 height 33
click at [753, 301] on input "21:__" at bounding box center [771, 294] width 153 height 33
type input "21:00"
type input "22:00"
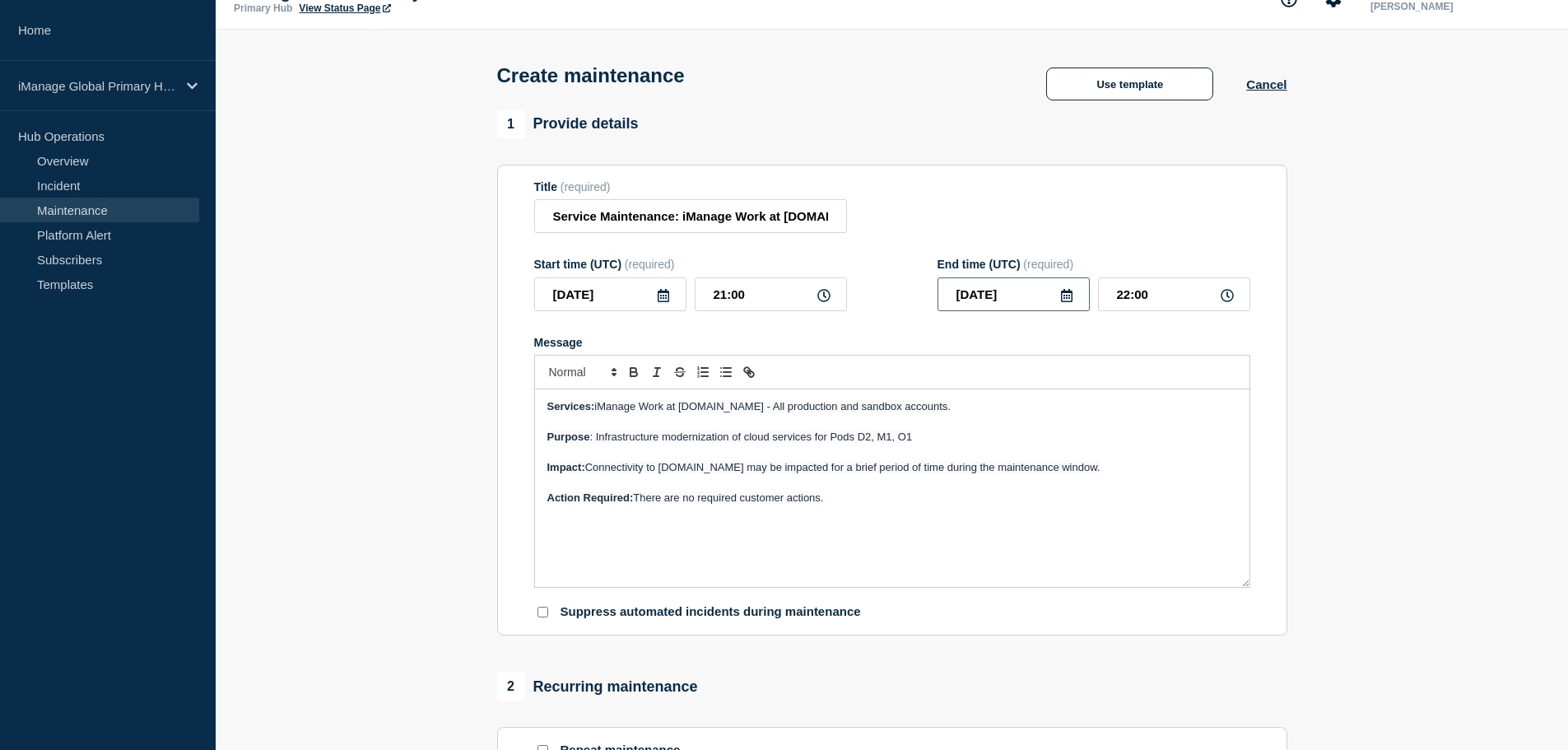
click at [1026, 299] on input "[DATE]" at bounding box center [1014, 294] width 153 height 33
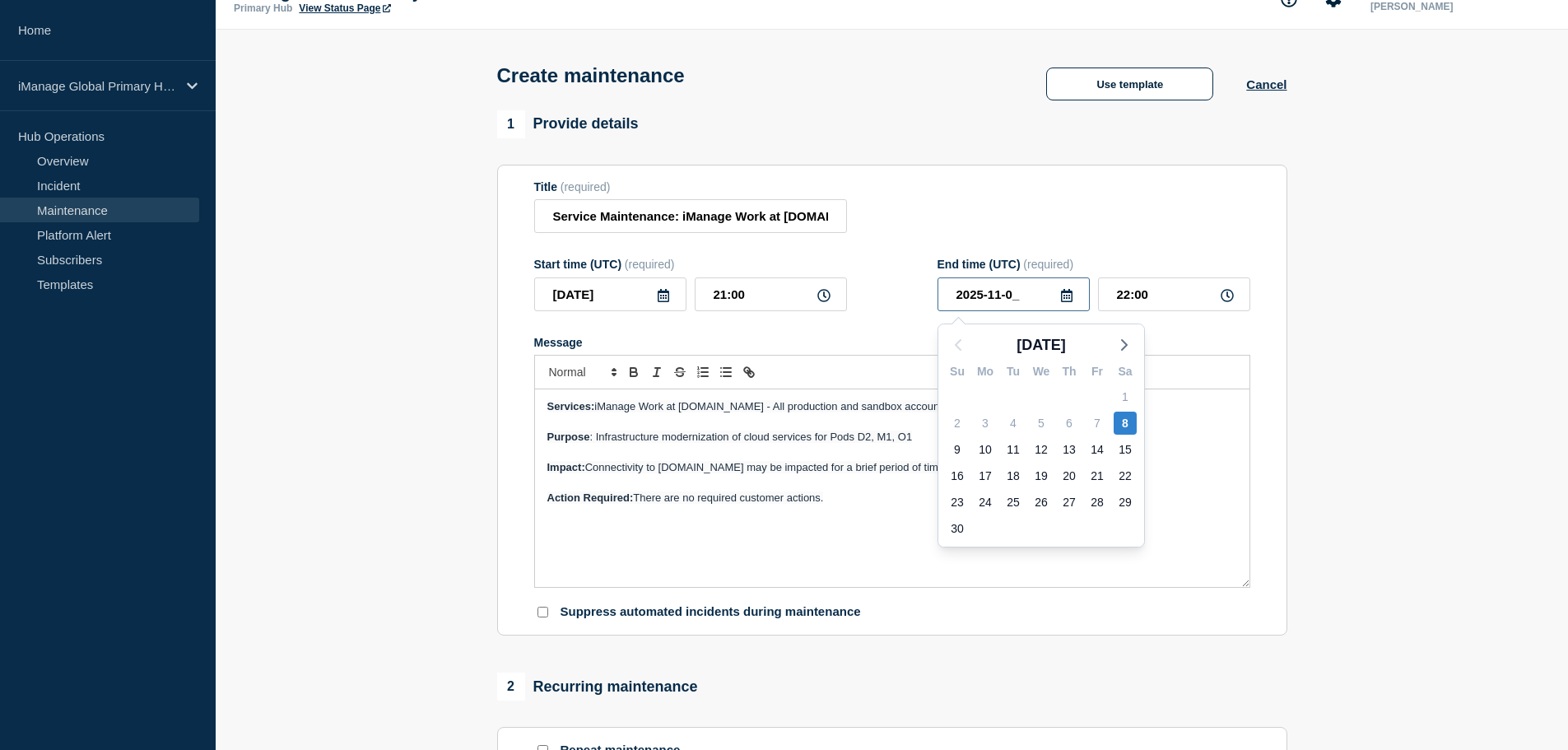
type input "[DATE]"
click at [1182, 294] on input "22:00" at bounding box center [1174, 294] width 153 height 33
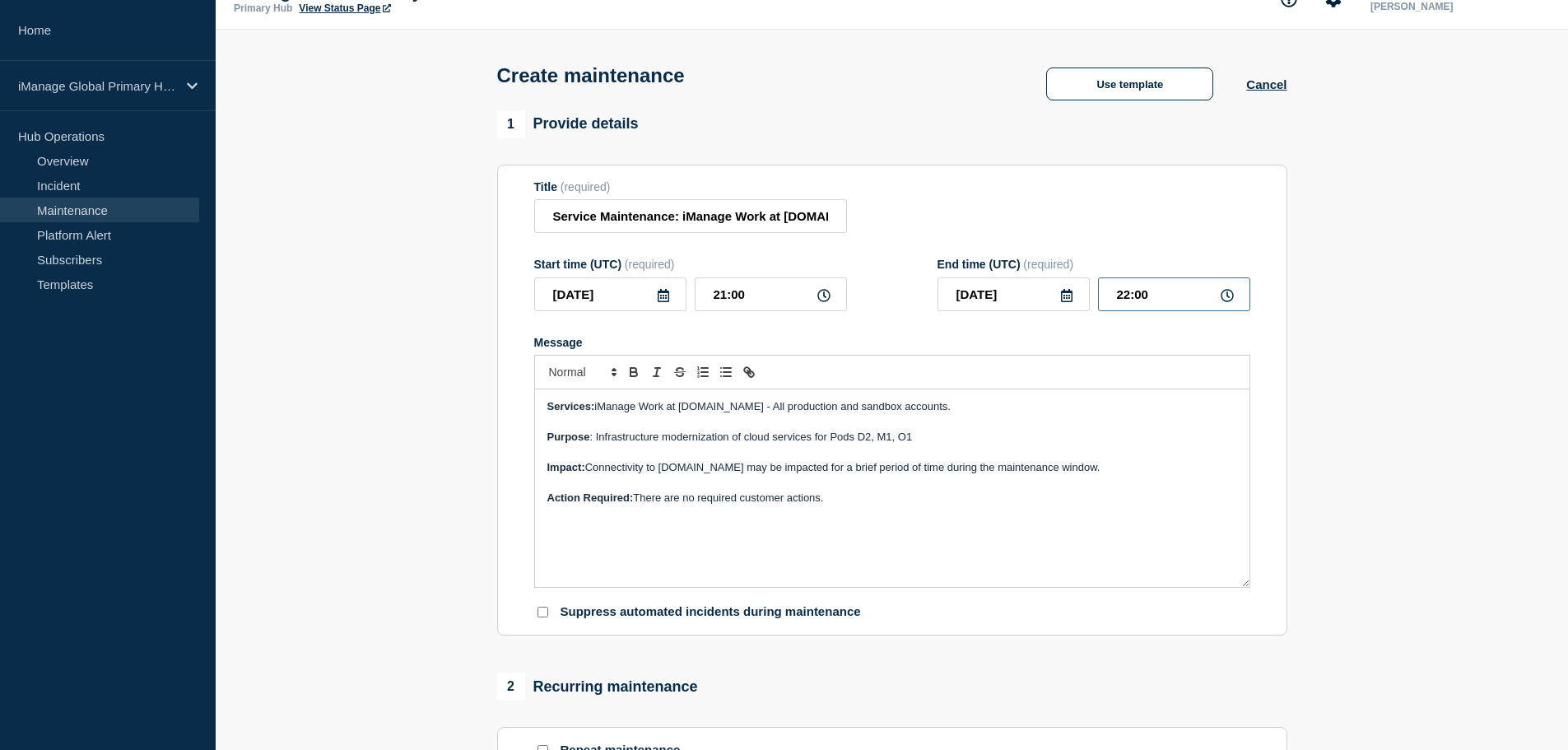
drag, startPoint x: 1167, startPoint y: 301, endPoint x: 1077, endPoint y: 308, distance: 90.3
click at [1084, 302] on div "[DATE] 22:00" at bounding box center [1094, 294] width 313 height 33
type input "00:00"
click at [817, 452] on p "Message" at bounding box center [892, 453] width 690 height 15
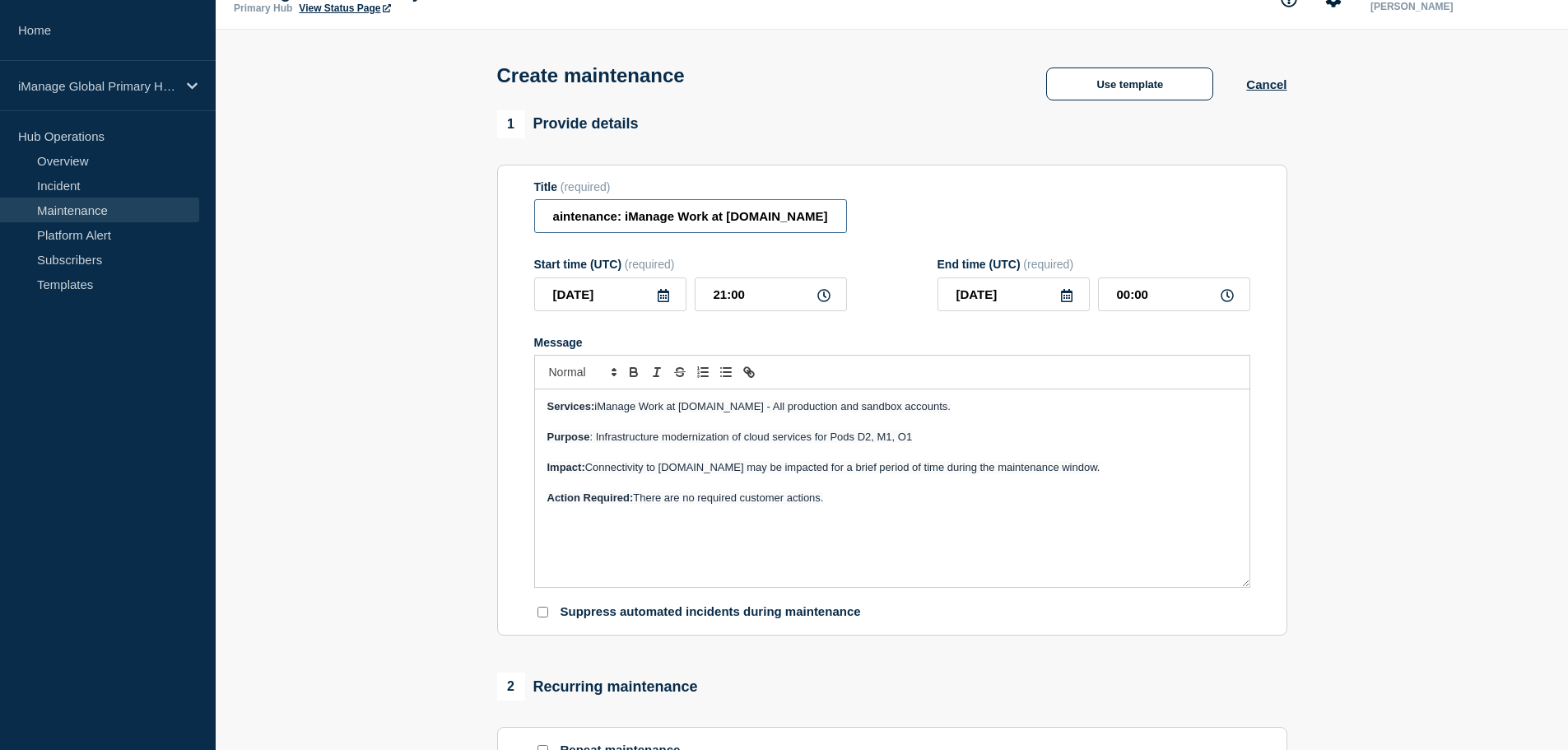
drag, startPoint x: 638, startPoint y: 224, endPoint x: 883, endPoint y: 273, distance: 249.9
click at [882, 220] on div "Title (required) Service Maintenance: iManage Work at [DOMAIN_NAME]" at bounding box center [892, 207] width 716 height 53
click at [745, 472] on span "Connectivity to [DOMAIN_NAME] may be impacted for a brief period of time during…" at bounding box center [843, 467] width 515 height 12
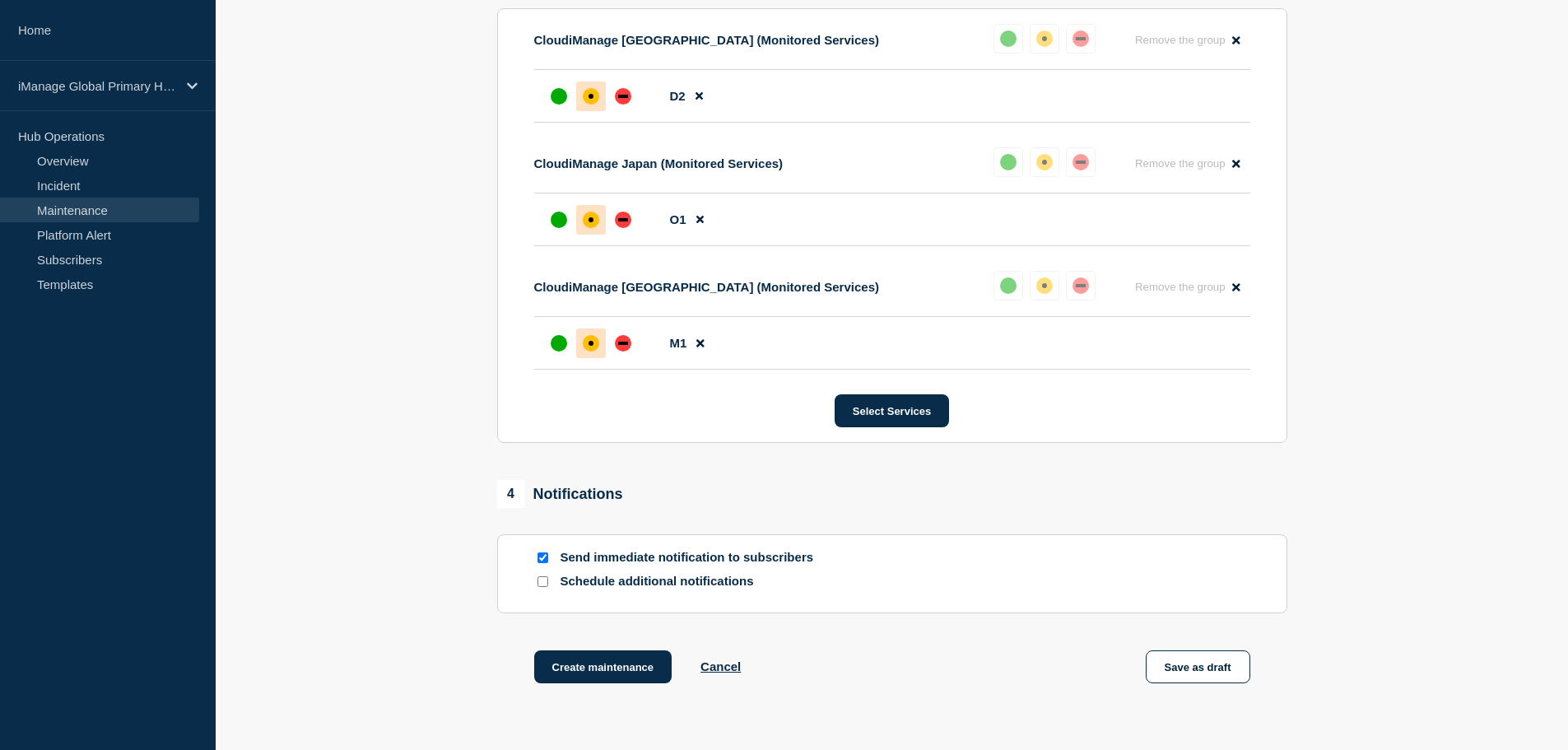
scroll to position [1019, 0]
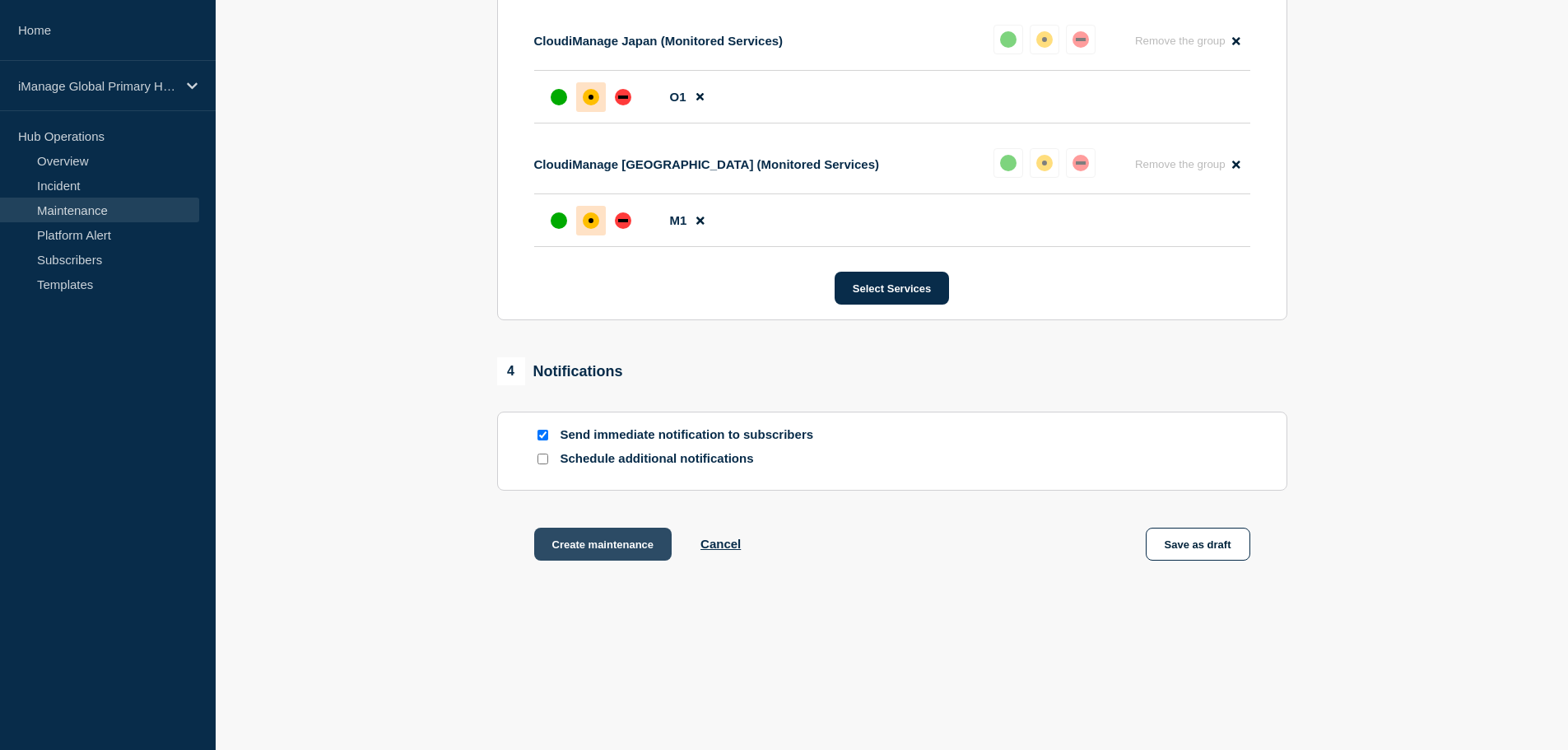
click at [643, 543] on button "Create maintenance" at bounding box center [603, 544] width 138 height 32
